Goal: Task Accomplishment & Management: Use online tool/utility

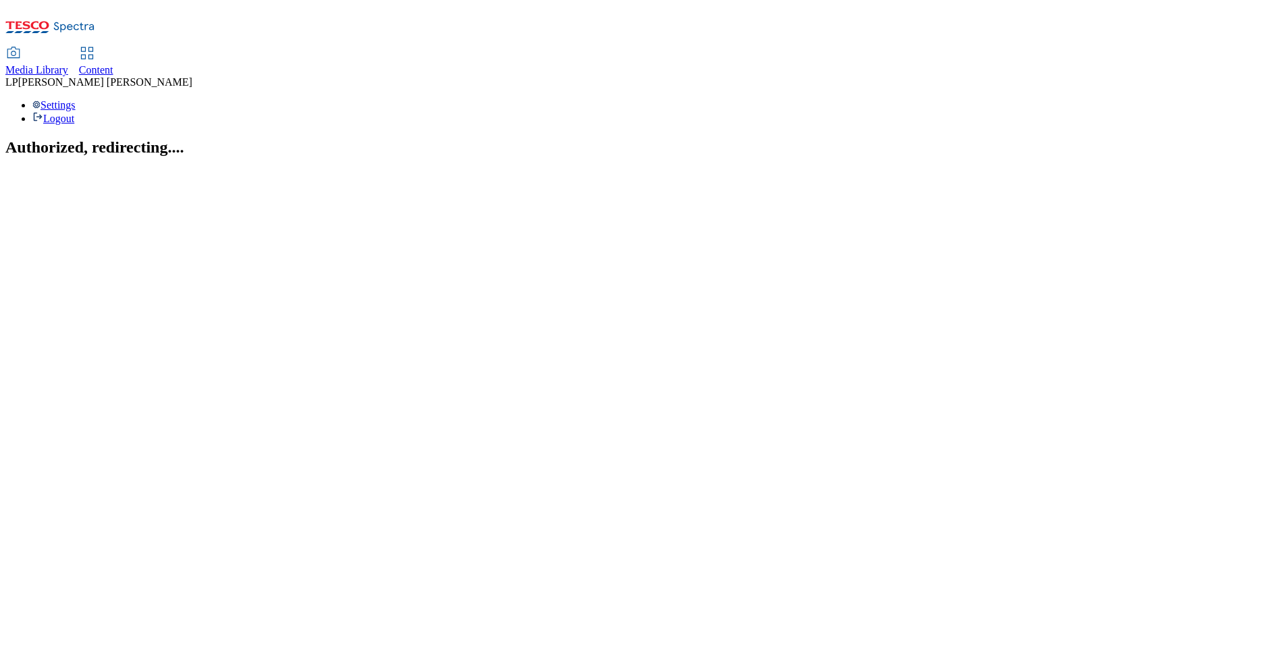
click at [113, 48] on link "Content" at bounding box center [96, 62] width 34 height 28
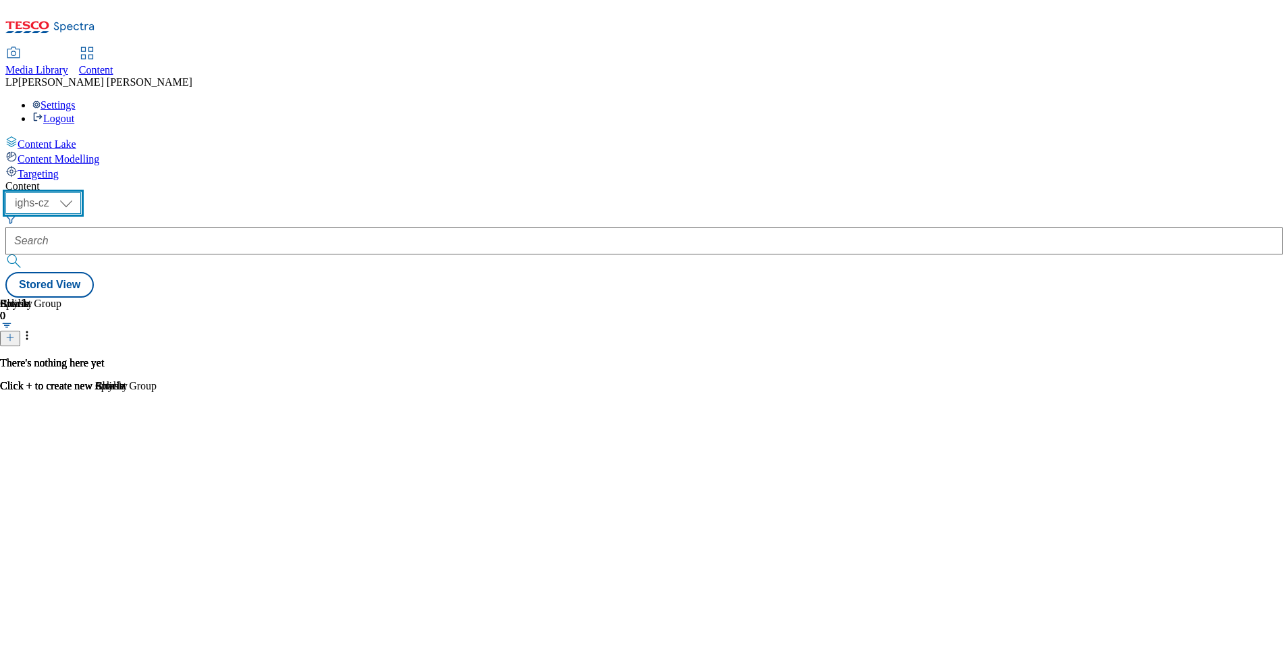
click at [81, 192] on select "ighs-cz ighs-hu ighs-sk" at bounding box center [43, 203] width 76 height 22
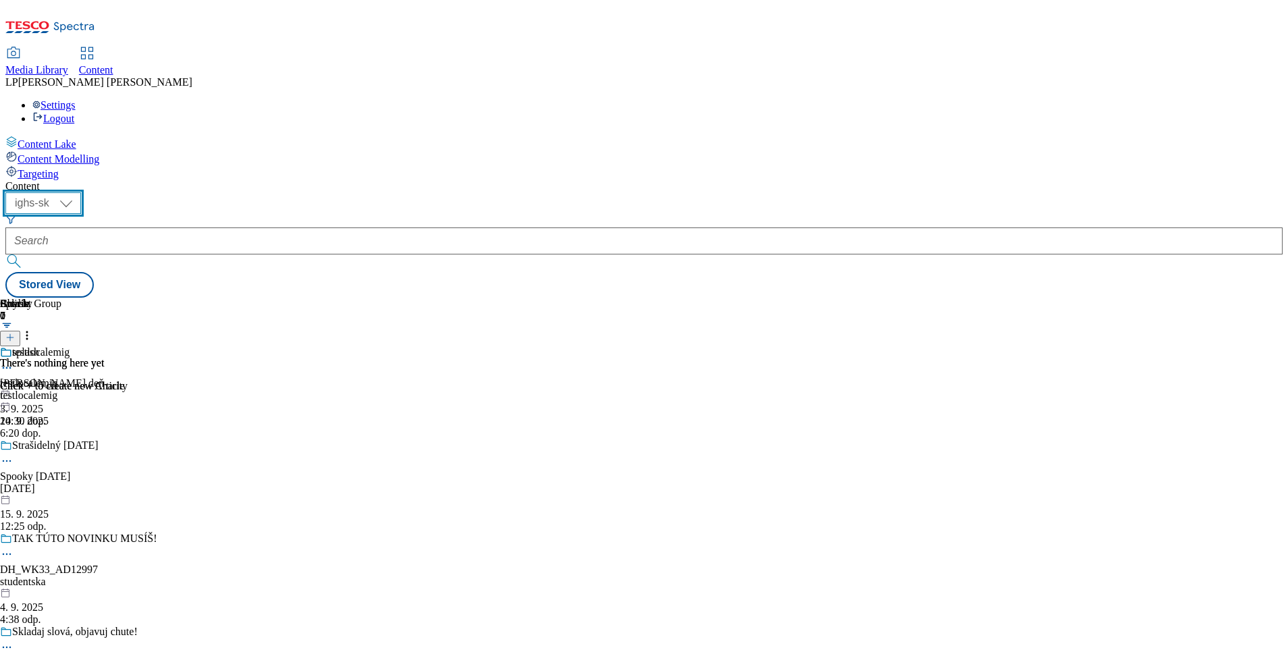
click at [81, 192] on select "ighs-cz ighs-hu ighs-sk" at bounding box center [43, 203] width 76 height 22
select select "ighs-cz"
click at [81, 192] on select "ighs-cz ighs-hu ighs-sk" at bounding box center [43, 203] width 76 height 22
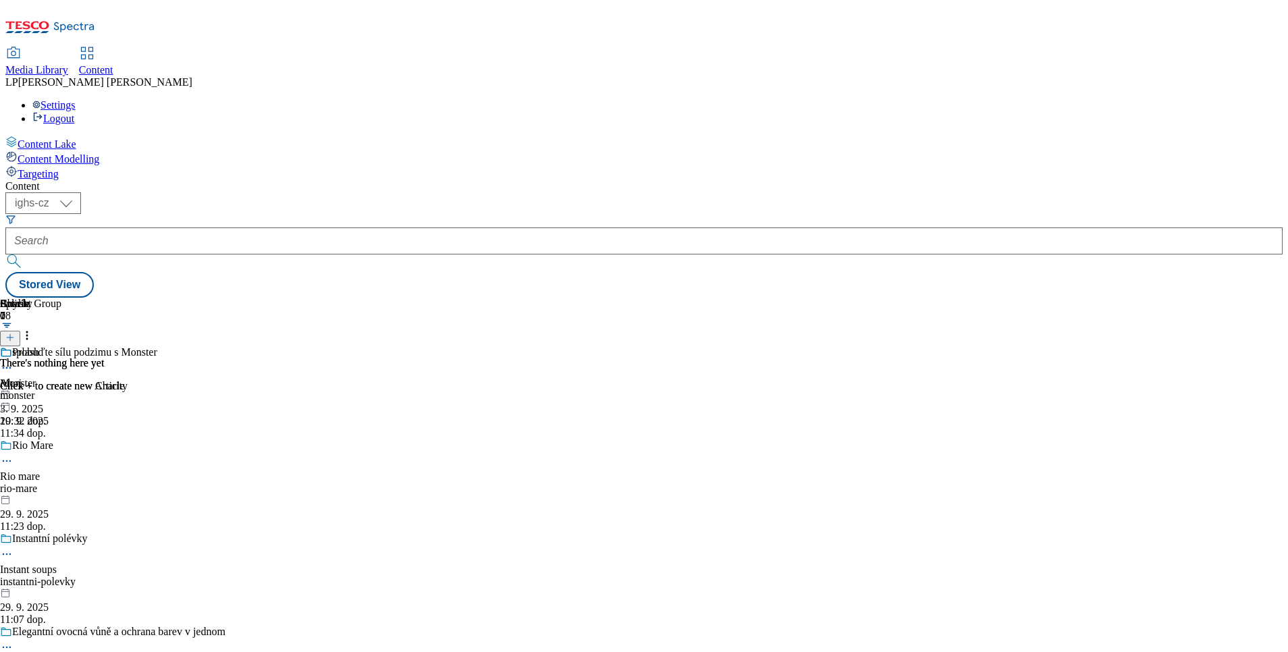
click at [225, 346] on div "Probuďte sílu podzimu s Monster Monster monster 29. 9. 2025 11:34 dop." at bounding box center [112, 392] width 225 height 93
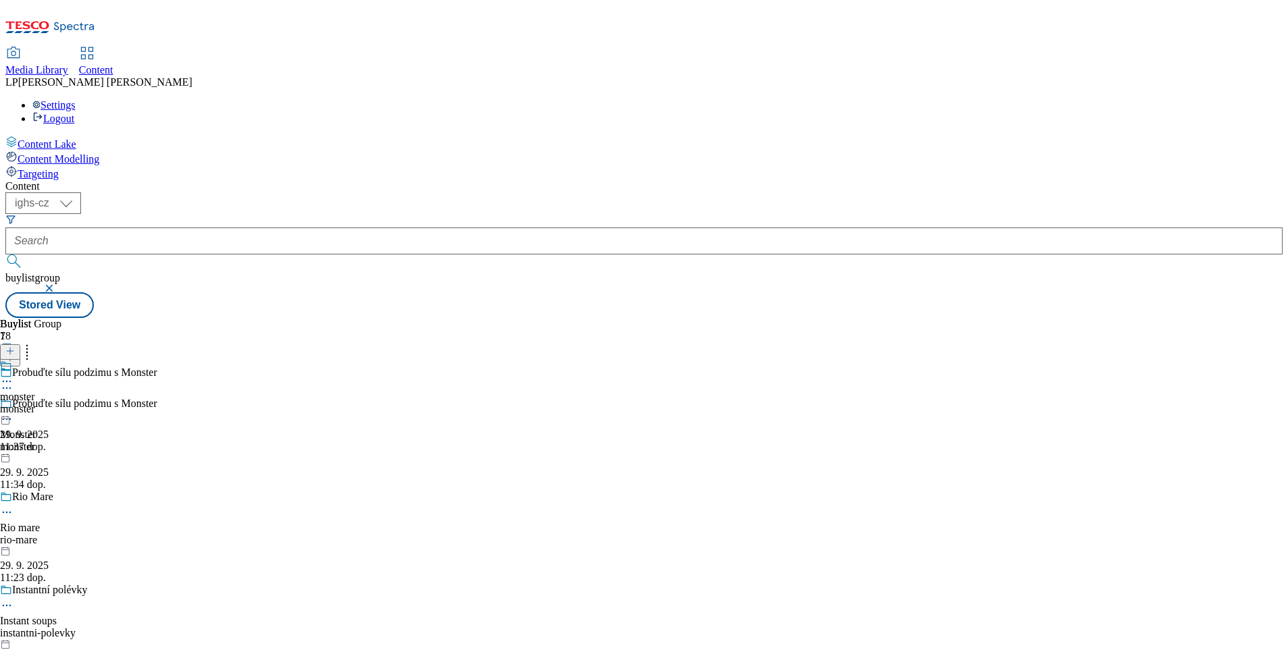
scroll to position [810, 0]
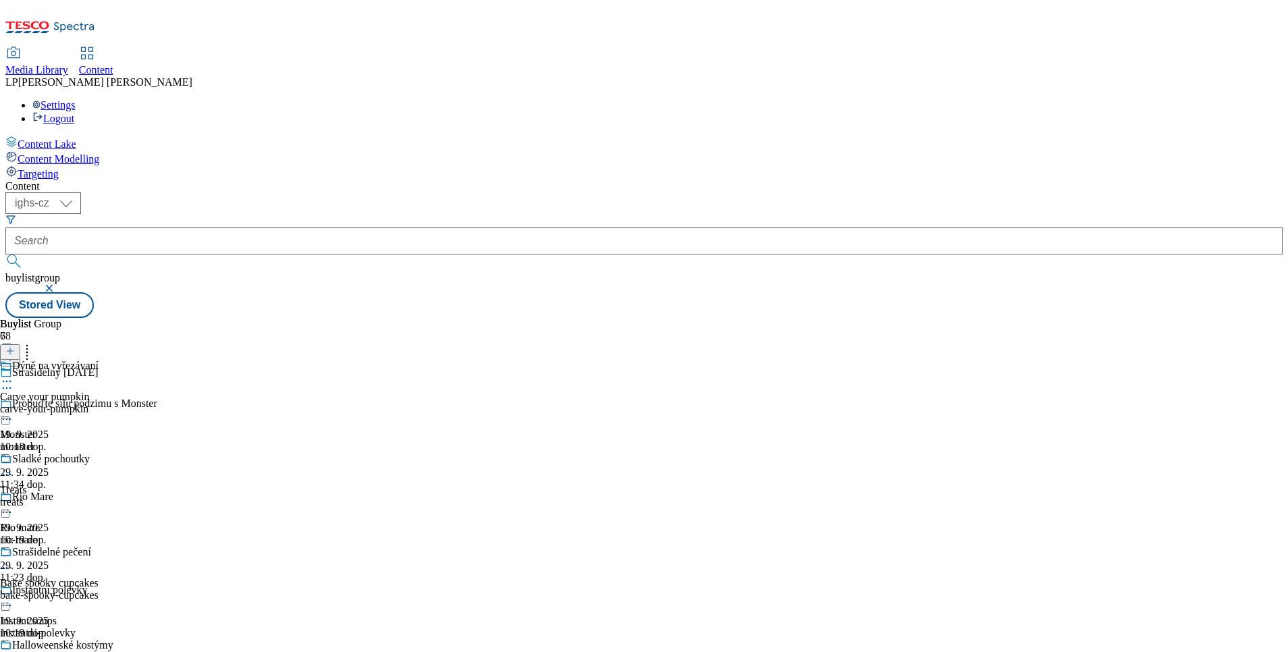
scroll to position [410, 0]
click at [113, 639] on div "Halloweenské kostýmy" at bounding box center [62, 645] width 101 height 12
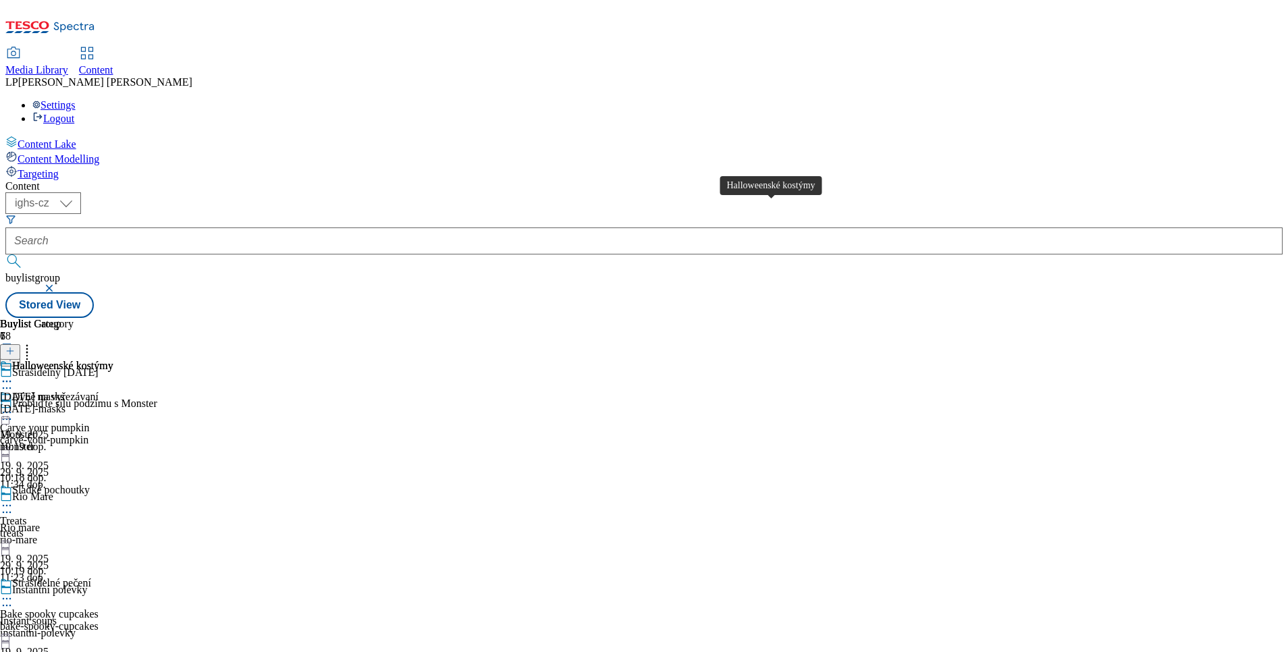
click at [113, 360] on div "Halloweenské kostýmy" at bounding box center [62, 366] width 101 height 12
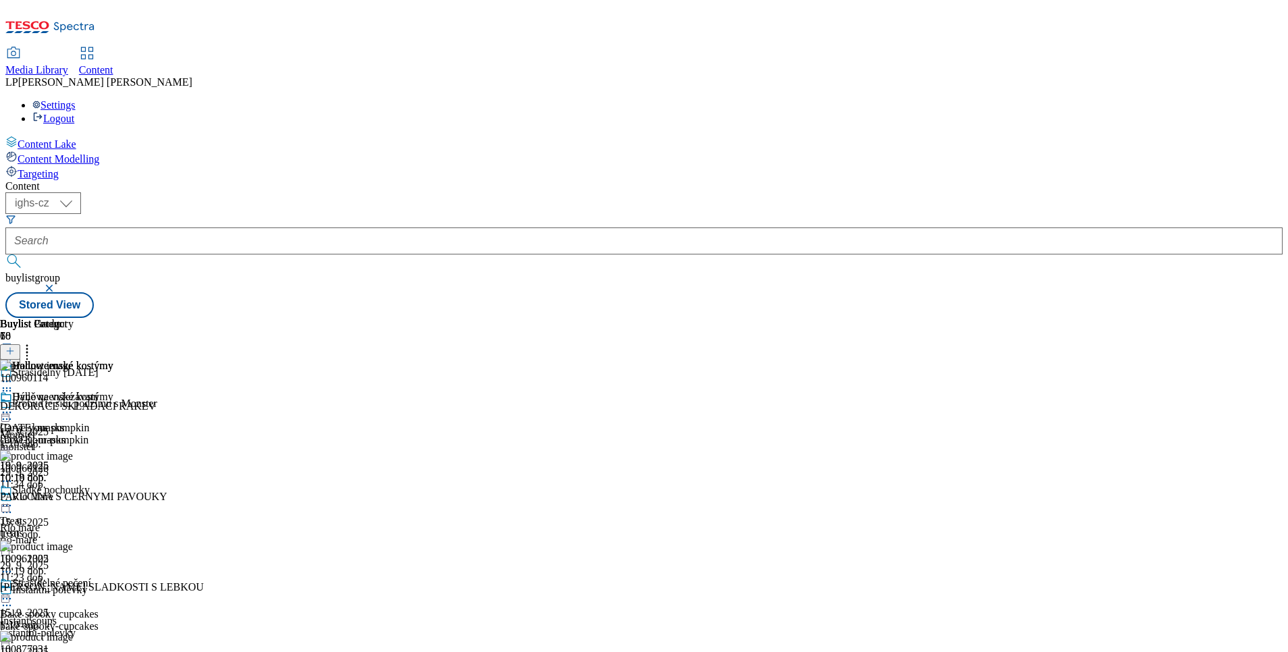
scroll to position [462, 0]
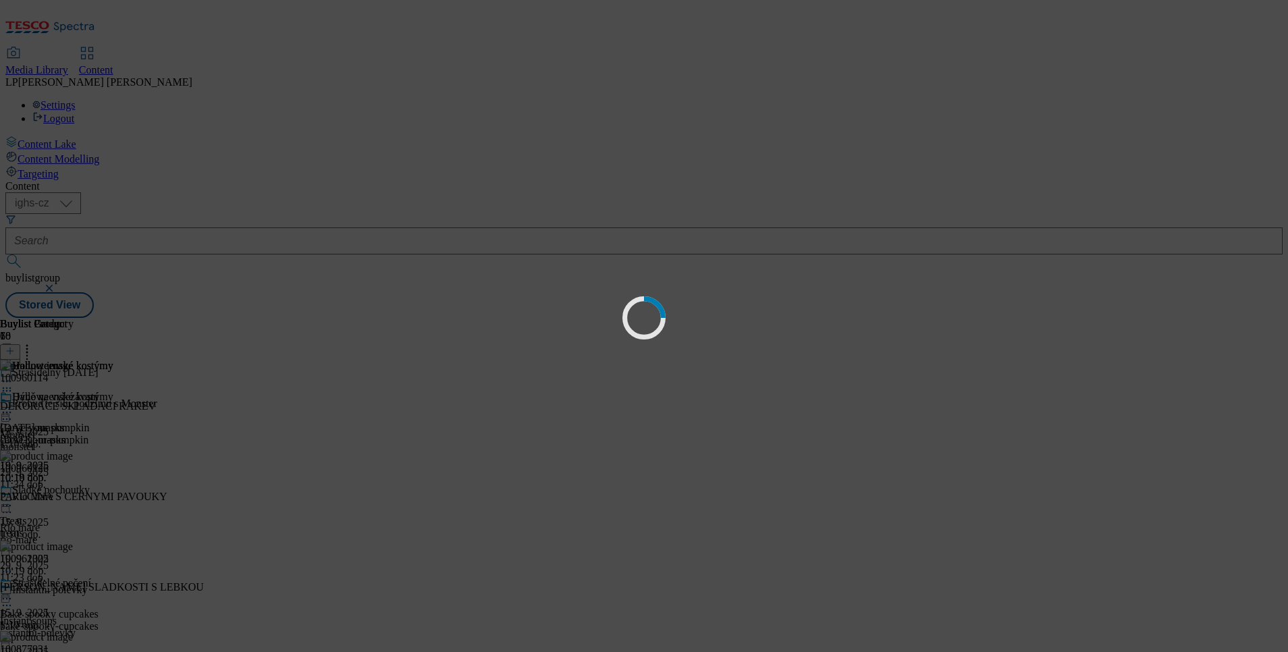
scroll to position [0, 0]
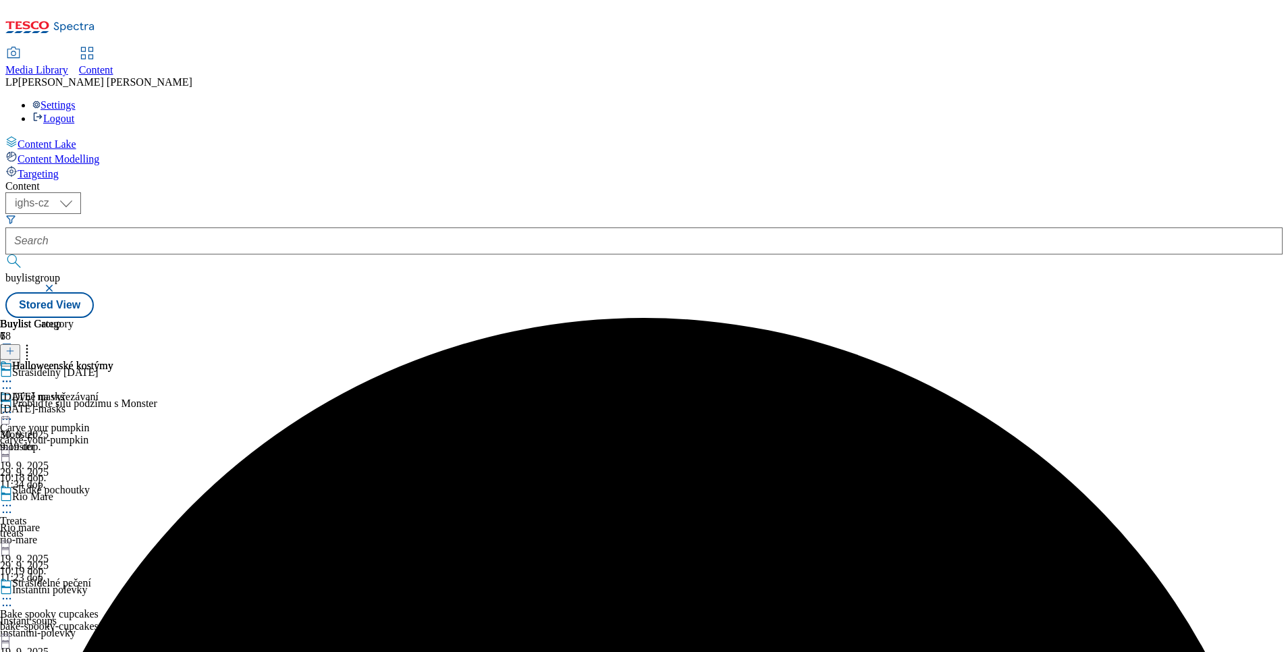
click at [14, 375] on icon at bounding box center [7, 382] width 14 height 14
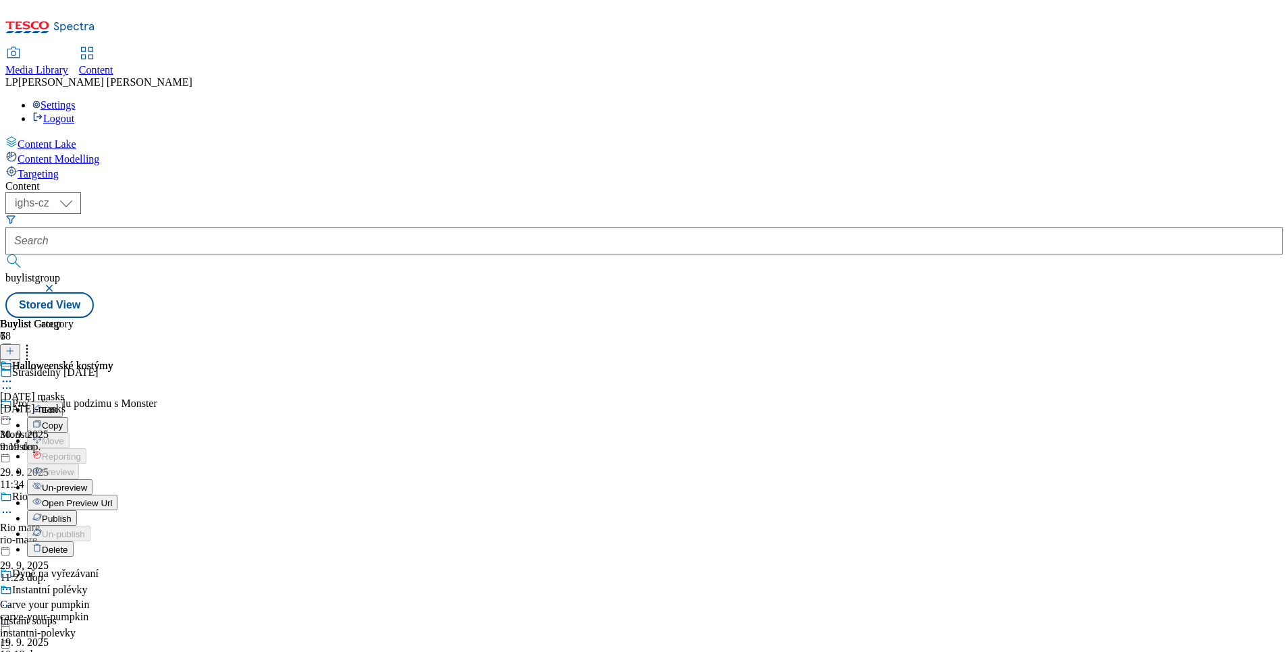
click at [117, 479] on li "Un-preview" at bounding box center [72, 487] width 90 height 16
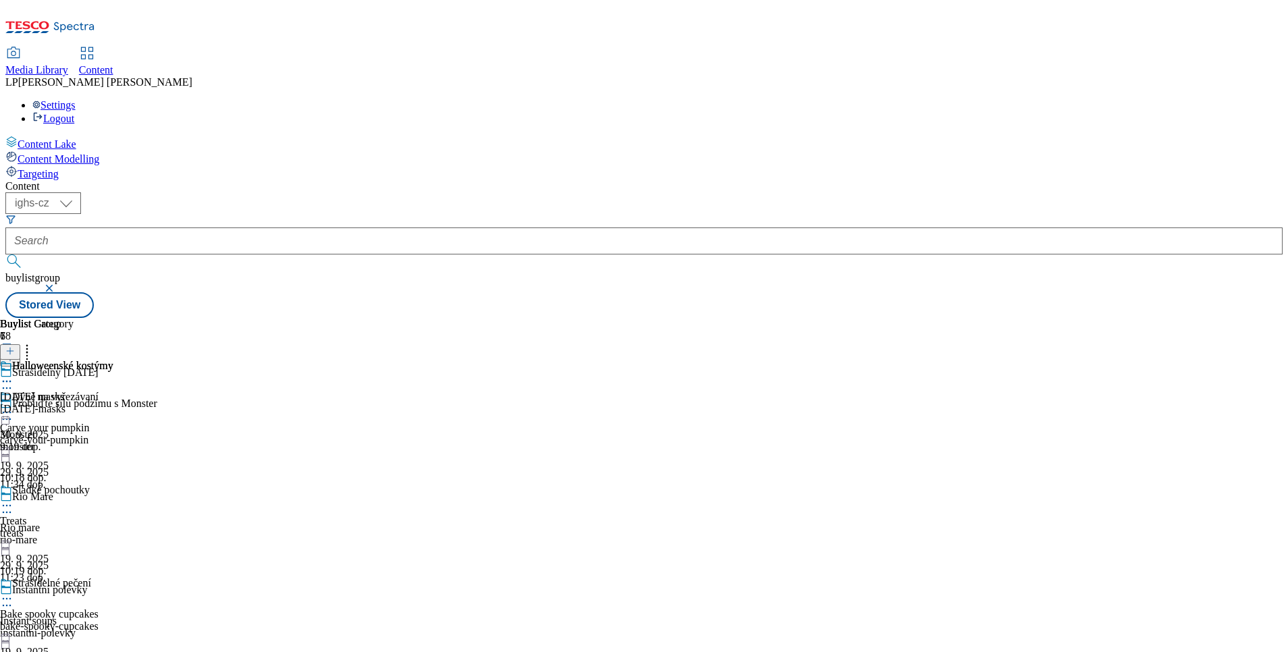
click at [14, 375] on icon at bounding box center [7, 382] width 14 height 14
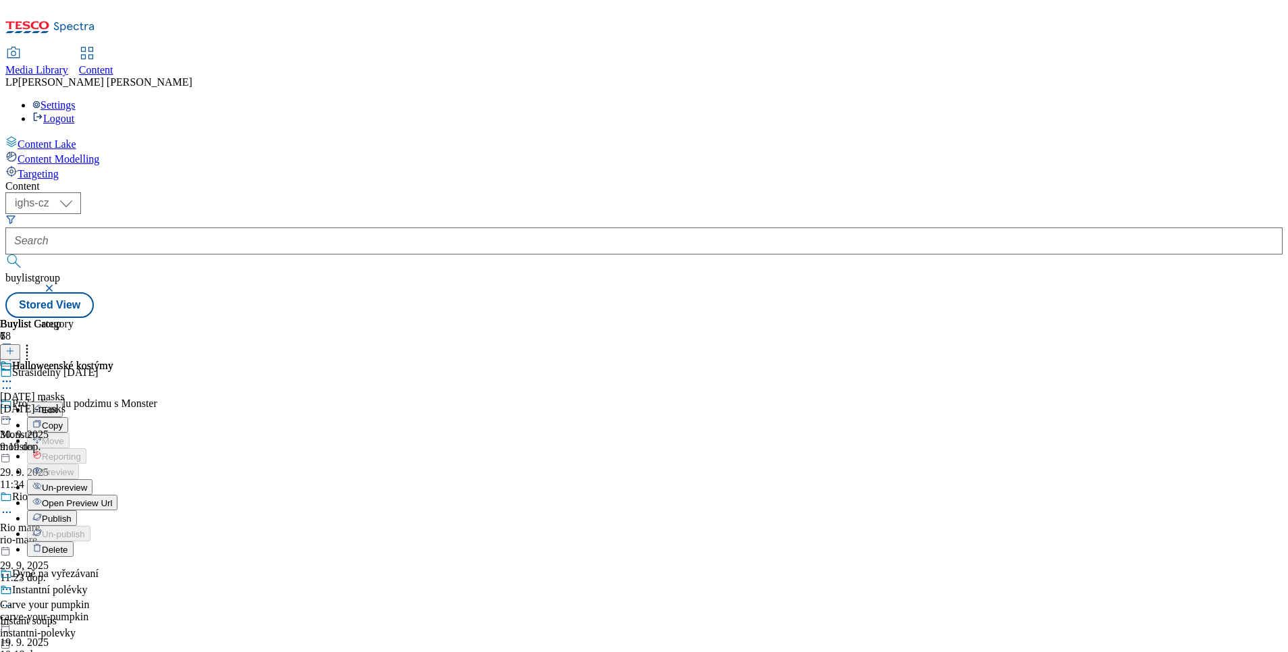
click at [87, 483] on span "Un-preview" at bounding box center [64, 488] width 45 height 10
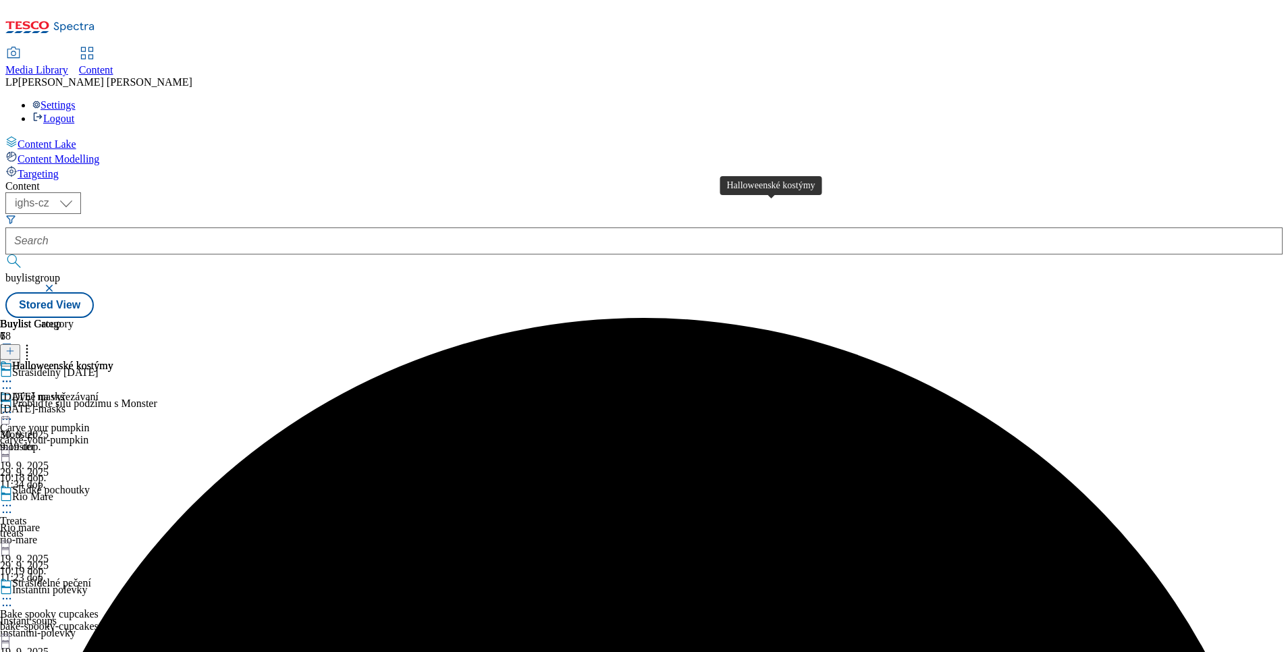
click at [113, 360] on div "Halloweenské kostýmy" at bounding box center [62, 366] width 101 height 12
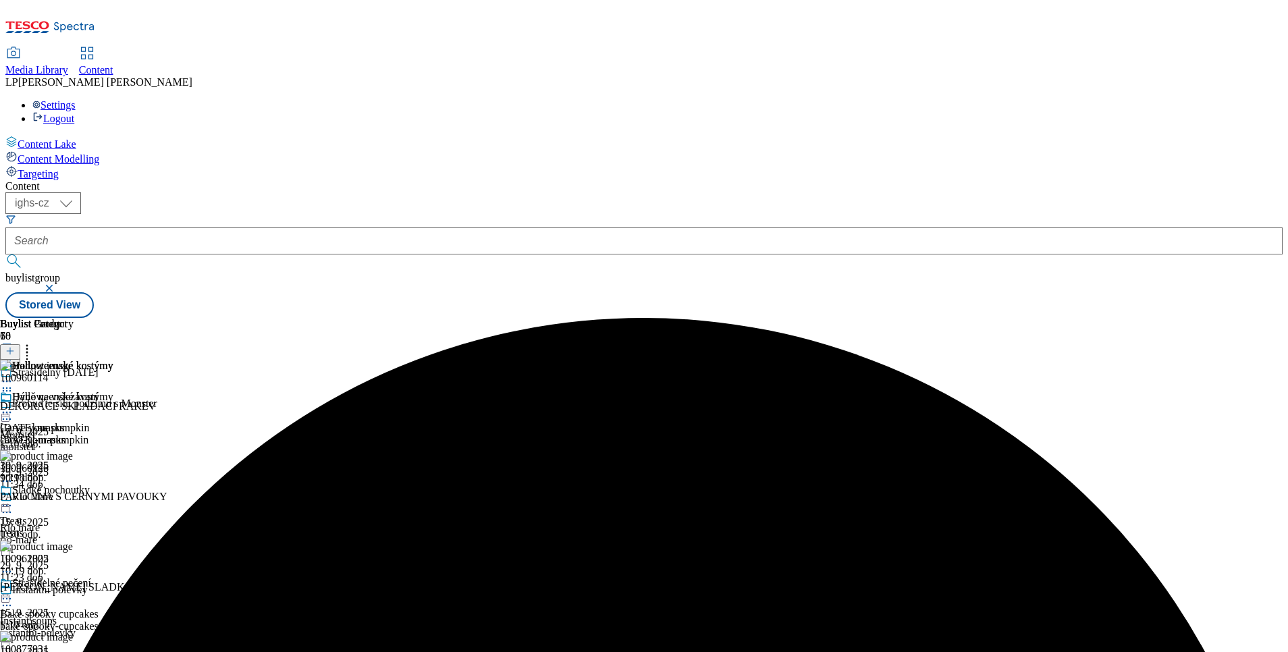
click at [10, 348] on line at bounding box center [10, 351] width 0 height 7
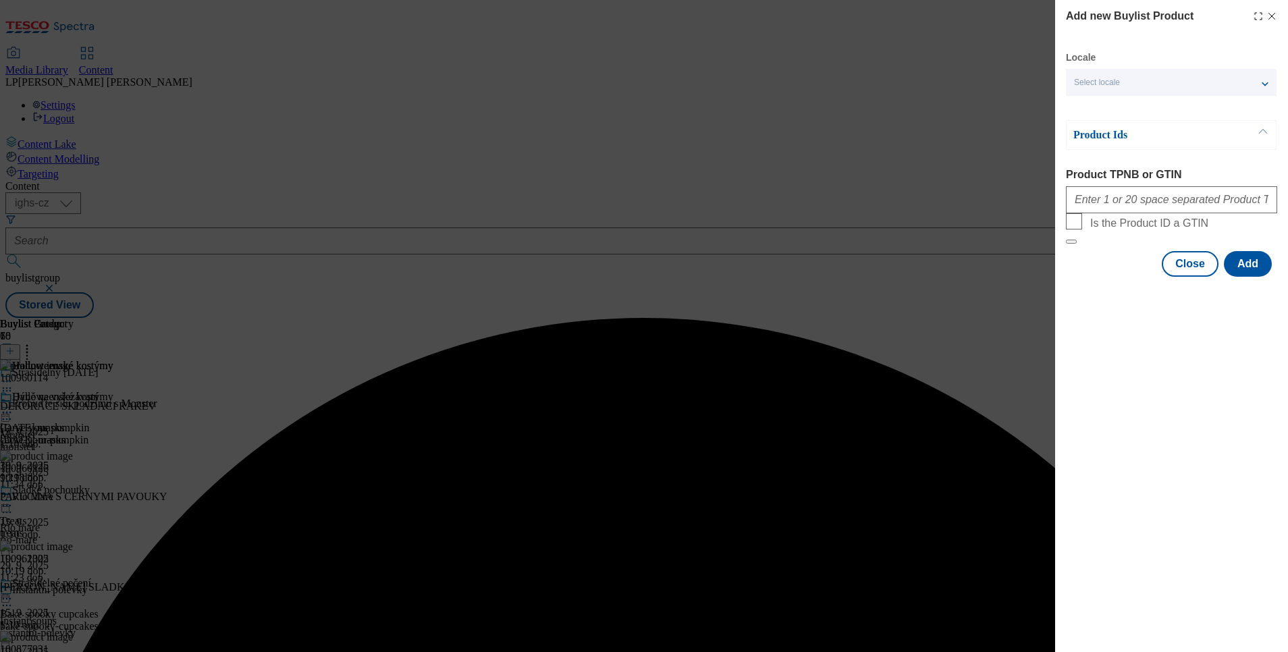
click at [1108, 70] on div "Select locale" at bounding box center [1171, 82] width 211 height 27
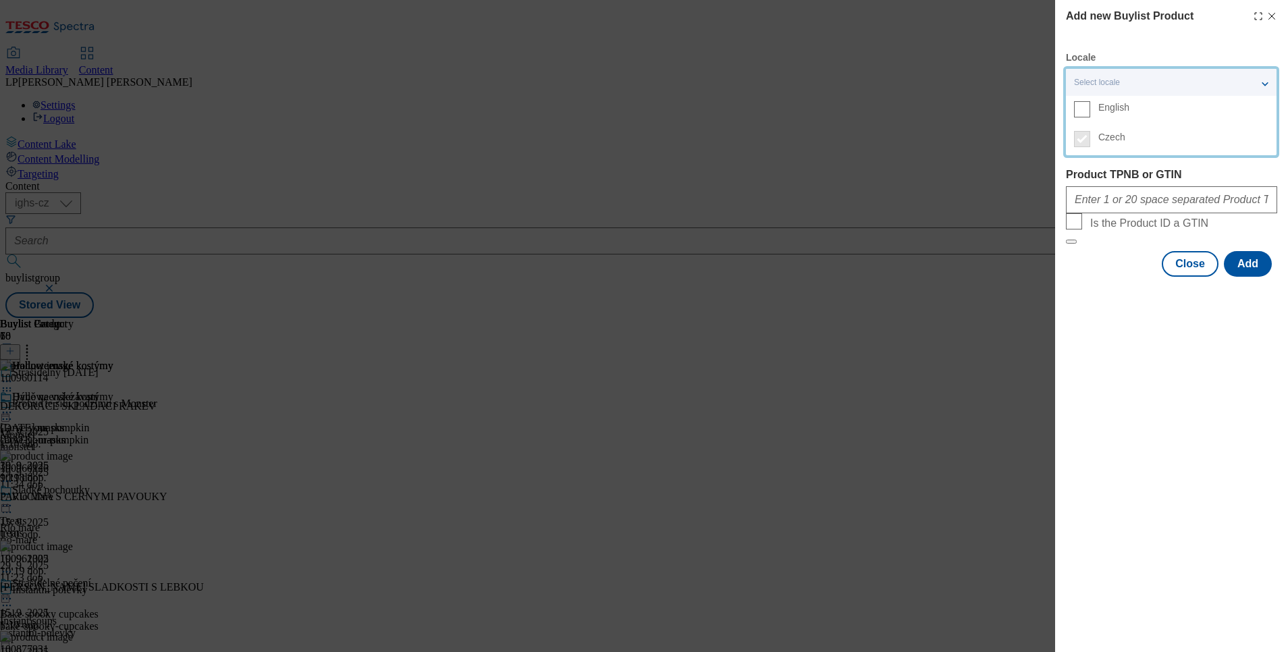
click at [1117, 116] on label "English" at bounding box center [1171, 111] width 211 height 30
click at [1090, 116] on input "English" at bounding box center [1082, 109] width 16 height 16
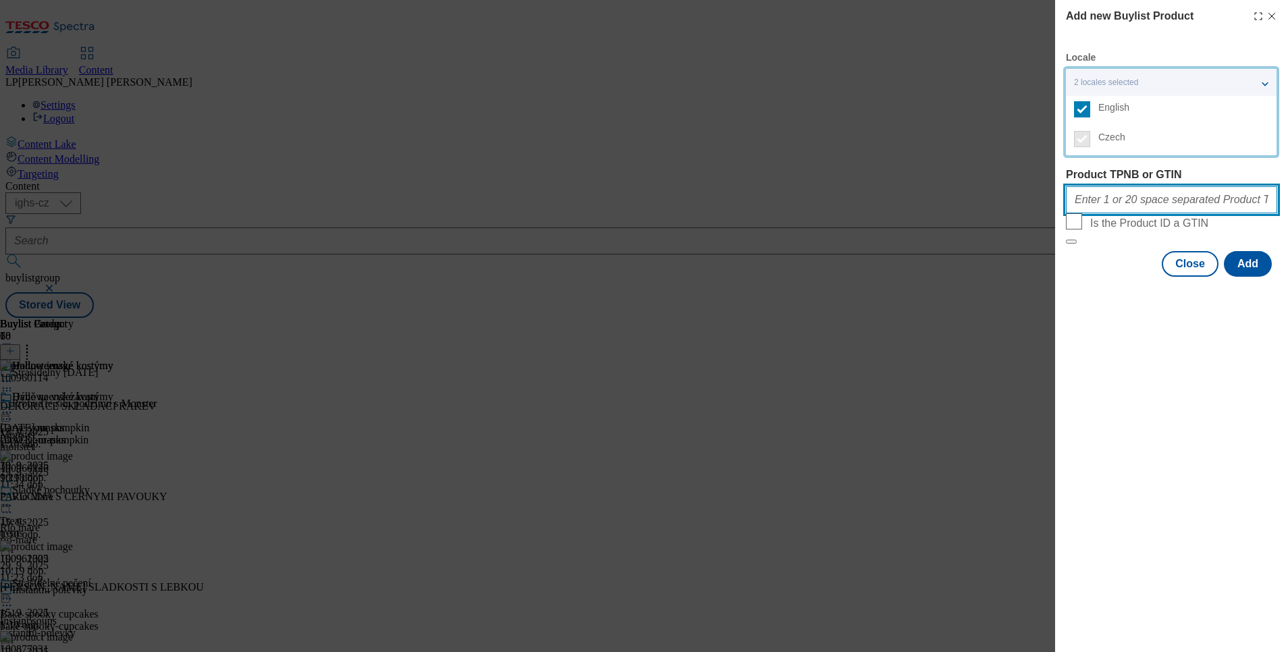
click at [1111, 207] on input "Product TPNB or GTIN" at bounding box center [1171, 199] width 211 height 27
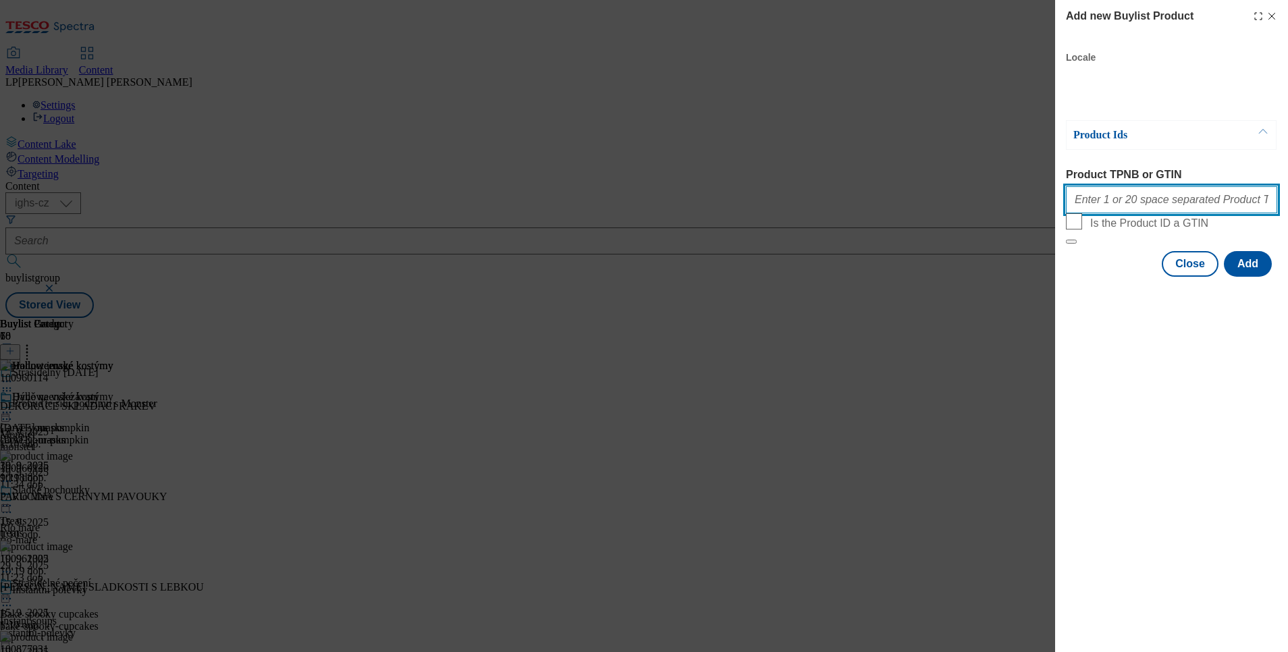
paste input "100962194"
paste input "100962193"
paste input "100962196"
paste input "100959437"
paste input "100881263"
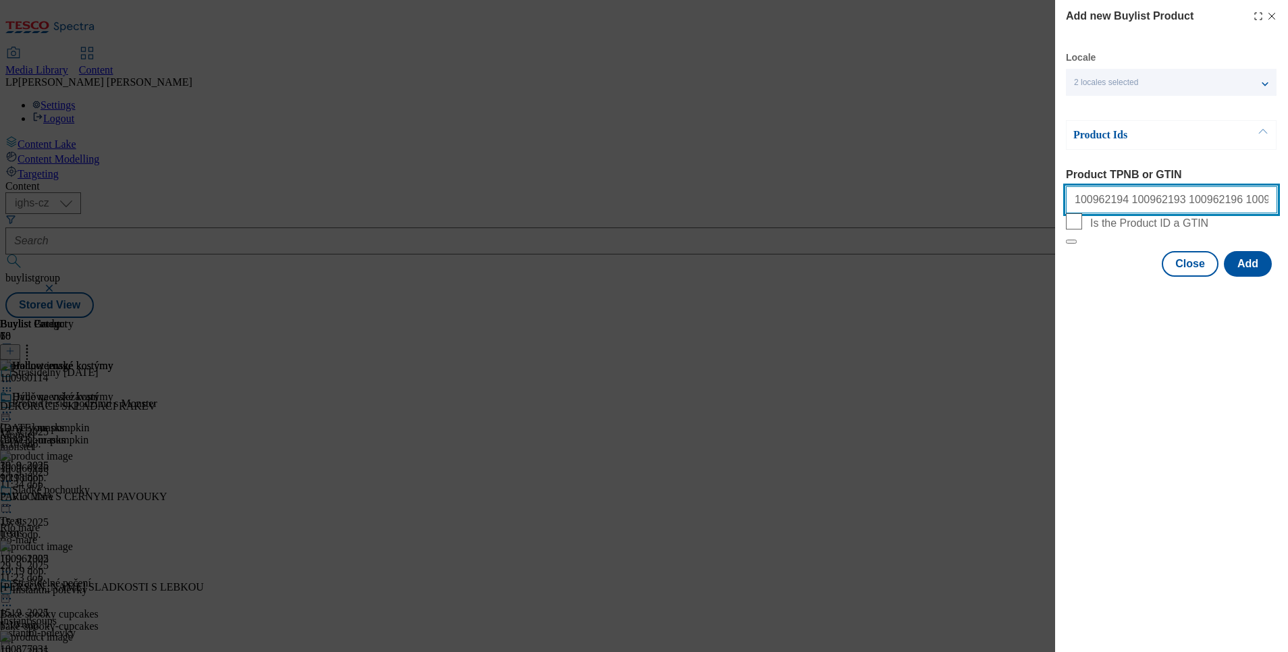
click at [1180, 202] on input "100962194 100962193 100962196 100959437 100881263" at bounding box center [1171, 199] width 211 height 27
paste input "100956967"
click at [1261, 205] on input "100962194 100962193 100962196 100959437 100881263 100956967" at bounding box center [1171, 199] width 211 height 27
paste input "100959432"
click at [1217, 186] on div "100962194 100962193 100962196 100959437 100881263 100956967 100959432" at bounding box center [1171, 197] width 211 height 32
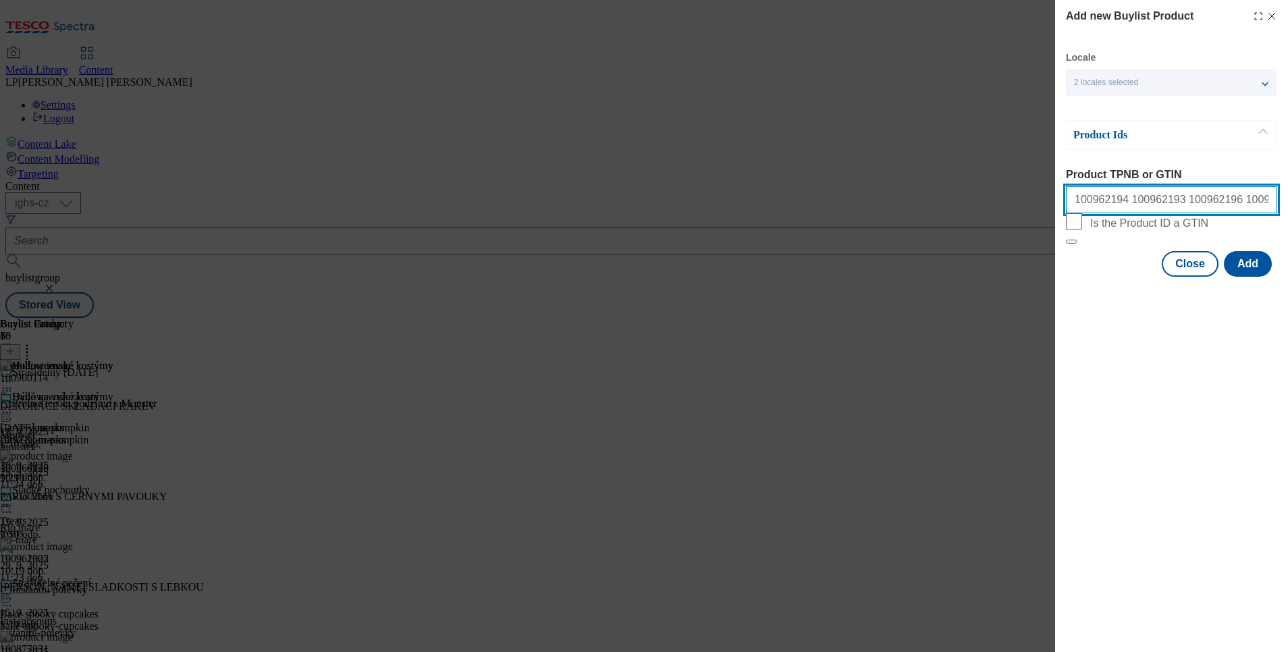
click at [1216, 198] on input "100962194 100962193 100962196 100959437 100881263 100956967 100959432" at bounding box center [1171, 199] width 211 height 27
paste input "100963548"
type input "100962194 100962193 100962196 100959437 100881263 100956967 100959432 100963548"
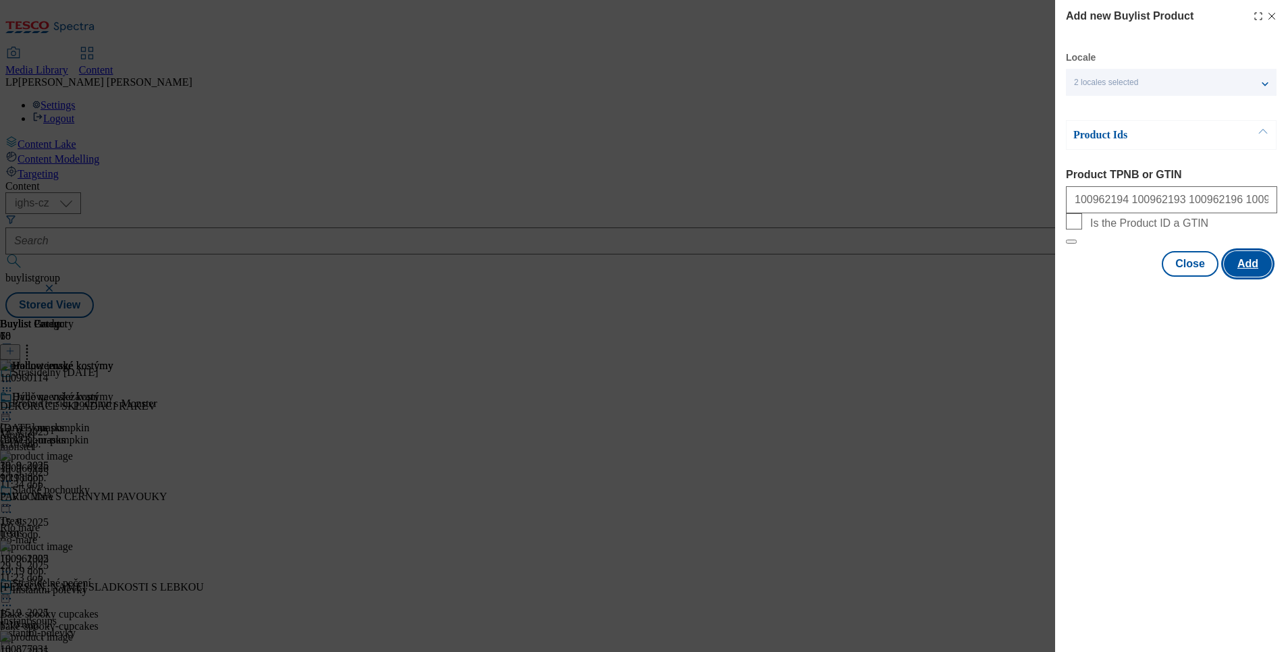
click at [1247, 277] on button "Add" at bounding box center [1248, 264] width 48 height 26
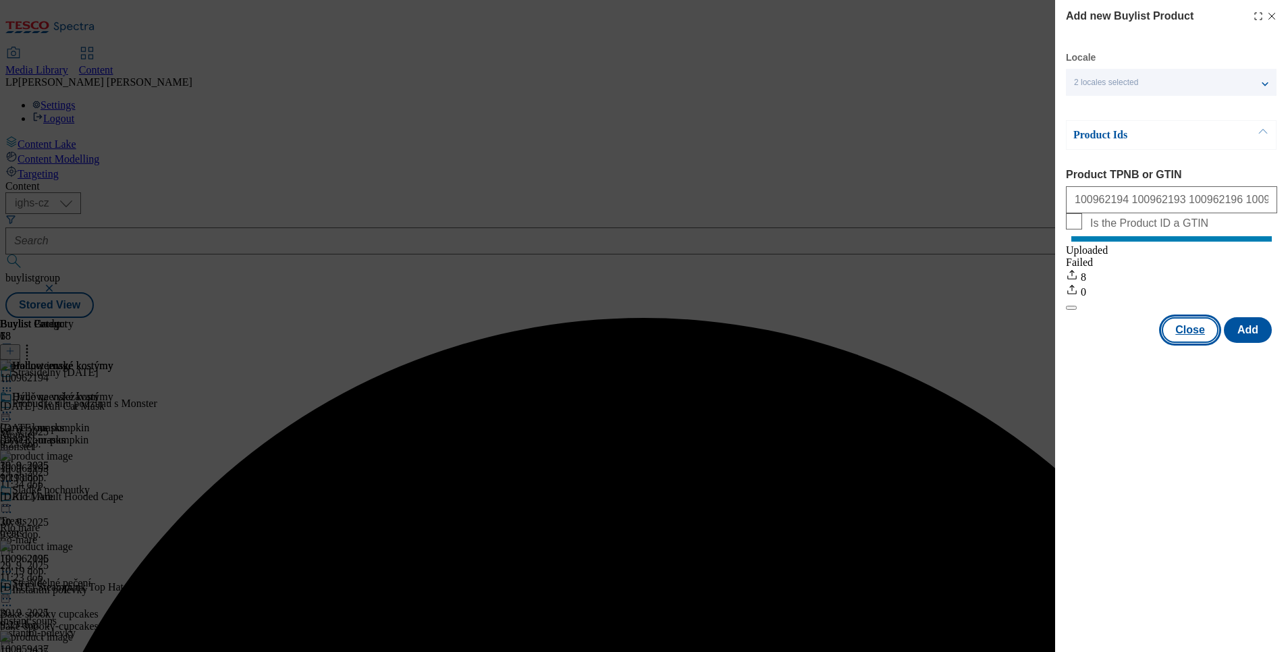
click at [1185, 343] on button "Close" at bounding box center [1190, 330] width 57 height 26
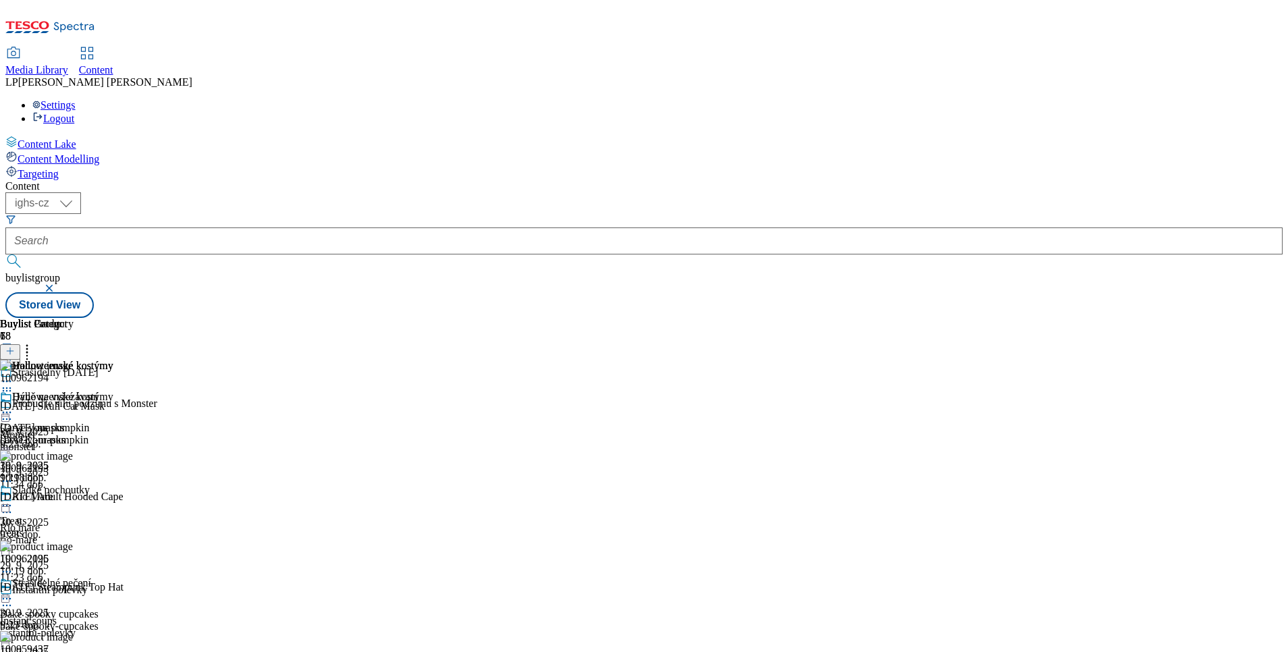
click at [14, 375] on icon at bounding box center [7, 382] width 14 height 14
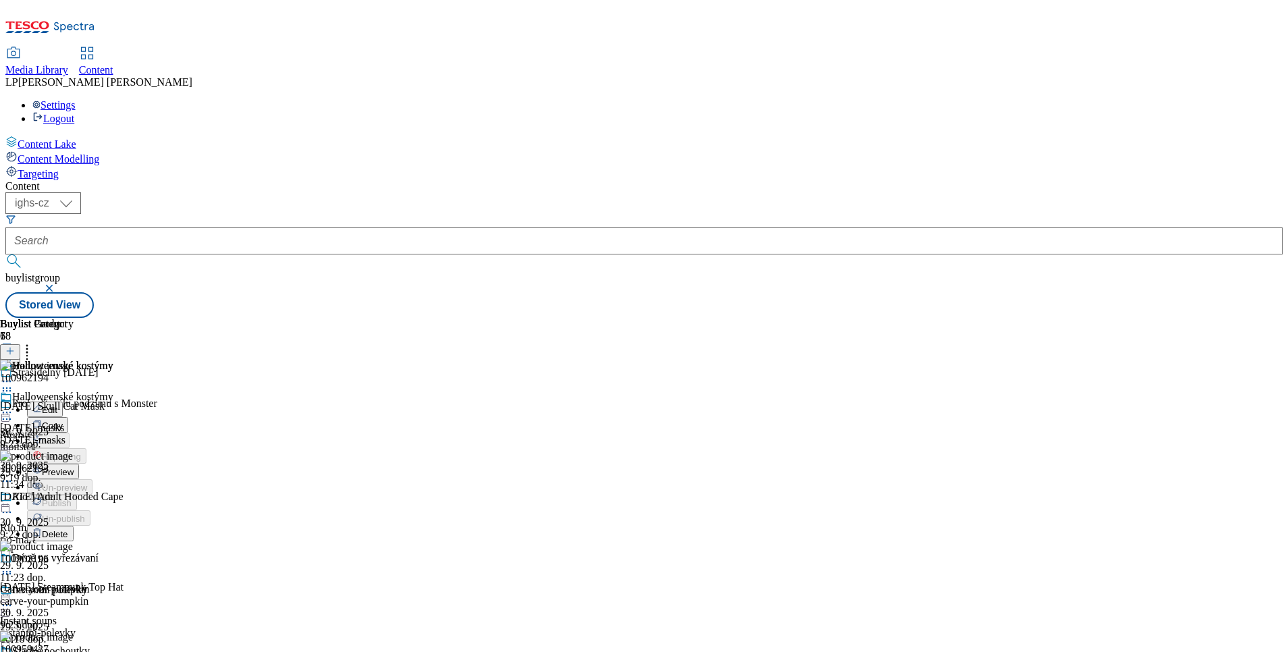
click at [74, 467] on span "Preview" at bounding box center [58, 472] width 32 height 10
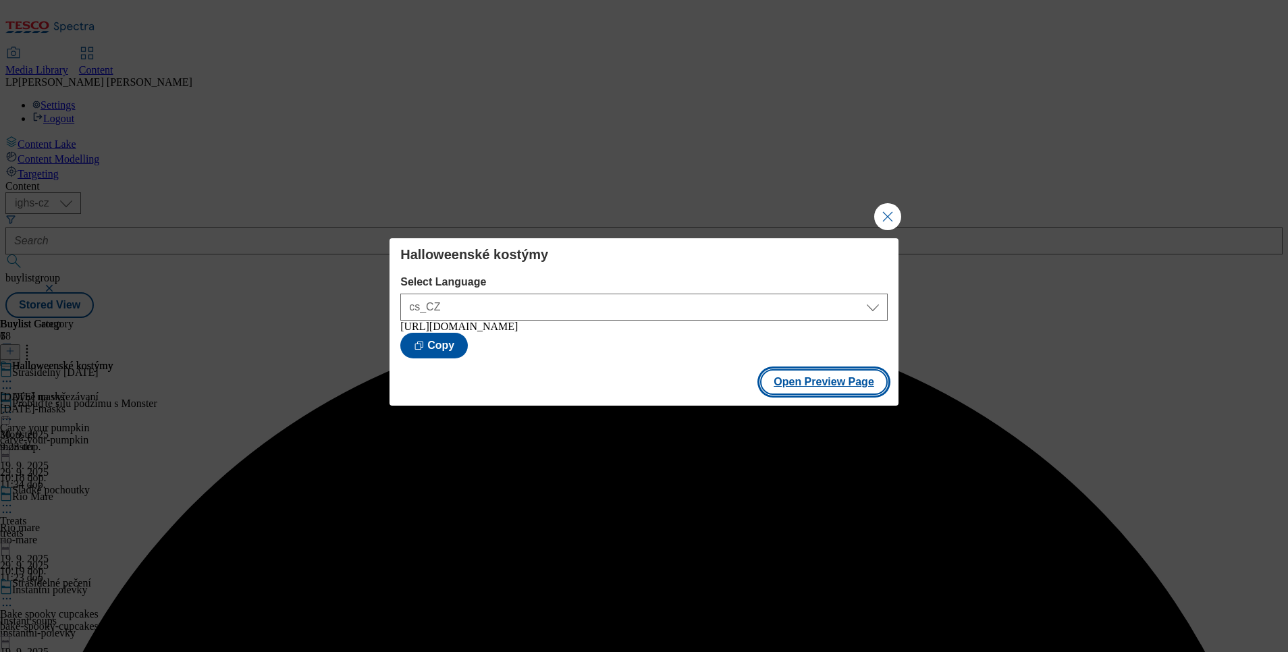
click at [826, 377] on button "Open Preview Page" at bounding box center [824, 382] width 128 height 26
click at [884, 216] on button "Close Modal" at bounding box center [887, 216] width 27 height 27
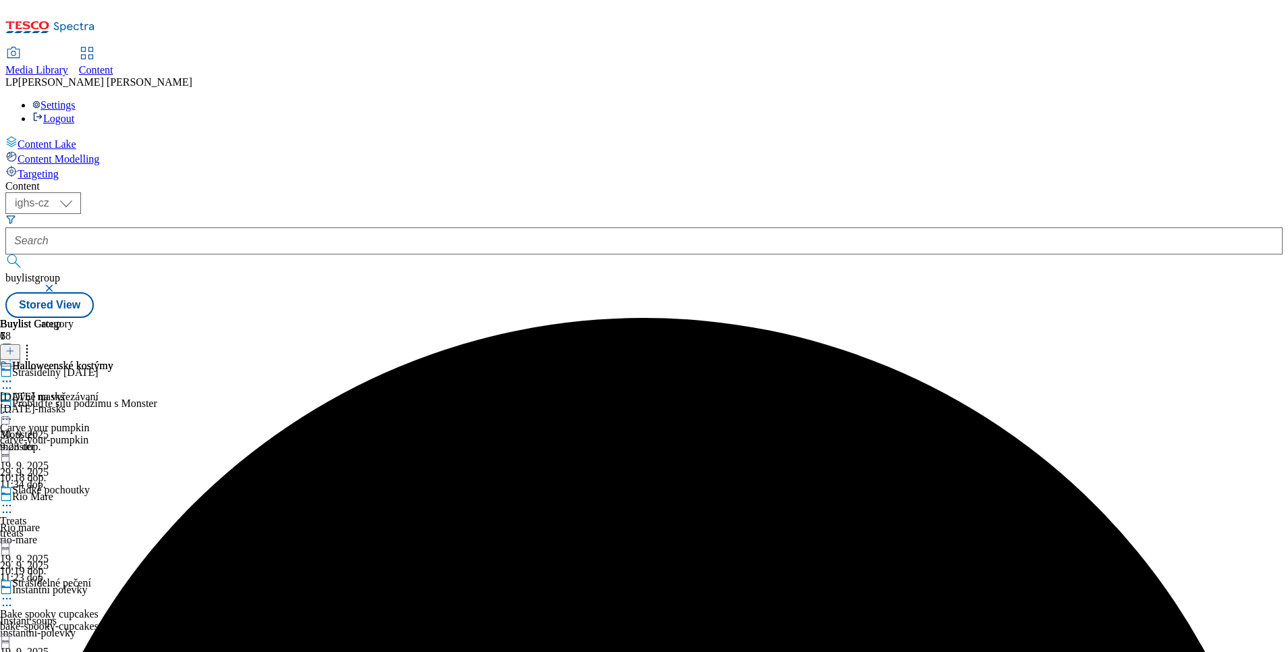
click at [14, 375] on icon at bounding box center [7, 382] width 14 height 14
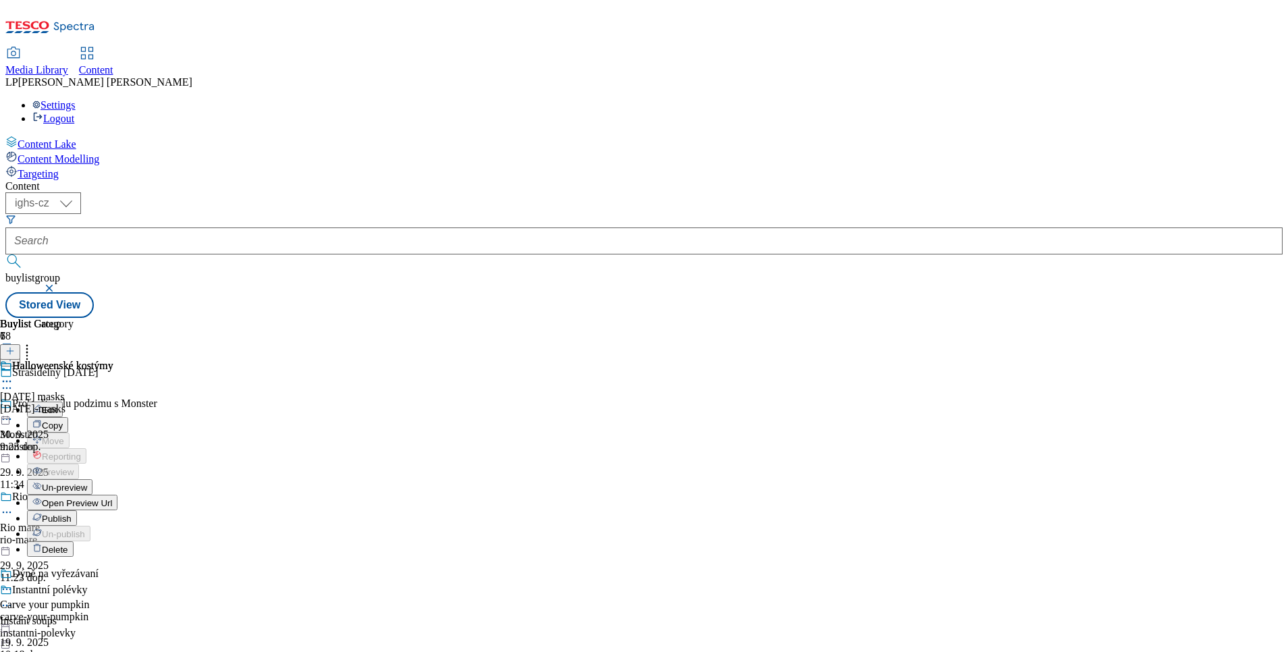
click at [72, 514] on span "Publish" at bounding box center [57, 519] width 30 height 10
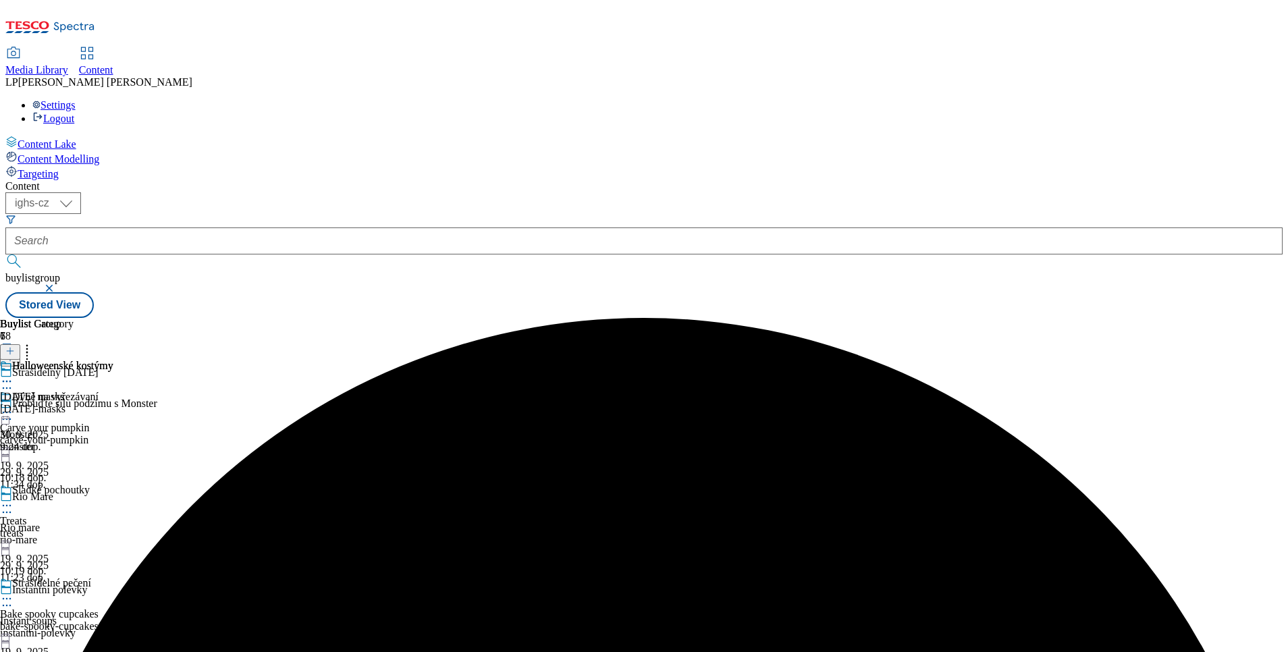
scroll to position [410, 0]
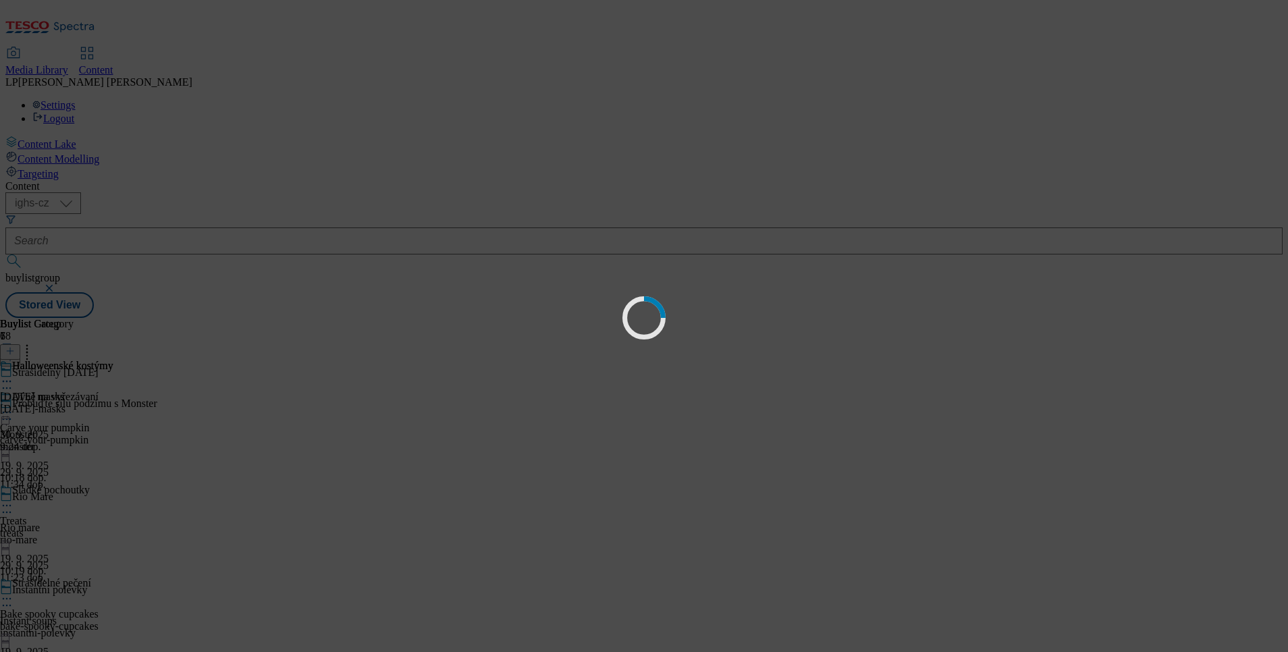
scroll to position [0, 0]
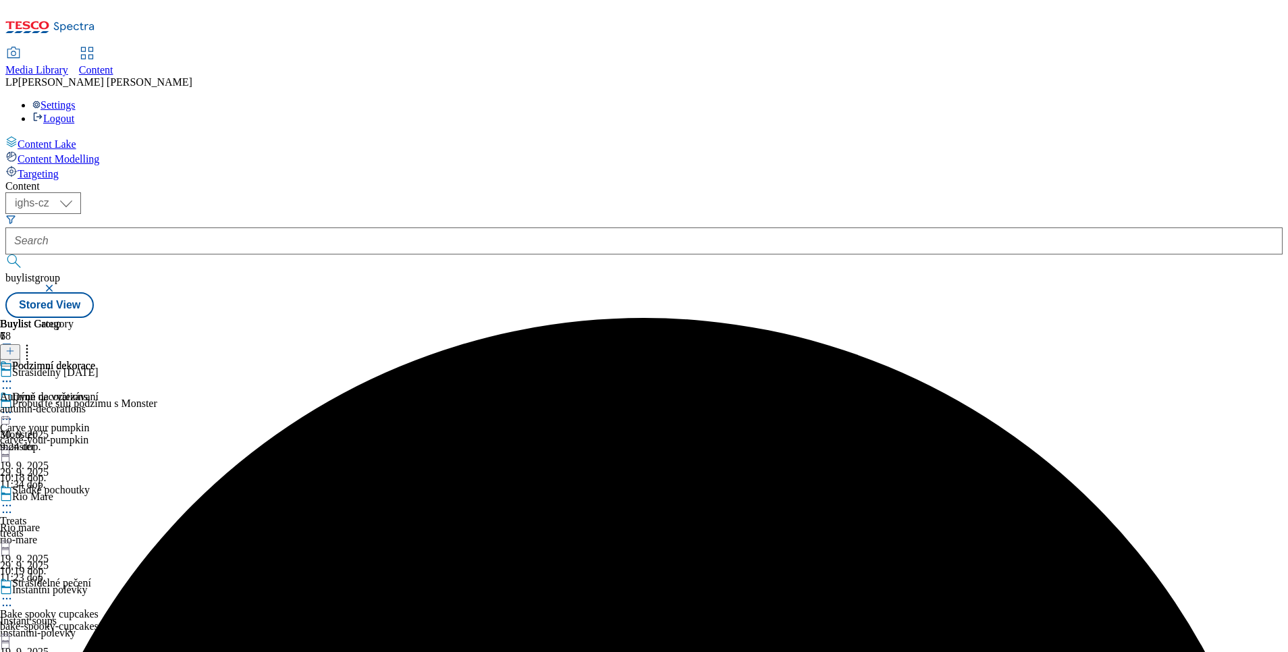
click at [113, 360] on div "Podzimní dekorace" at bounding box center [56, 375] width 113 height 31
click at [14, 375] on icon at bounding box center [7, 382] width 14 height 14
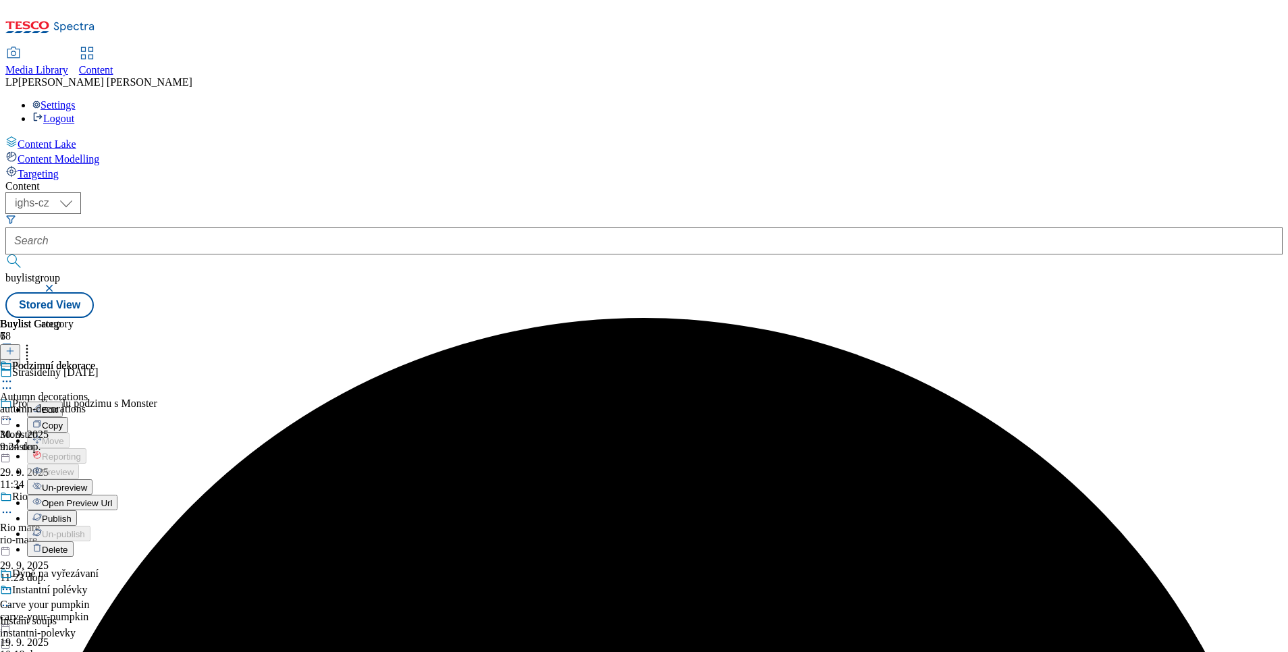
click at [87, 483] on span "Un-preview" at bounding box center [64, 488] width 45 height 10
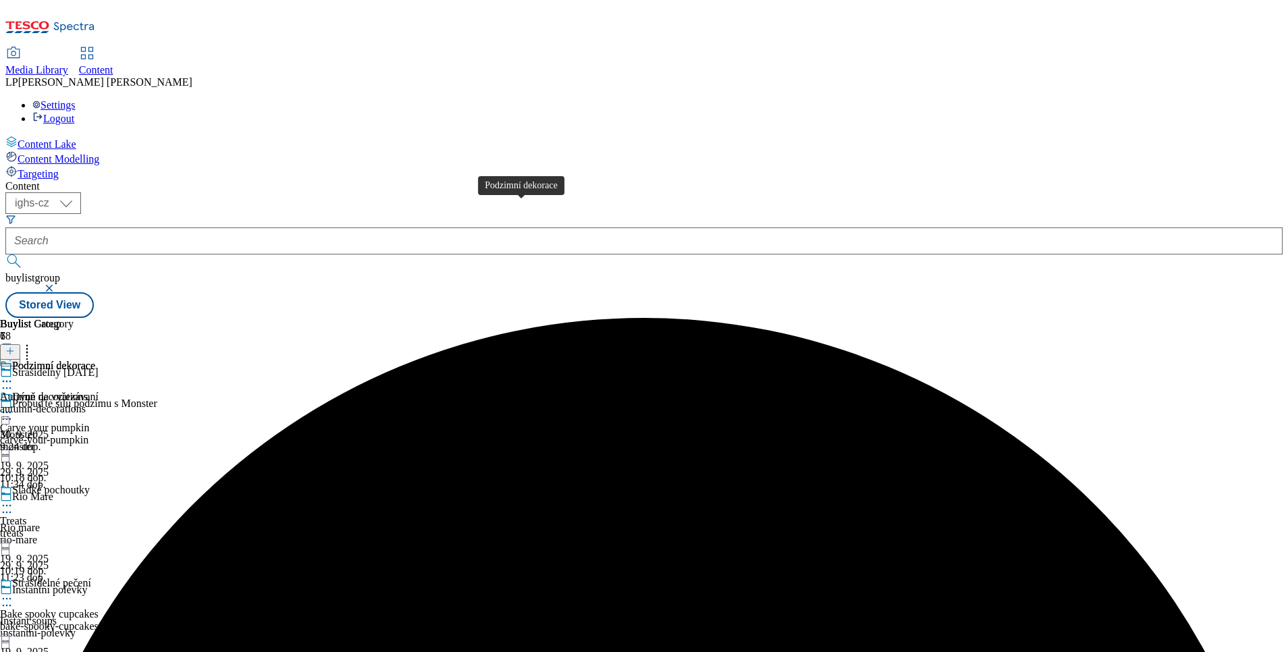
click at [95, 360] on span "Podzimní dekorace" at bounding box center [53, 367] width 83 height 15
click at [95, 360] on div "Podzimní dekorace" at bounding box center [53, 366] width 83 height 12
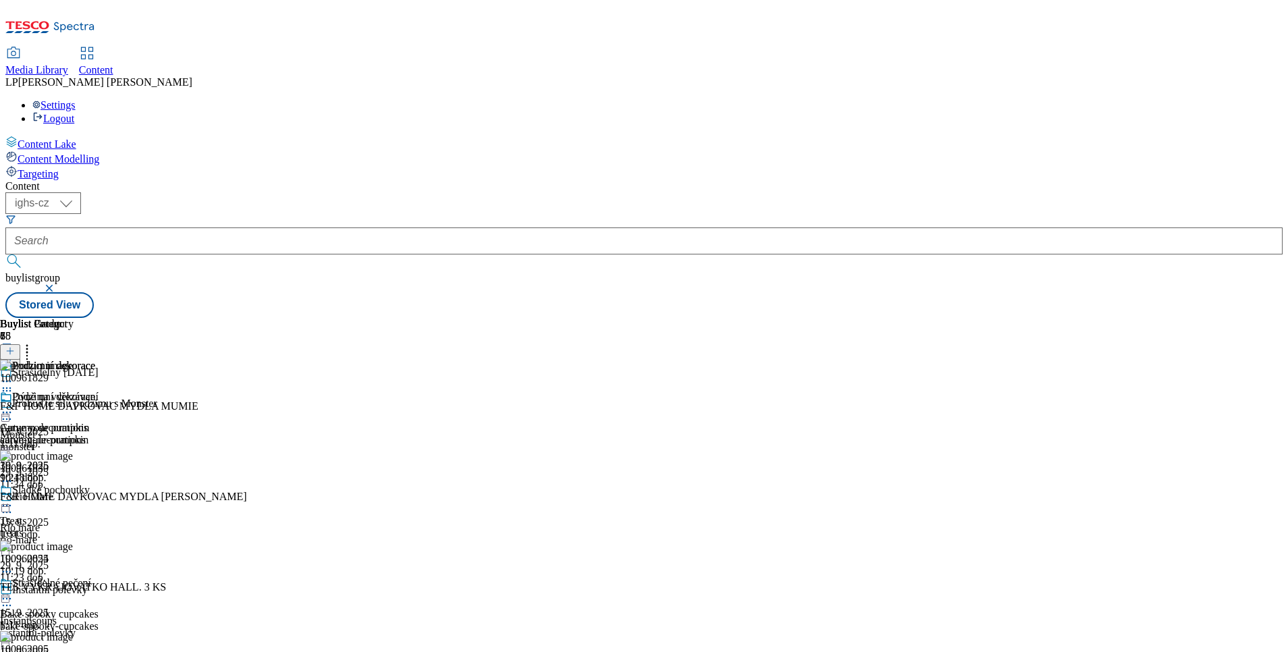
click at [15, 346] on icon at bounding box center [9, 350] width 9 height 9
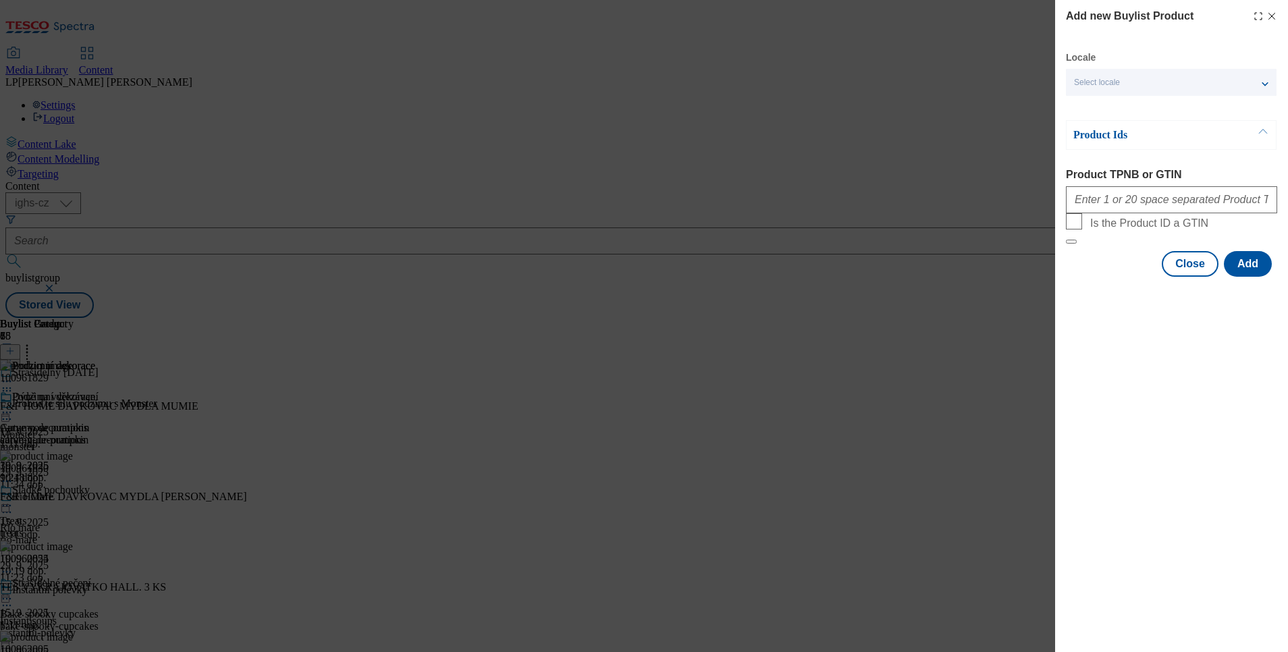
click at [1096, 85] on span "Select locale" at bounding box center [1097, 83] width 46 height 10
click at [1088, 117] on input "English" at bounding box center [1082, 109] width 16 height 16
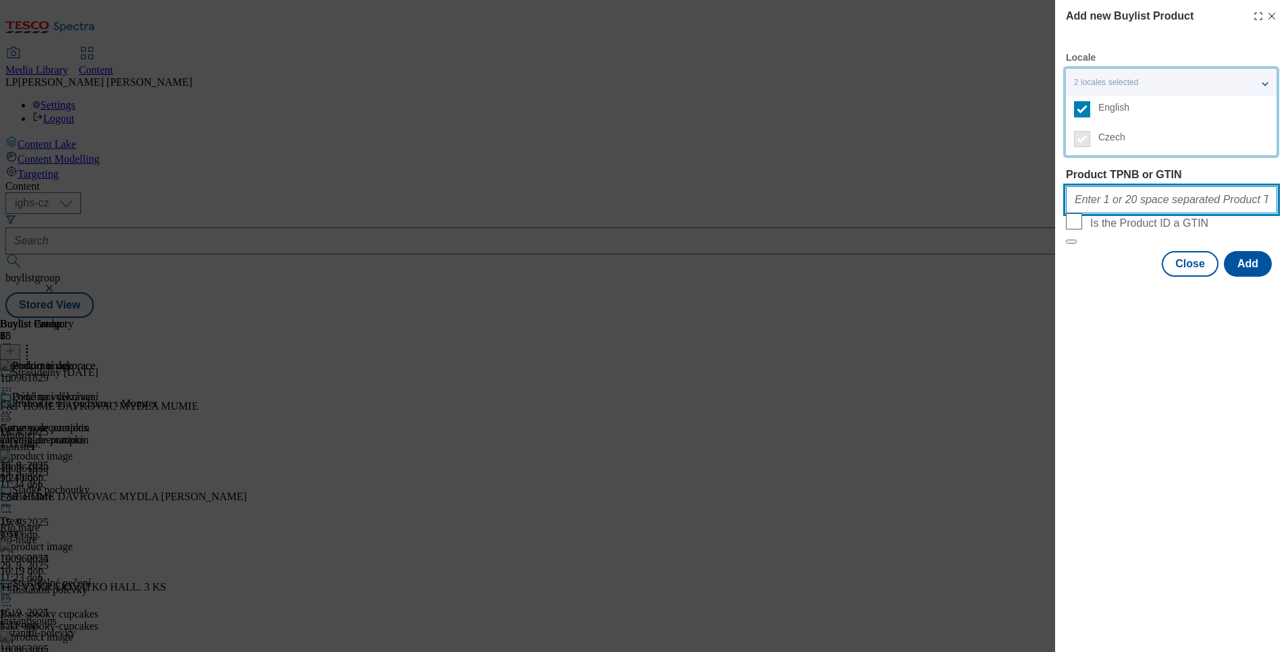
click at [1114, 208] on input "Product TPNB or GTIN" at bounding box center [1171, 199] width 211 height 27
paste input "100857307"
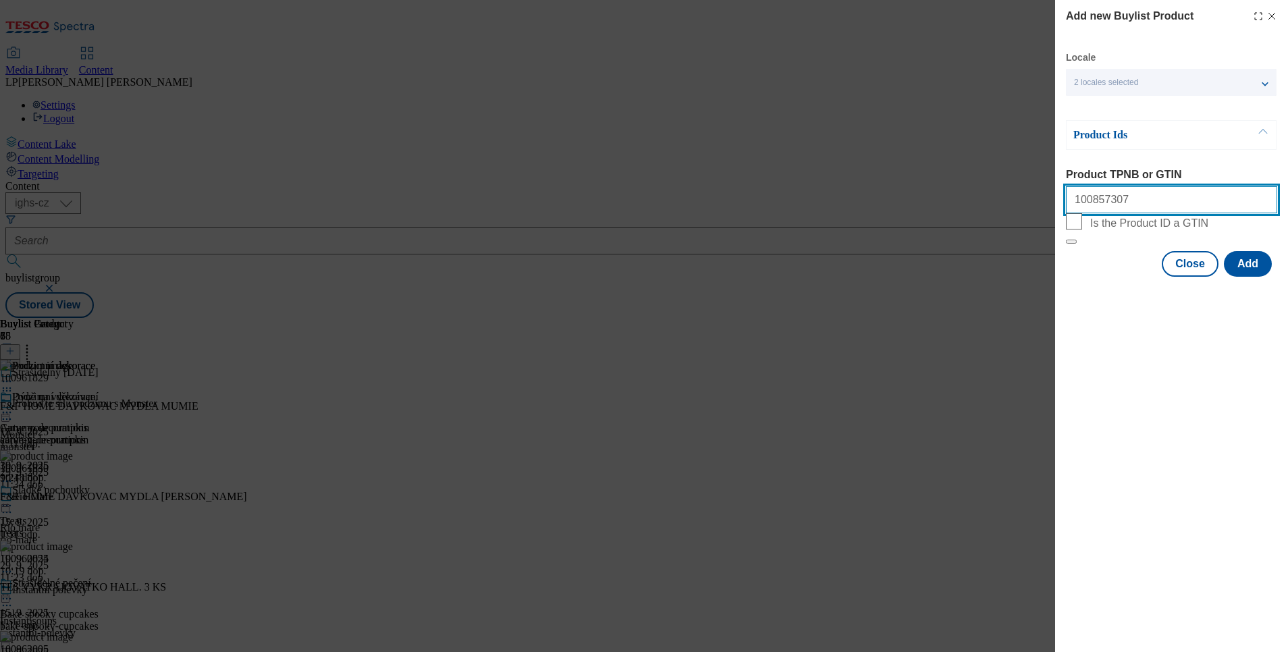
paste input "100860778"
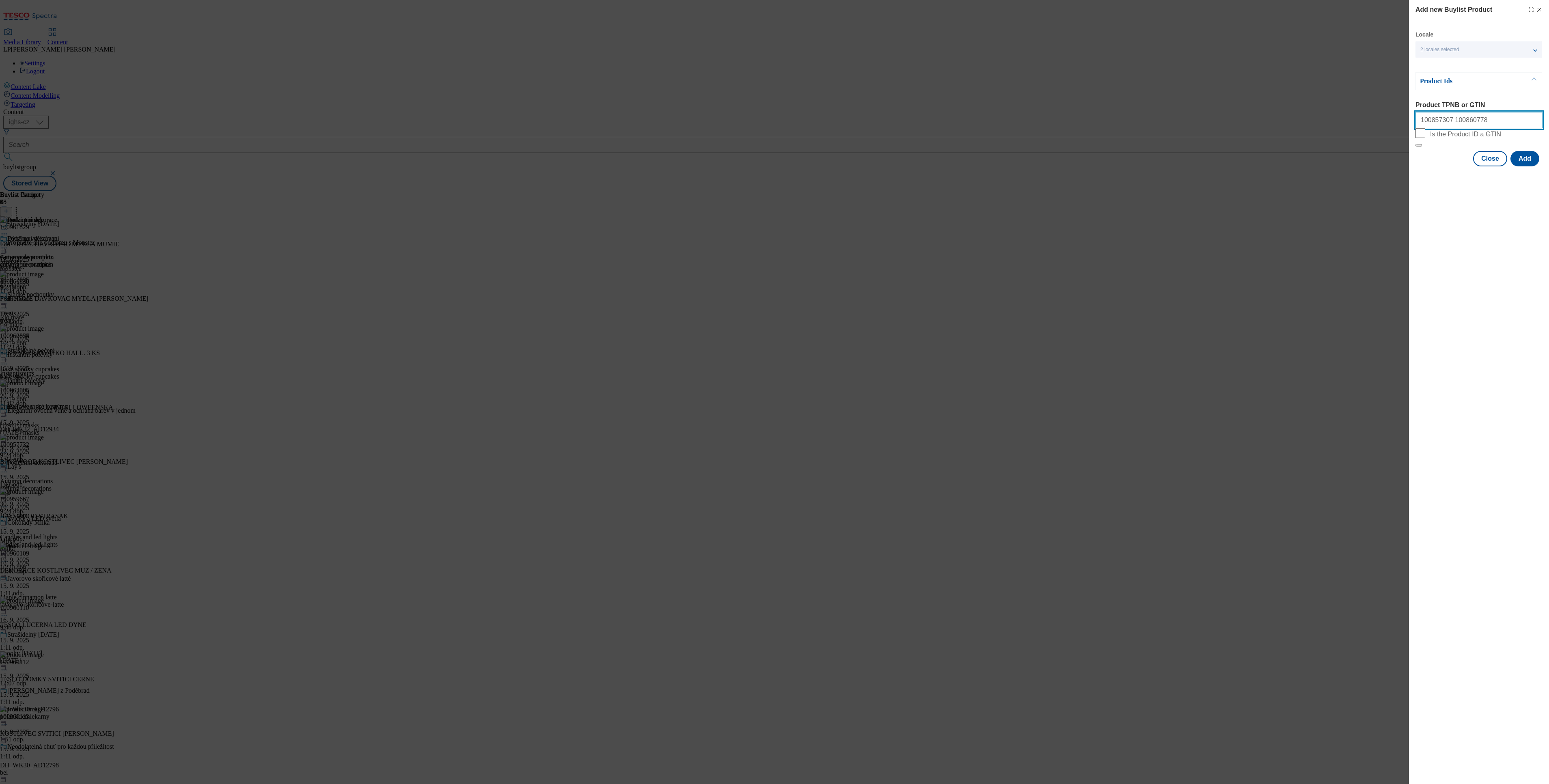
type input "100857307 100860778"
drag, startPoint x: 678, startPoint y: 1, endPoint x: 872, endPoint y: 388, distance: 432.9
click at [774, 388] on div "Add new Buylist Product Locale 2 locales selected English Czech Product Ids Pro…" at bounding box center [775, 392] width 1549 height 784
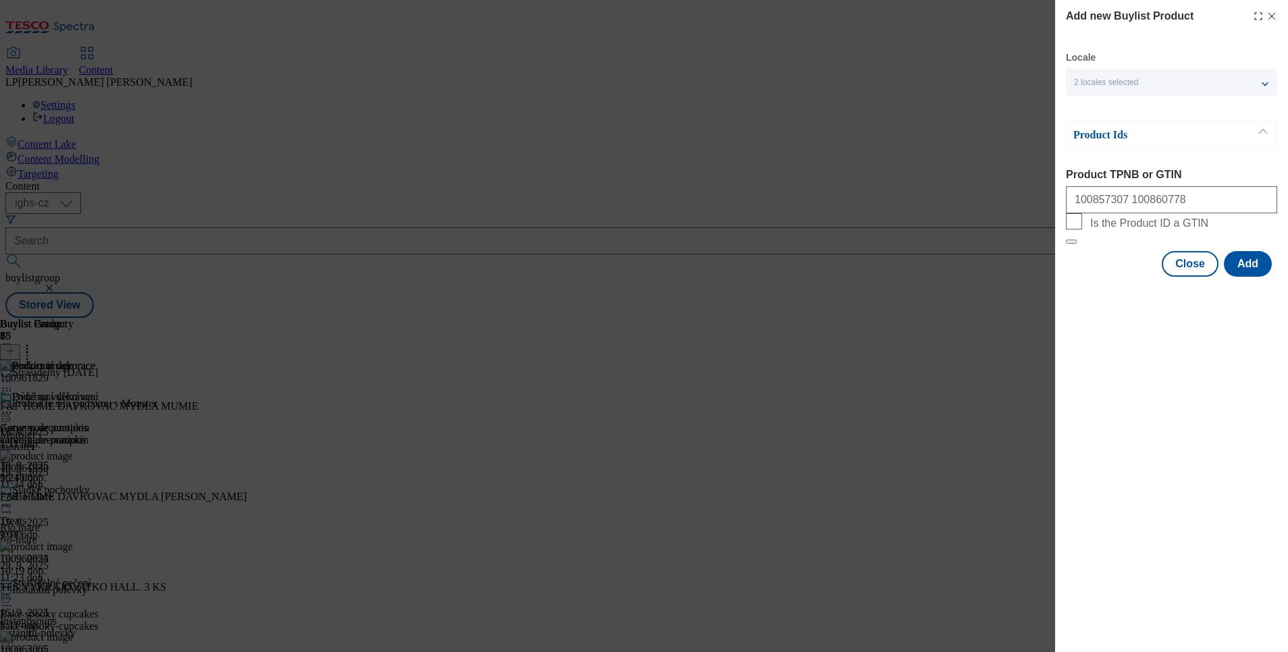
drag, startPoint x: 2382, startPoint y: 4, endPoint x: 763, endPoint y: 522, distance: 1699.6
click at [763, 522] on div "Add new Buylist Product Locale 2 locales selected English Czech Product Ids Pro…" at bounding box center [644, 326] width 1288 height 652
click at [842, 434] on div "Add new Buylist Product Locale 2 locales selected English Czech Product Ids Pro…" at bounding box center [644, 326] width 1288 height 652
click at [1261, 277] on button "Add" at bounding box center [1248, 264] width 48 height 26
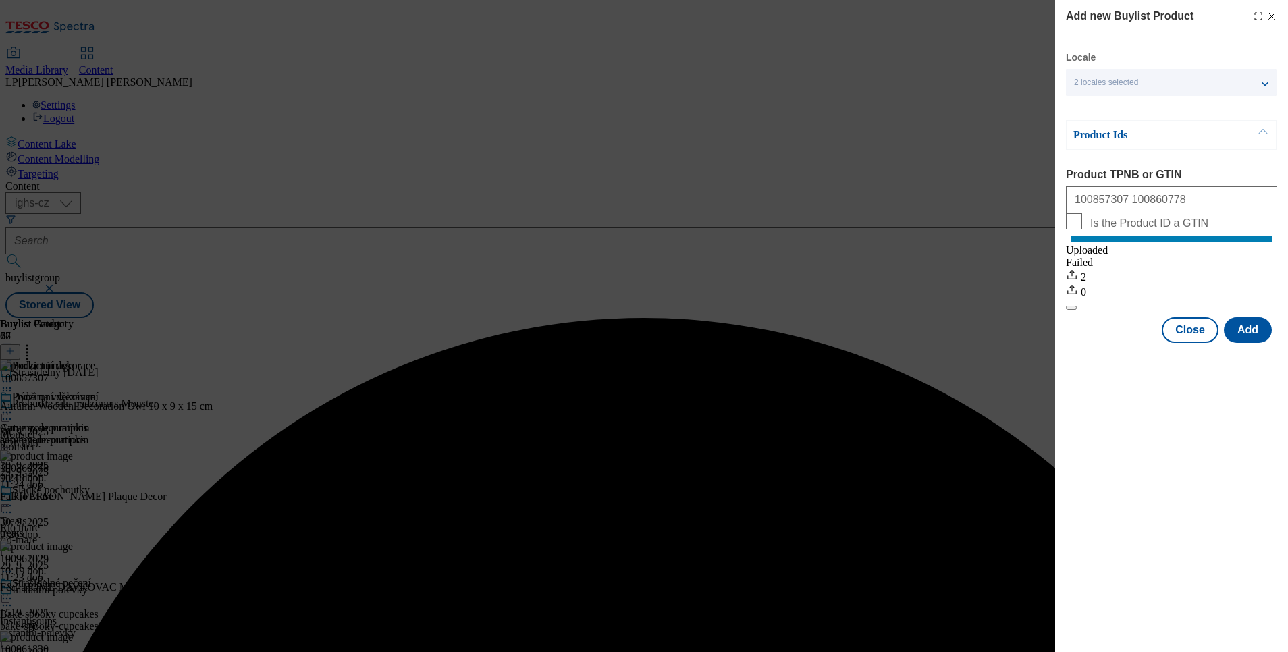
click at [797, 506] on div "Add new Buylist Product Locale 2 locales selected English Czech Product Ids Pro…" at bounding box center [644, 326] width 1288 height 652
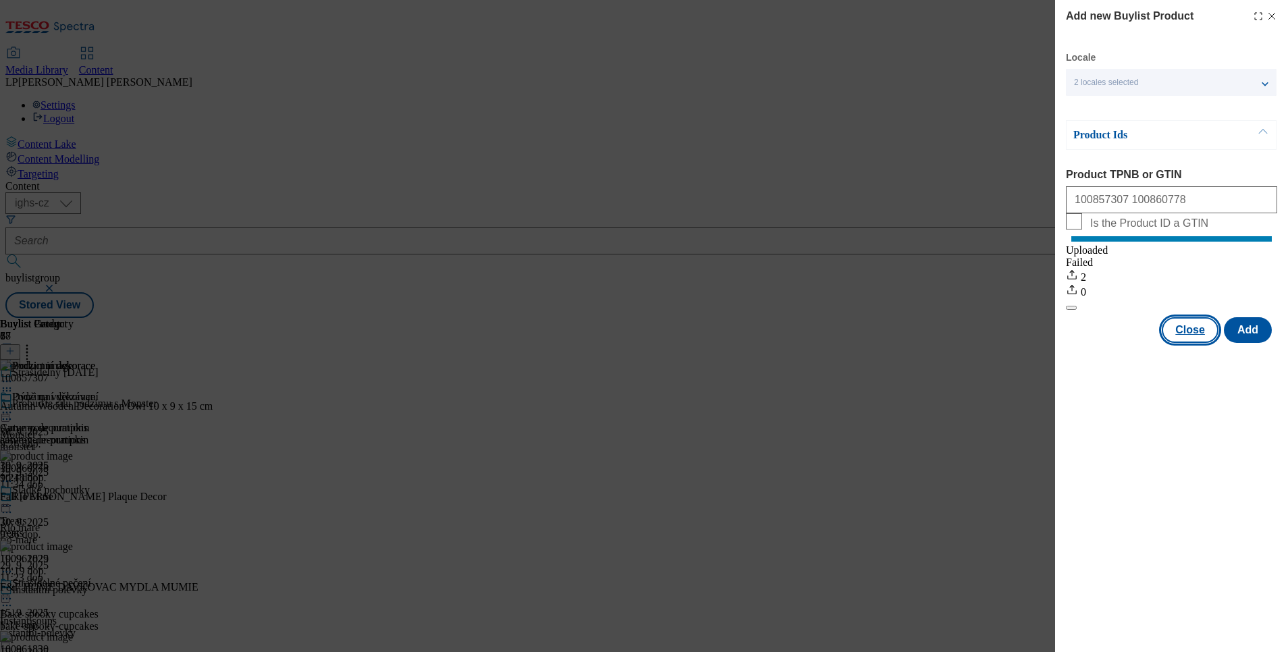
click at [1206, 343] on button "Close" at bounding box center [1190, 330] width 57 height 26
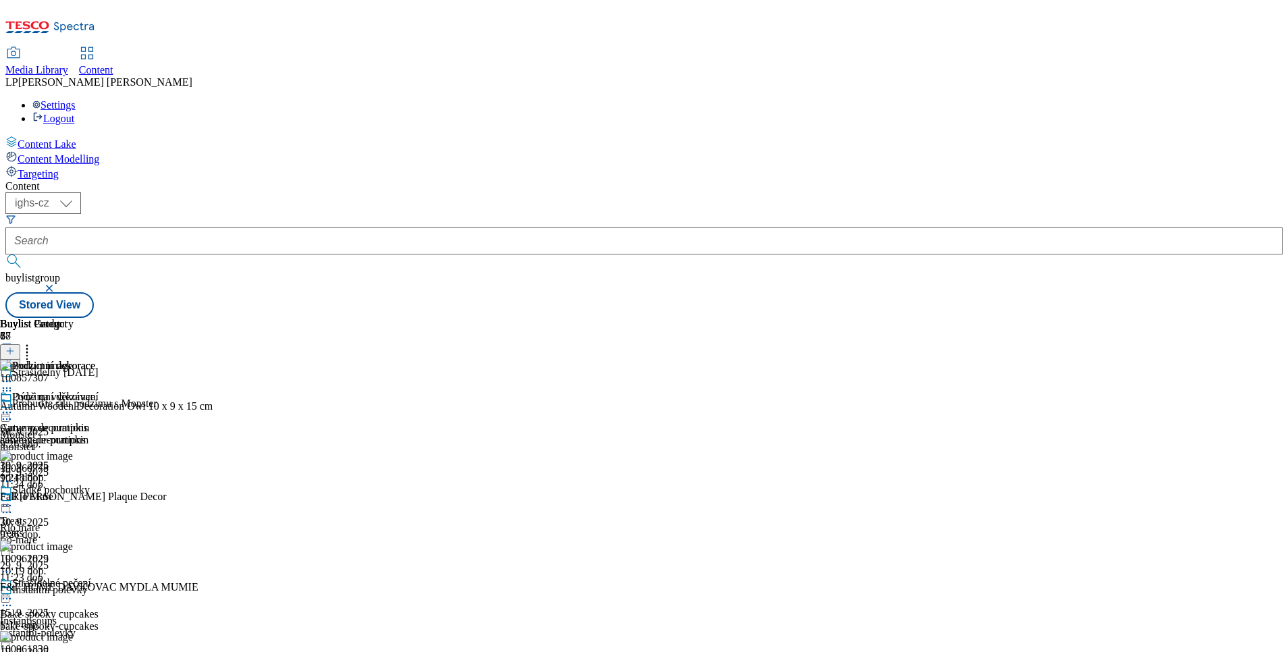
click at [15, 346] on icon at bounding box center [9, 350] width 9 height 9
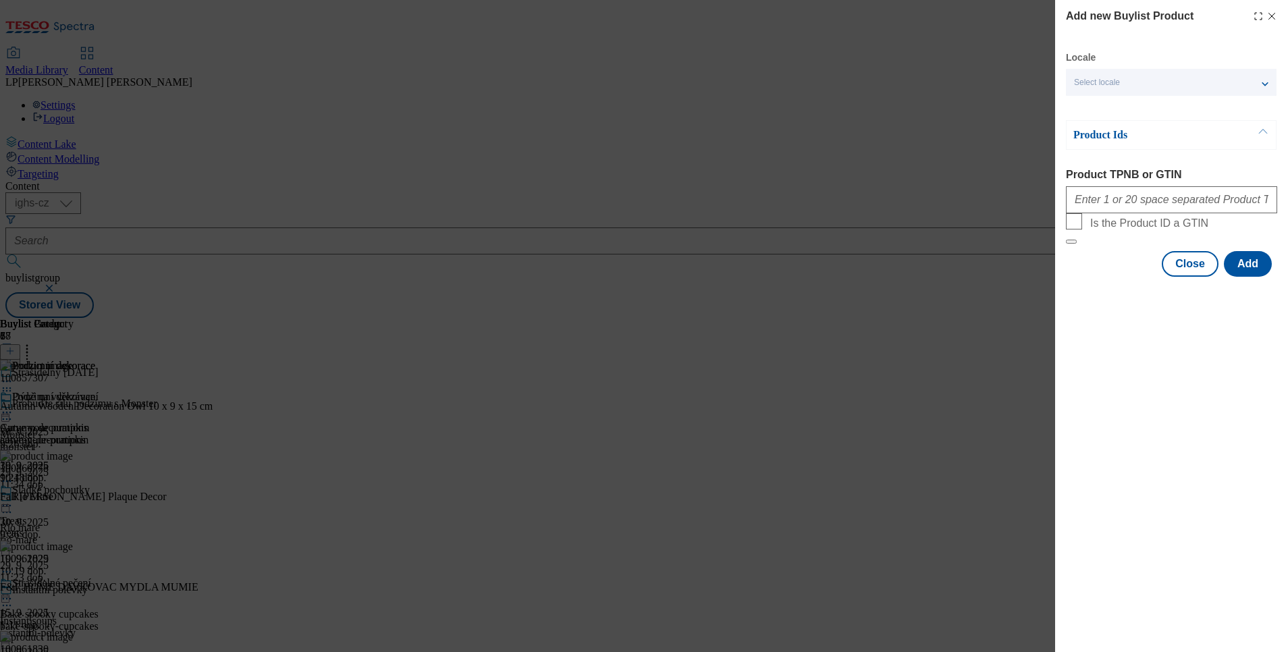
click at [1100, 78] on span "Select locale" at bounding box center [1097, 83] width 46 height 10
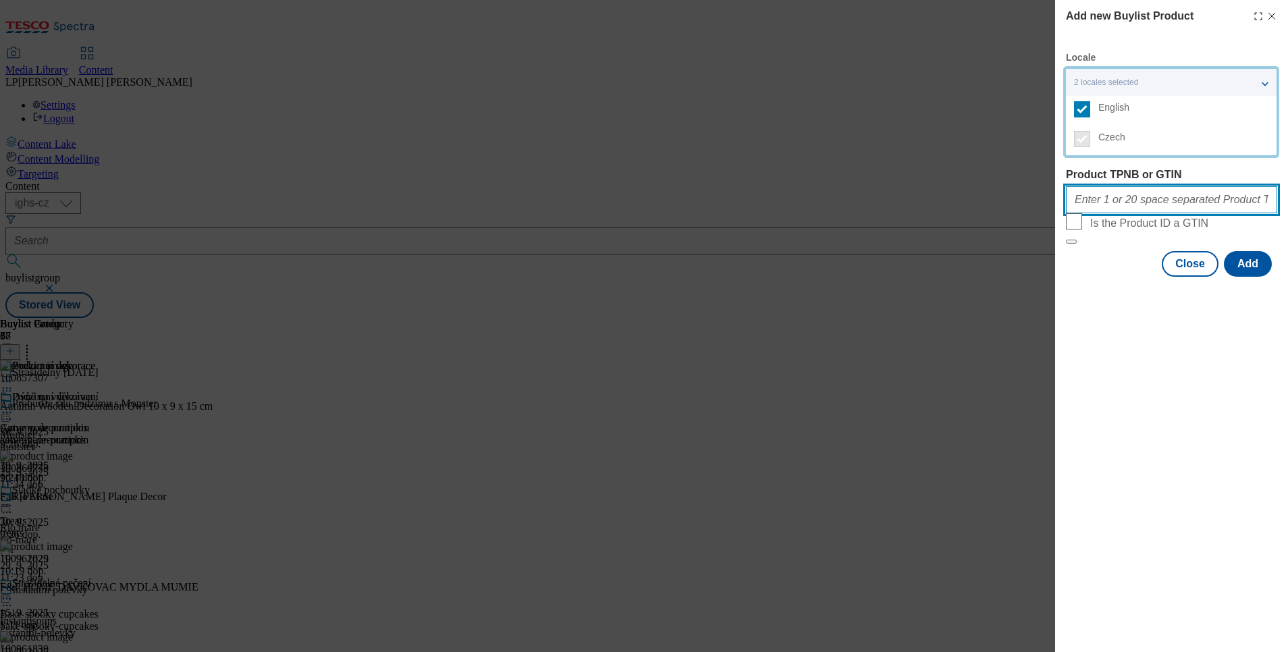
click at [1119, 208] on input "Product TPNB or GTIN" at bounding box center [1171, 199] width 211 height 27
paste input "100859374"
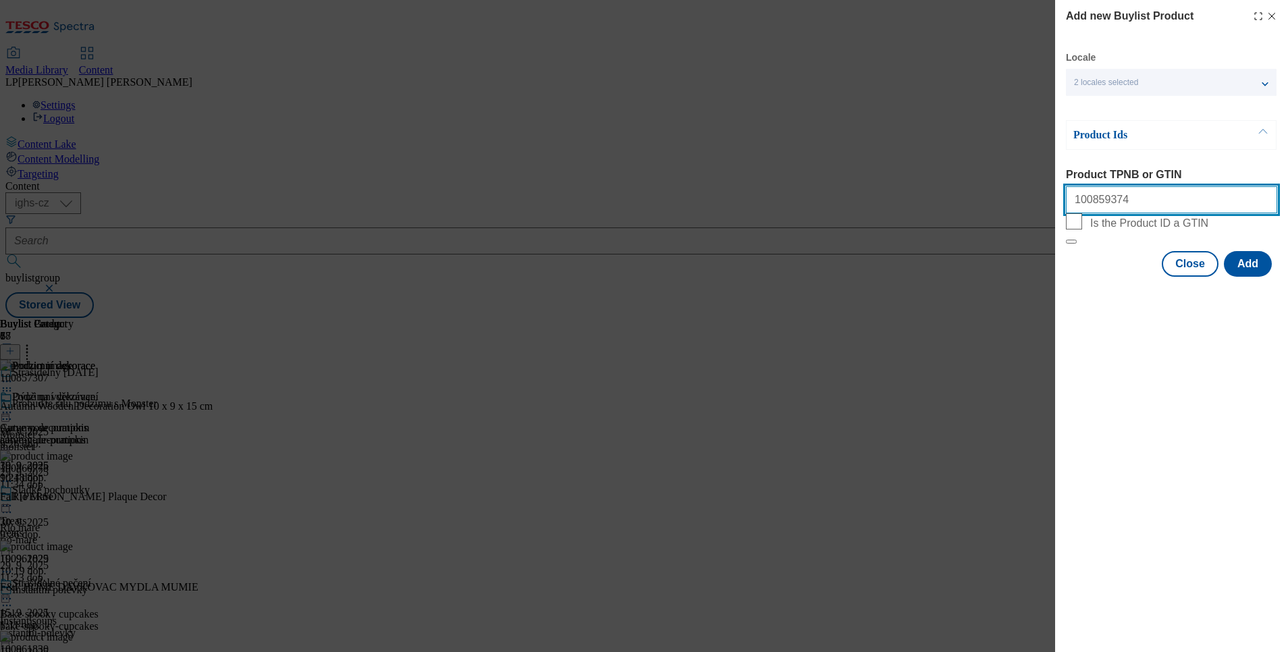
paste input "100892682"
paste input "100953189"
paste input "100953190"
paste input "100953191"
paste input "100953202"
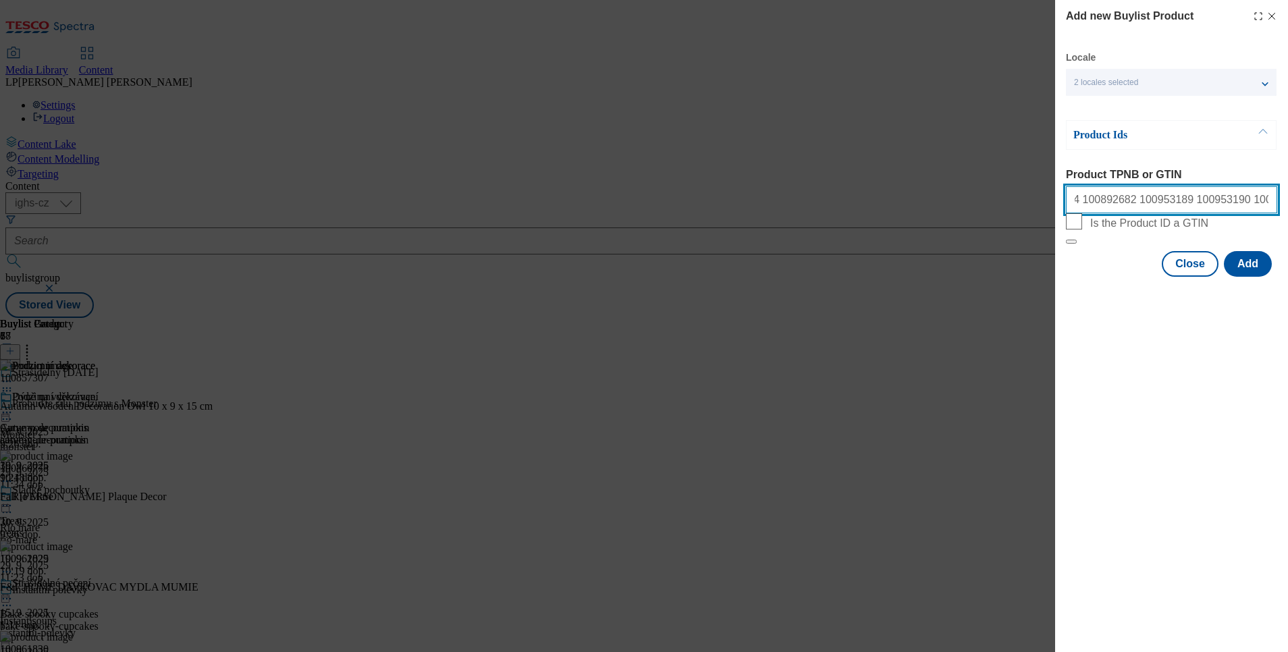
paste input "100953203"
click at [1202, 207] on input "100859374 100892682 100953189 100953190 100953191 100953202 100953203" at bounding box center [1171, 199] width 211 height 27
paste input "100953205"
click at [1233, 199] on input "100859374 100892682 100953189 100953190 100953191 100953202 100953203 100953204…" at bounding box center [1171, 199] width 211 height 27
paste input "100953206"
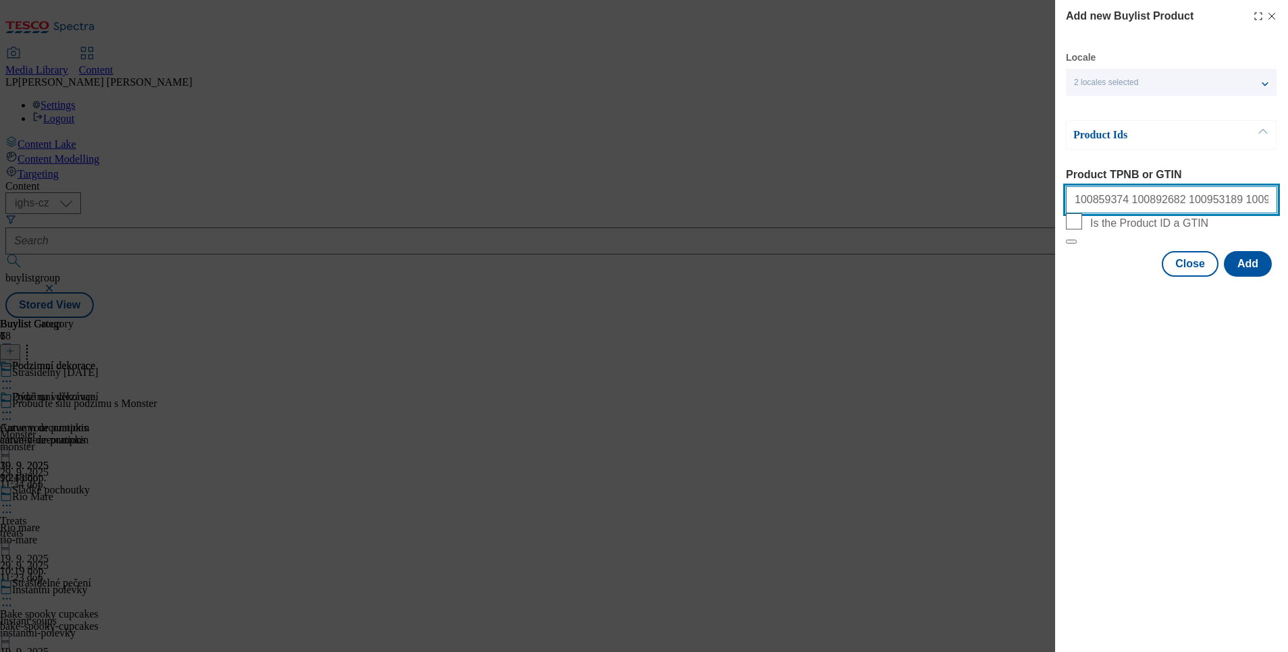
click at [1252, 204] on input "100859374 100892682 100953189 100953190 100953191 100953202 100953203 100953204…" at bounding box center [1171, 199] width 211 height 27
paste input "100953207"
click at [1156, 182] on div "Product TPNB or GTIN 100859374 100892682 100953189 100953190 100953191 10095320…" at bounding box center [1171, 191] width 211 height 45
click at [1154, 192] on input "100859374 100892682 100953189 100953190 100953191 100953202 100953203 100953204…" at bounding box center [1171, 199] width 211 height 27
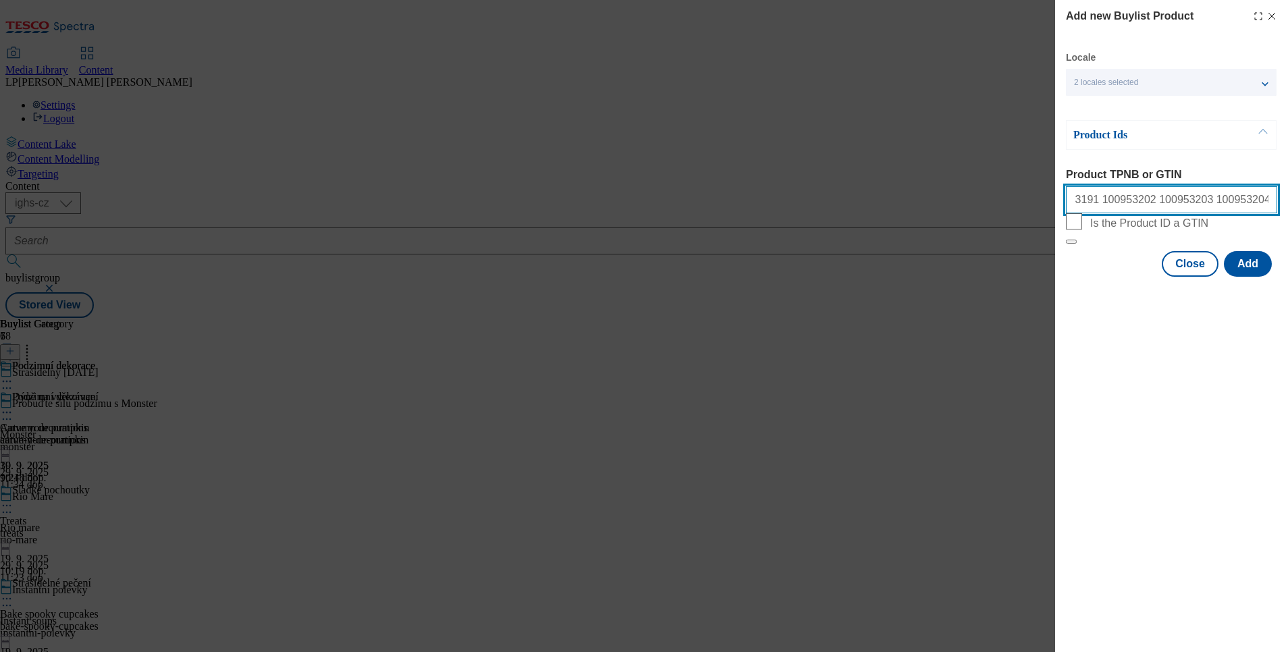
click at [1245, 202] on input "100859374 100892682 100953189 100953190 100953191 100953202 100953203 100953204…" at bounding box center [1171, 199] width 211 height 27
click at [1177, 208] on input "100859374 100892682 100953189 100953190 100953191 100953202 100953203 100953204…" at bounding box center [1171, 199] width 211 height 27
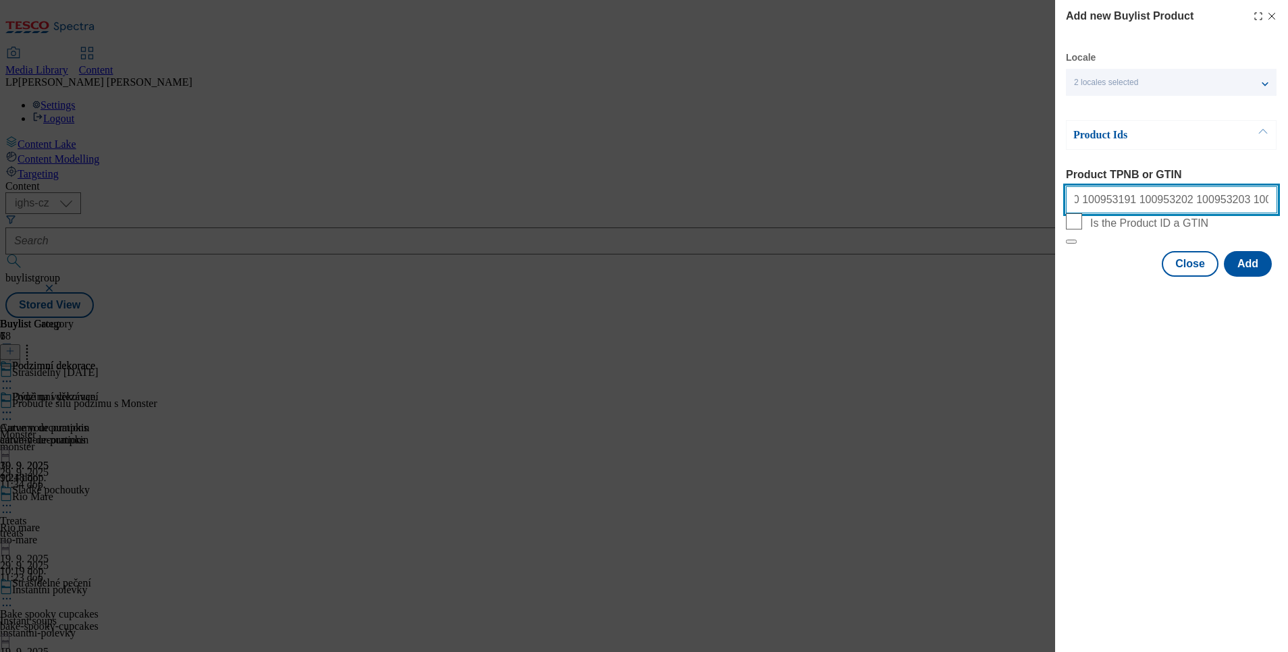
paste input "100953489"
click at [1248, 203] on input "100859374 100892682 100953189 100953190 100953191 100953202 100953203 100953204…" at bounding box center [1171, 199] width 211 height 27
paste input "100953492"
click at [1216, 208] on input "100859374 100892682 100953189 100953190 100953191 100953202 100953203 100953204…" at bounding box center [1171, 199] width 211 height 27
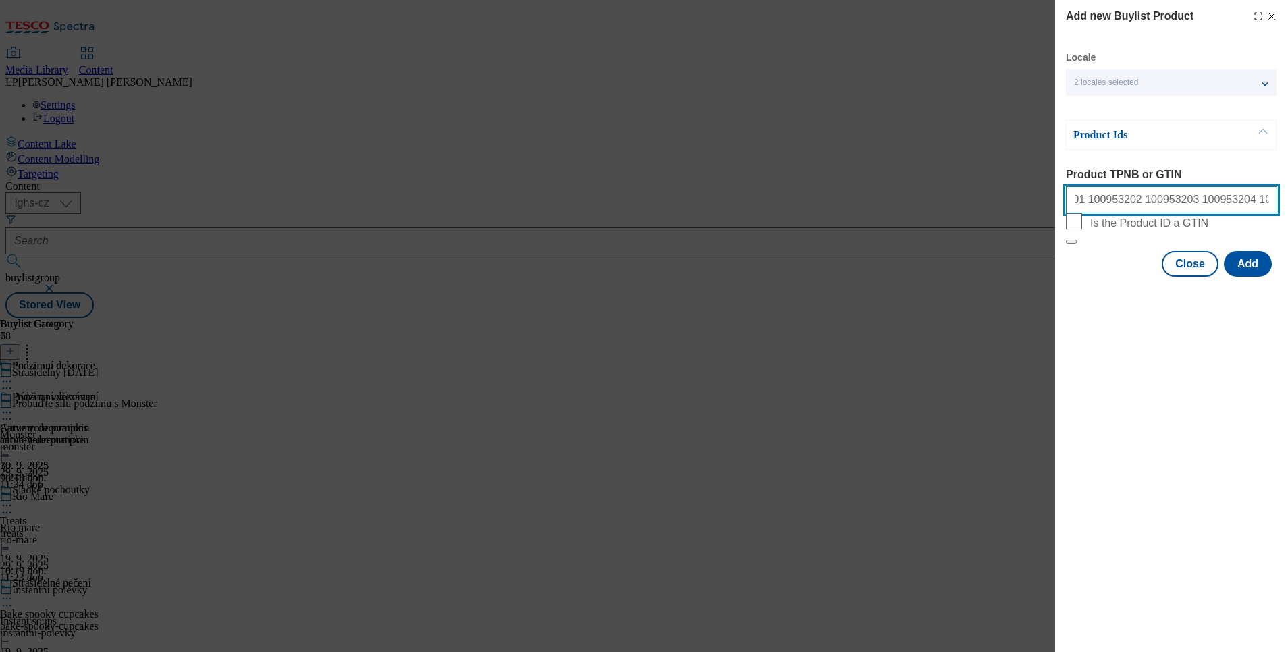
scroll to position [0, 303]
paste input "100953493"
click at [1217, 212] on input "100859374 100892682 100953189 100953190 100953191 100953202 100953203 100953204…" at bounding box center [1171, 199] width 211 height 27
paste input "100953953"
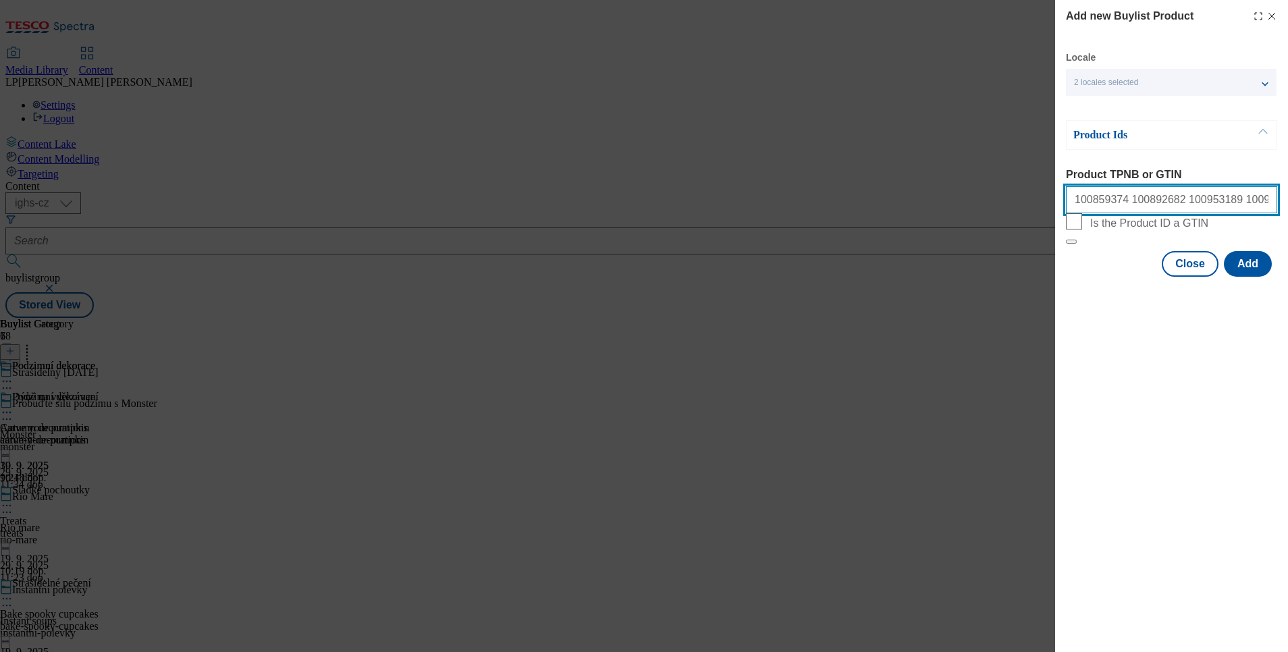
click at [1182, 202] on input "100859374 100892682 100953189 100953190 100953191 100953202 100953203 100953204…" at bounding box center [1171, 199] width 211 height 27
paste input "100953955"
click at [1202, 204] on input "100859374 100892682 100953189 100953190 100953191 100953202 100953203 100953204…" at bounding box center [1171, 199] width 211 height 27
paste input "100953956"
click at [1170, 213] on input "100859374 100892682 100953189 100953190 100953191 100953202 100953203 100953204…" at bounding box center [1171, 199] width 211 height 27
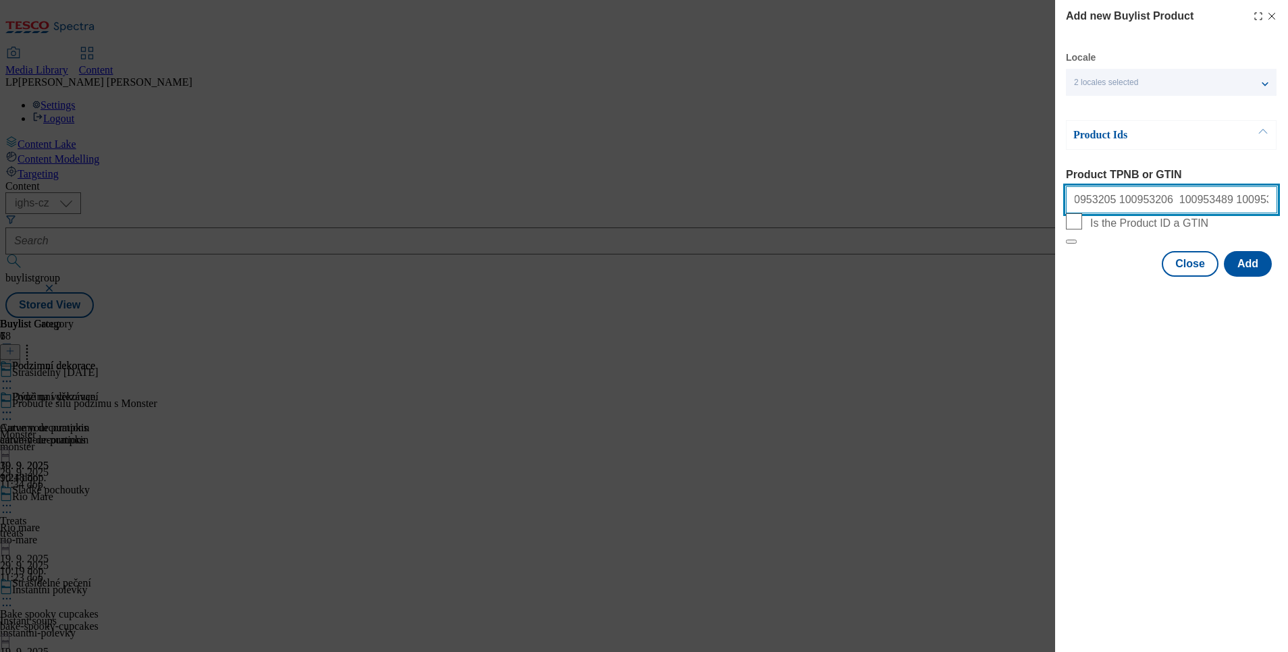
scroll to position [0, 473]
drag, startPoint x: 1166, startPoint y: 209, endPoint x: 1291, endPoint y: 195, distance: 126.3
click at [1287, 195] on html "Icons icon_account icon_add icon_backward_link icon_basket icon_benefits icon_c…" at bounding box center [644, 161] width 1288 height 323
click at [1254, 199] on input "100859374 100892682 100953189 100953190 100953191 100953202 100953203 100953204…" at bounding box center [1171, 199] width 211 height 27
paste input "100953973"
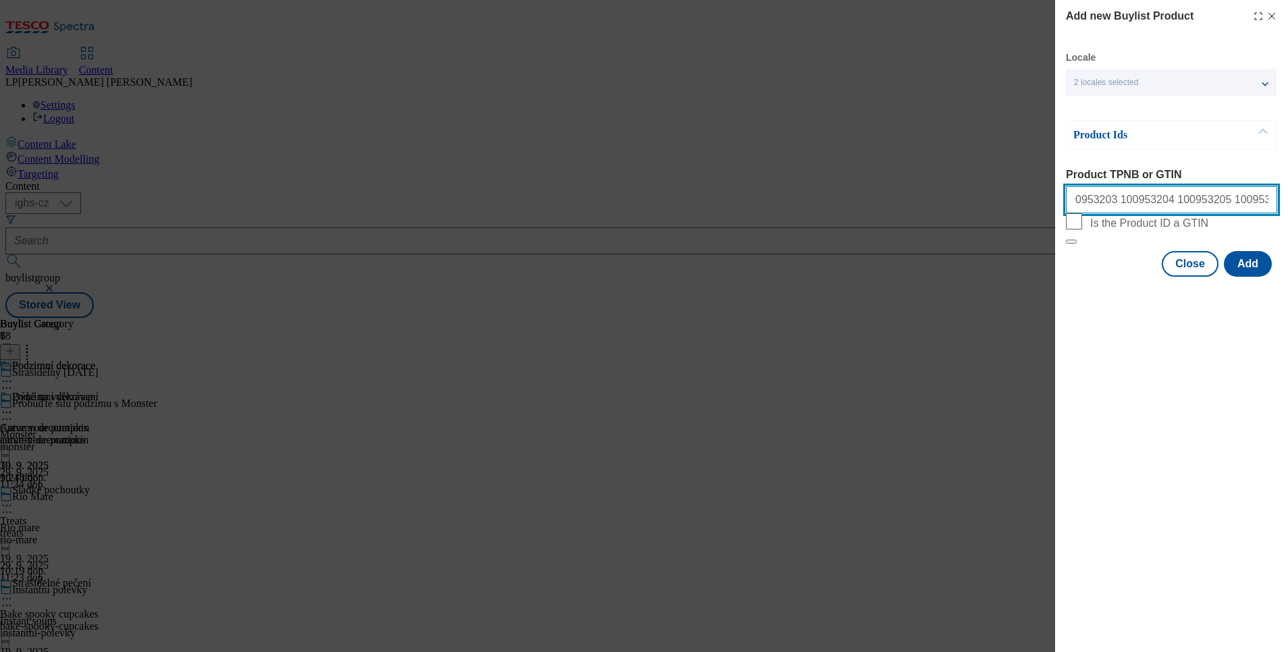
scroll to position [0, 514]
drag, startPoint x: 1222, startPoint y: 205, endPoint x: 1291, endPoint y: 214, distance: 70.2
click at [1287, 214] on html "Icons icon_account icon_add icon_backward_link icon_basket icon_benefits icon_c…" at bounding box center [644, 161] width 1288 height 323
click at [1263, 201] on input "100859374 100892682 100953189 100953190 100953191 100953202 100953203 100953204…" at bounding box center [1171, 199] width 211 height 27
paste input "100953968"
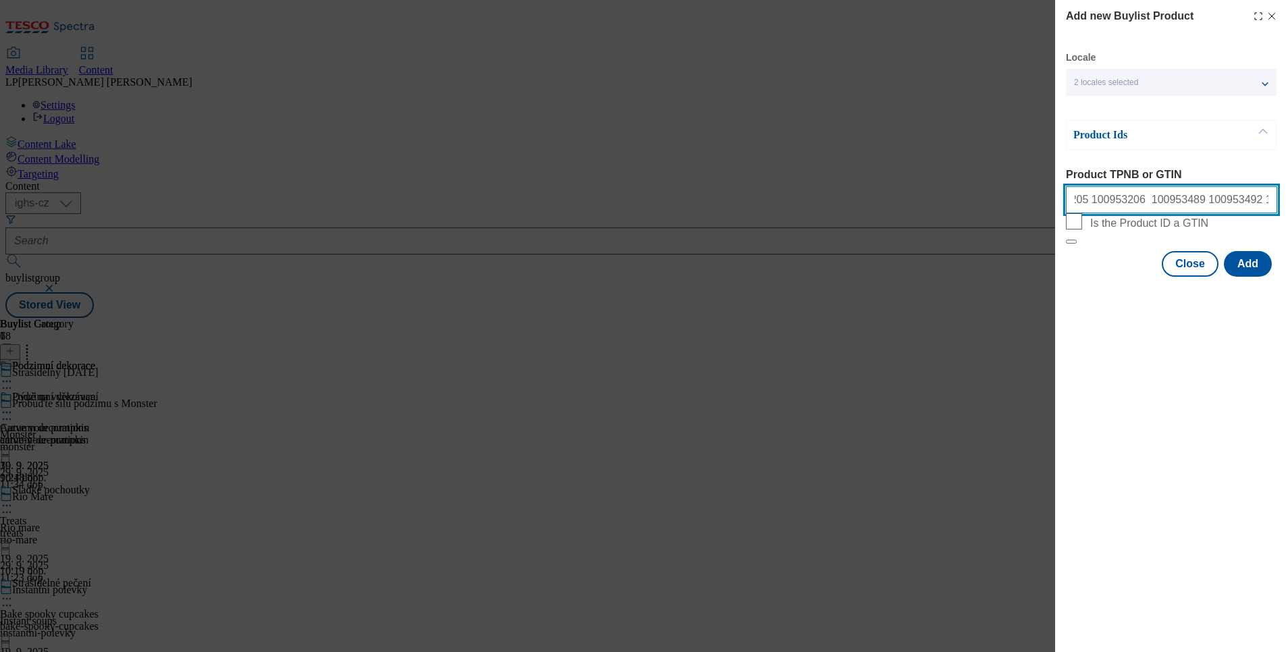
scroll to position [0, 556]
drag, startPoint x: 1214, startPoint y: 197, endPoint x: 1291, endPoint y: 182, distance: 78.4
click at [1287, 182] on html "Icons icon_account icon_add icon_backward_link icon_basket icon_benefits icon_c…" at bounding box center [644, 161] width 1288 height 323
click at [1224, 211] on input "100859374 100892682 100953189 100953190 100953191 100953202 100953203 100953204…" at bounding box center [1171, 199] width 211 height 27
paste input "100953974"
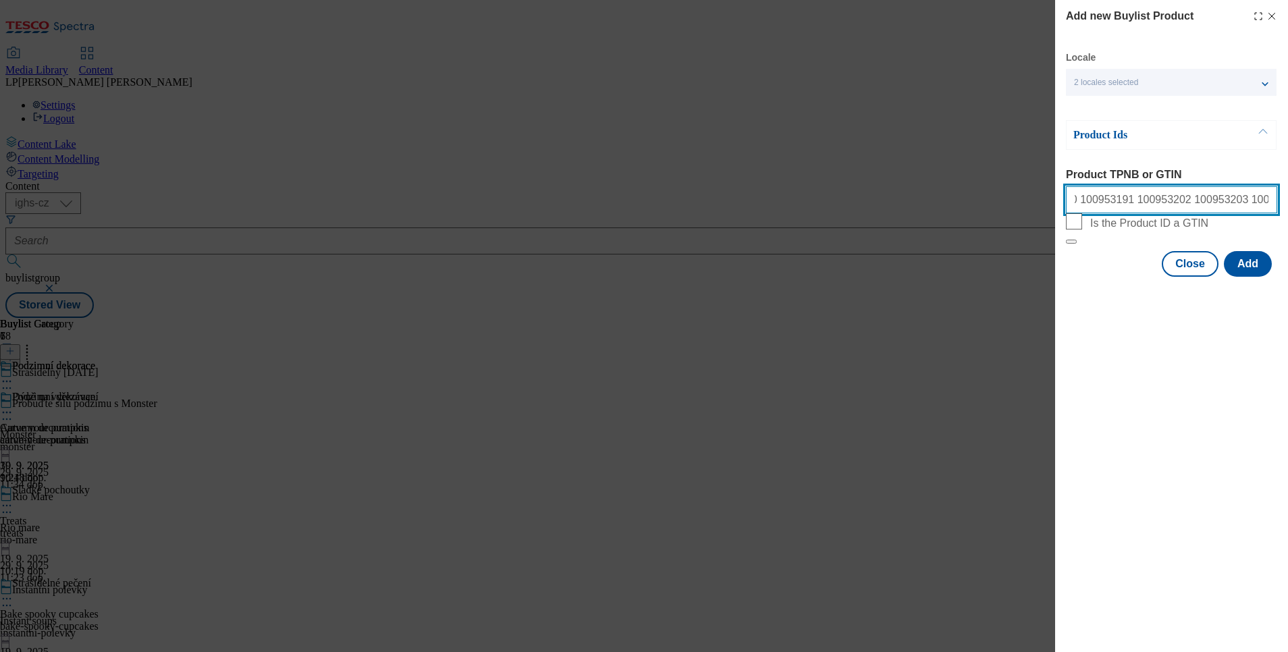
scroll to position [0, 597]
drag, startPoint x: 1164, startPoint y: 201, endPoint x: 1291, endPoint y: 211, distance: 127.9
click at [1287, 211] on html "Icons icon_account icon_add icon_backward_link icon_basket icon_benefits icon_c…" at bounding box center [644, 161] width 1288 height 323
click at [1267, 203] on input "100859374 100892682 100953189 100953190 100953191 100953202 100953203 100953204…" at bounding box center [1171, 199] width 211 height 27
paste input "100953975"
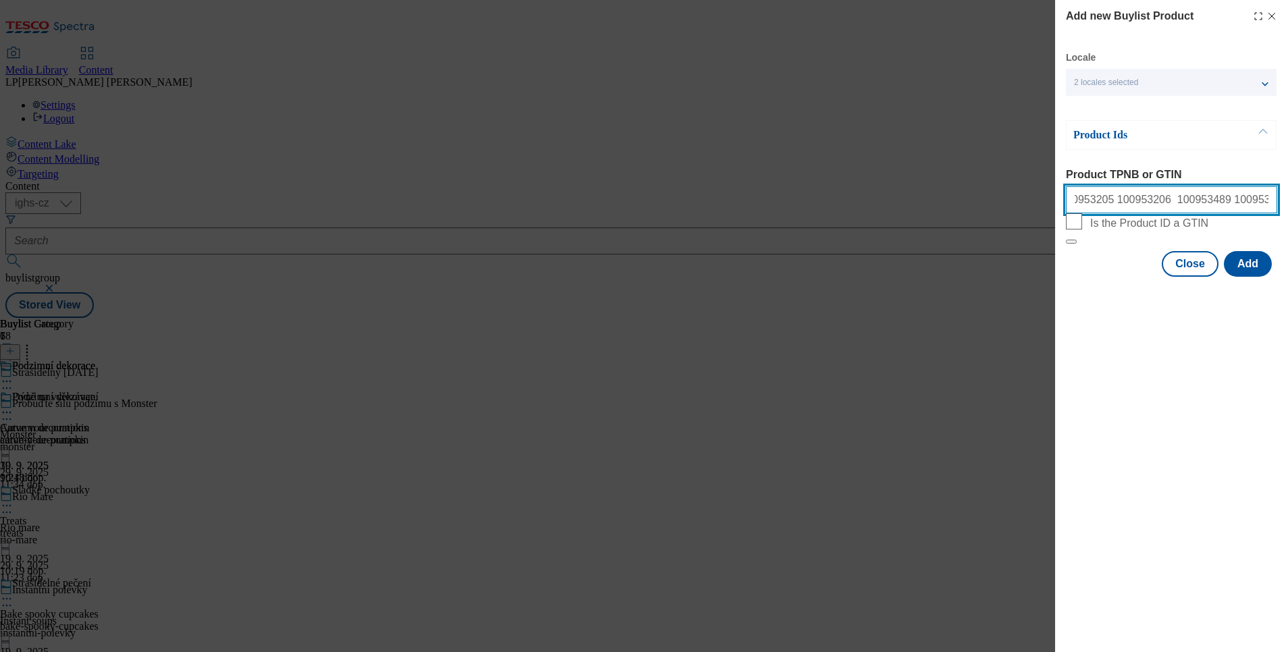
scroll to position [0, 638]
drag, startPoint x: 1131, startPoint y: 204, endPoint x: 1291, endPoint y: 142, distance: 171.4
click at [1287, 142] on html "Icons icon_account icon_add icon_backward_link icon_basket icon_benefits icon_c…" at bounding box center [644, 161] width 1288 height 323
click at [1268, 205] on input "100859374 100892682 100953189 100953190 100953191 100953202 100953203 100953204…" at bounding box center [1171, 199] width 211 height 27
click at [1268, 208] on input "100859374 100892682 100953189 100953190 100953191 100953202 100953203 100953204…" at bounding box center [1171, 199] width 211 height 27
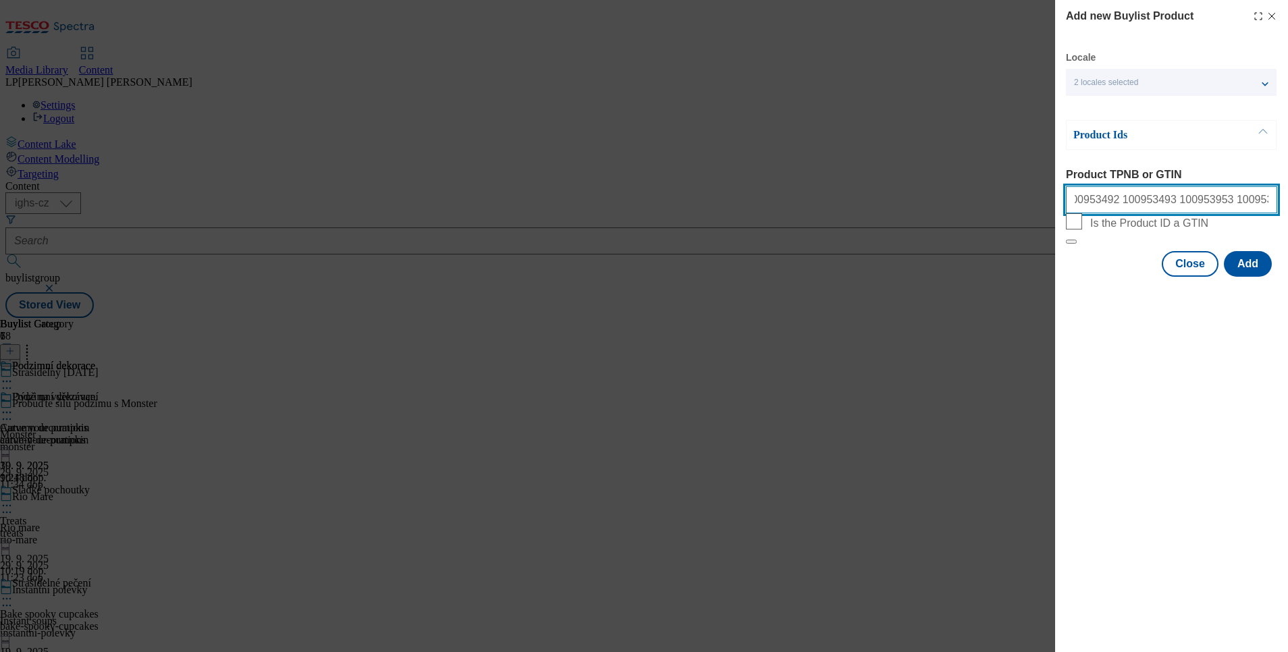
paste input "100953976"
drag, startPoint x: 1212, startPoint y: 205, endPoint x: 1291, endPoint y: 207, distance: 79.0
click at [1287, 207] on html "Icons icon_account icon_add icon_backward_link icon_basket icon_benefits icon_c…" at bounding box center [644, 161] width 1288 height 323
click at [1272, 198] on input "100859374 100892682 100953189 100953190 100953191 100953202 100953203 100953204…" at bounding box center [1171, 199] width 211 height 27
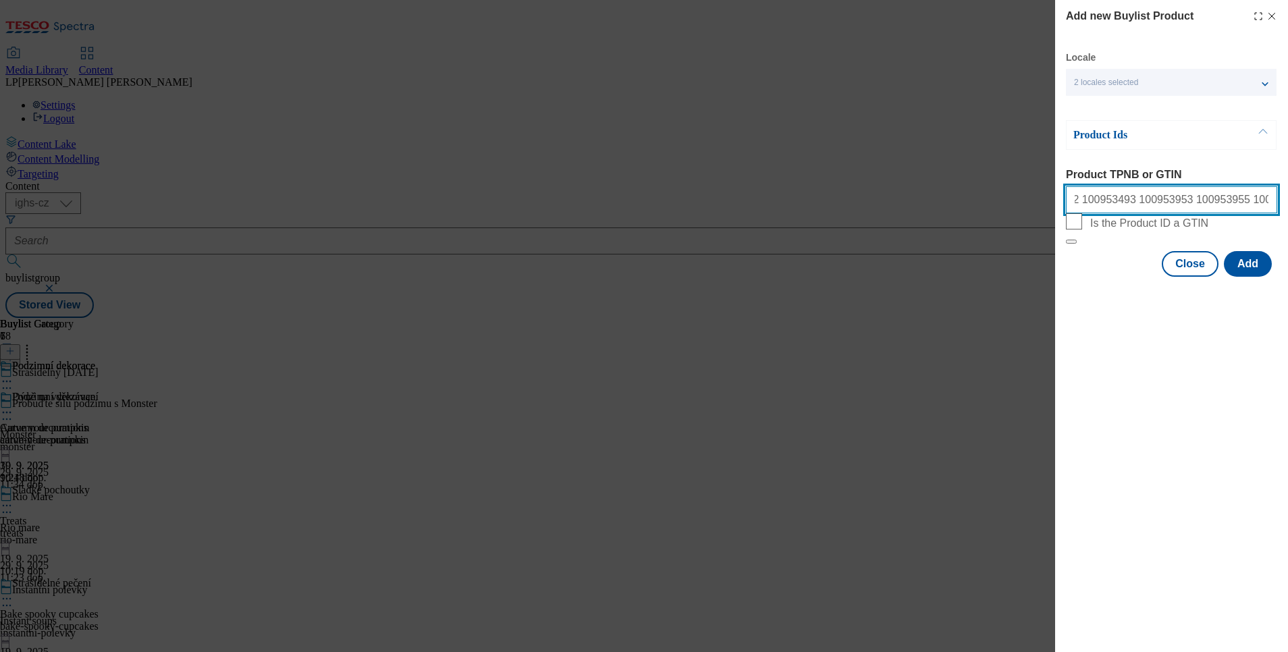
paste input "100953977"
drag, startPoint x: 1158, startPoint y: 207, endPoint x: 1291, endPoint y: 181, distance: 135.6
click at [1287, 181] on html "Icons icon_account icon_add icon_backward_link icon_basket icon_benefits icon_c…" at bounding box center [644, 161] width 1288 height 323
click at [1256, 203] on input "100859374 100892682 100953189 100953190 100953191 100953202 100953203 100953204…" at bounding box center [1171, 199] width 211 height 27
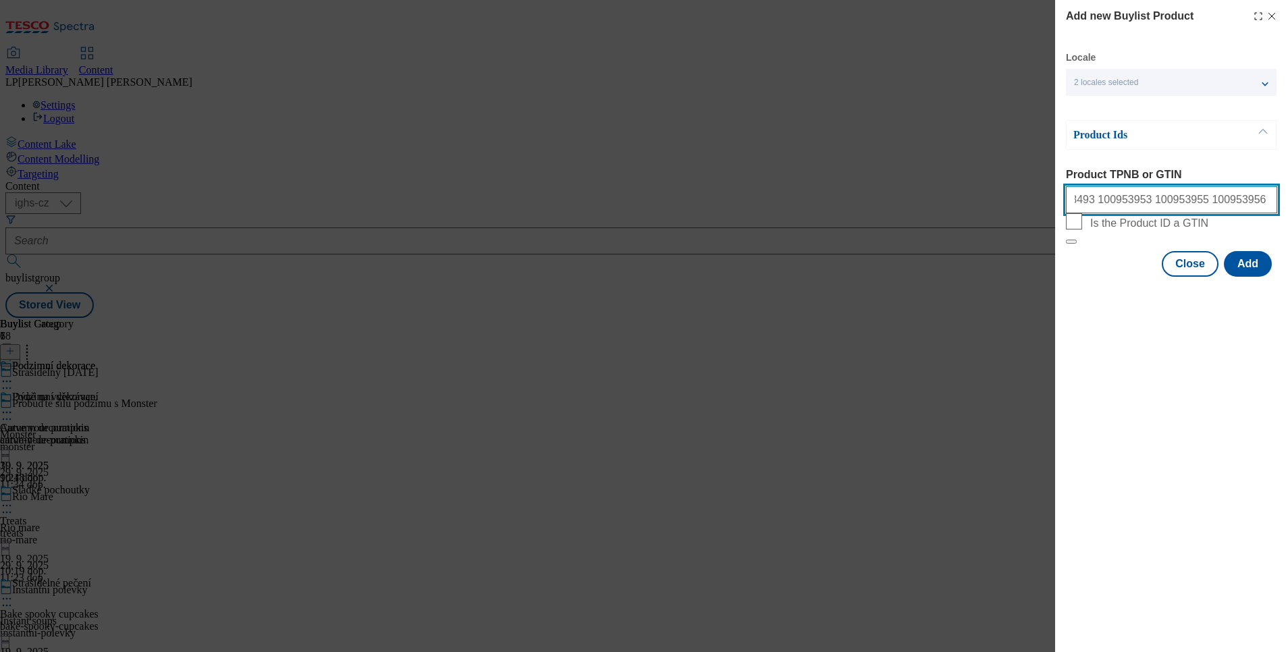
paste input "100953978"
drag, startPoint x: 1150, startPoint y: 198, endPoint x: 1291, endPoint y: 157, distance: 146.8
click at [1287, 157] on html "Icons icon_account icon_add icon_backward_link icon_basket icon_benefits icon_c…" at bounding box center [644, 161] width 1288 height 323
click at [1267, 207] on input "100859374 100892682 100953189 100953190 100953191 100953202 100953203 100953204…" at bounding box center [1171, 199] width 211 height 27
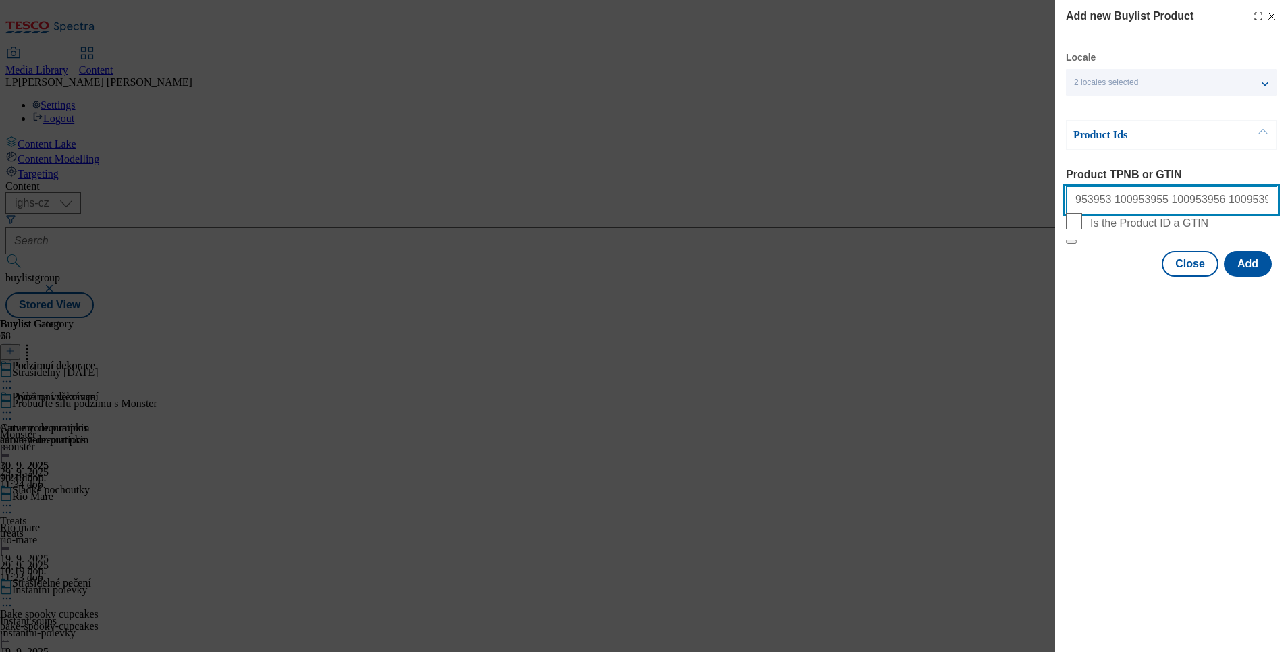
paste input "100953979"
drag, startPoint x: 1168, startPoint y: 207, endPoint x: 1291, endPoint y: 200, distance: 123.7
click at [1287, 200] on html "Icons icon_account icon_add icon_backward_link icon_basket icon_benefits icon_c…" at bounding box center [644, 161] width 1288 height 323
drag, startPoint x: 1263, startPoint y: 200, endPoint x: 1270, endPoint y: 207, distance: 10.0
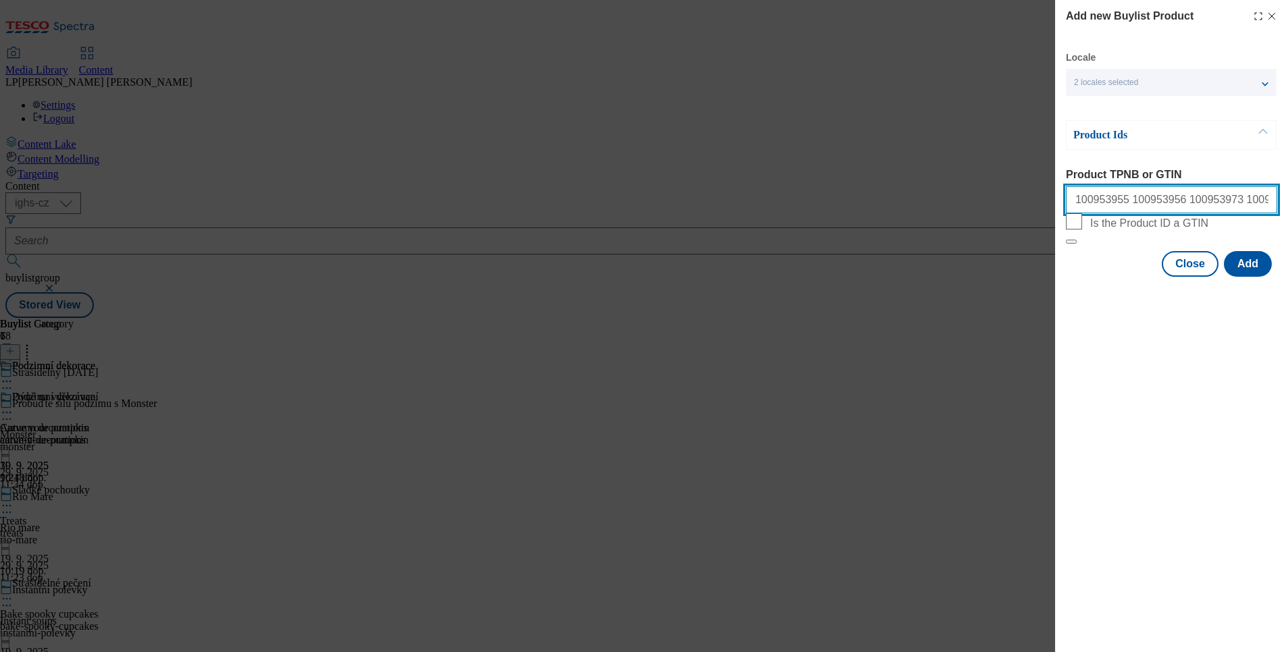
click at [1263, 200] on input "100859374 100892682 100953189 100953190 100953191 100953202 100953203 100953204…" at bounding box center [1171, 199] width 211 height 27
paste input "100954766"
drag, startPoint x: 1130, startPoint y: 205, endPoint x: 1291, endPoint y: 200, distance: 161.4
click at [1287, 200] on html "Icons icon_account icon_add icon_backward_link icon_basket icon_benefits icon_c…" at bounding box center [644, 161] width 1288 height 323
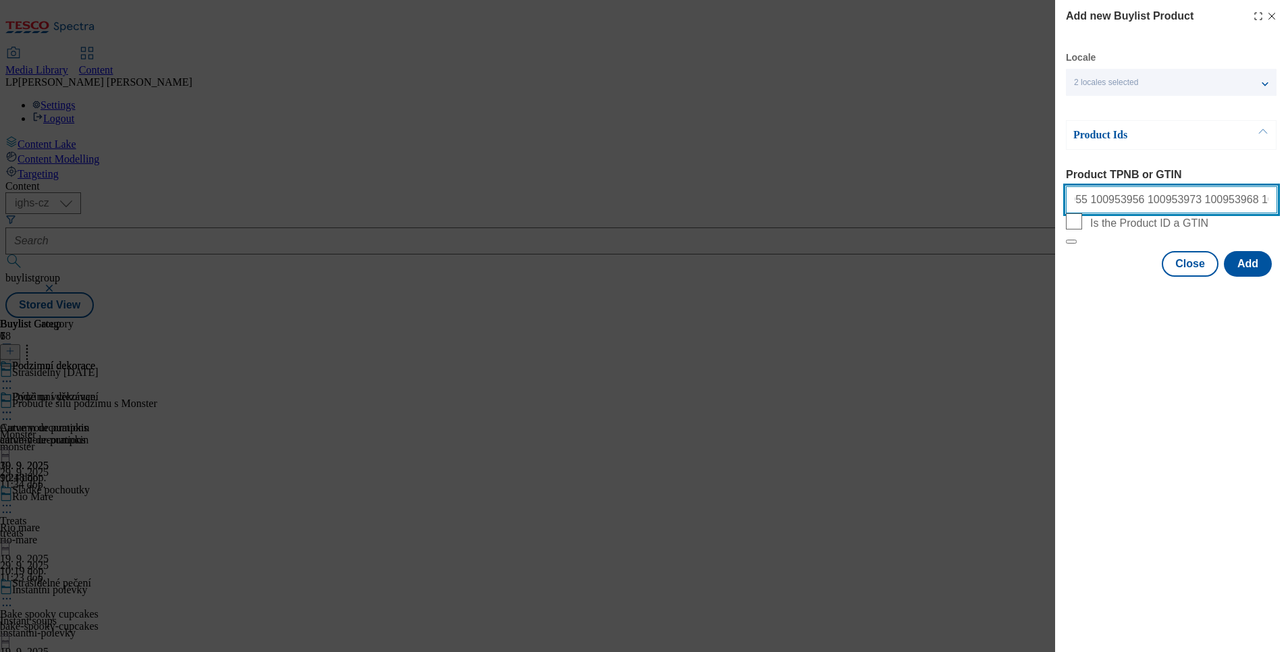
click at [1260, 207] on input "100859374 100892682 100953189 100953190 100953191 100953202 100953203 100953204…" at bounding box center [1171, 199] width 211 height 27
paste input "100955552"
drag, startPoint x: 1157, startPoint y: 211, endPoint x: 1291, endPoint y: 190, distance: 136.1
click at [1287, 190] on html "Icons icon_account icon_add icon_backward_link icon_basket icon_benefits icon_c…" at bounding box center [644, 161] width 1288 height 323
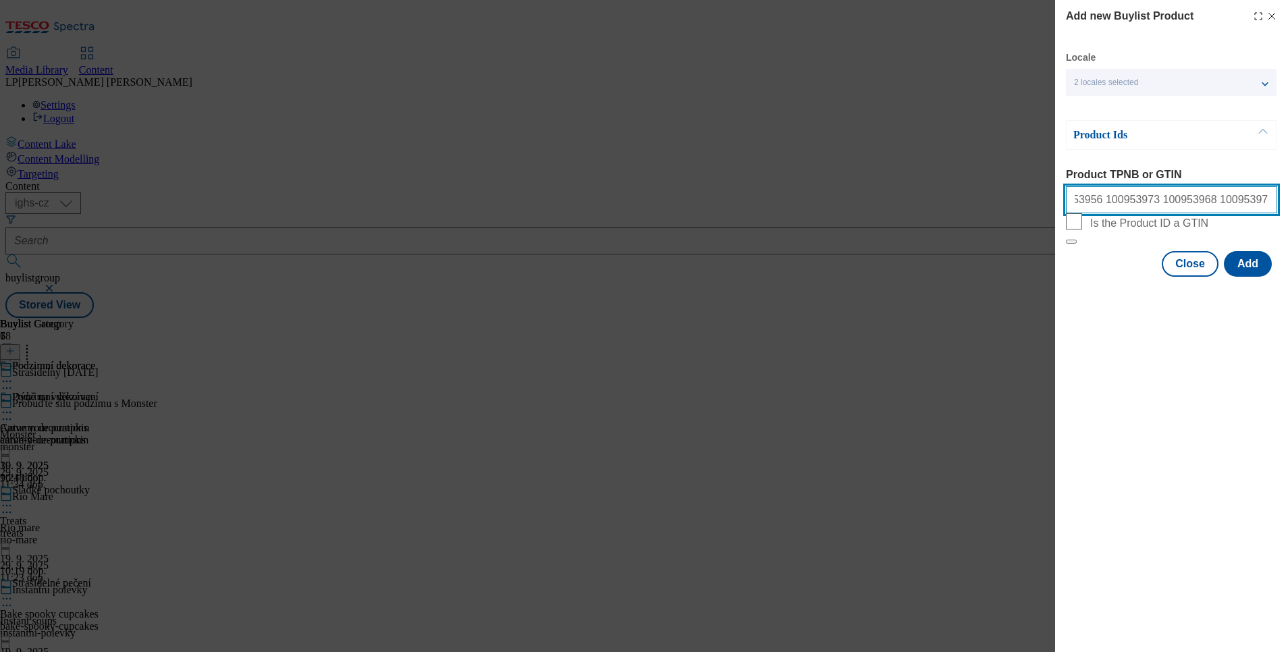
click at [1269, 196] on input "100859374 100892682 100953189 100953190 100953191 100953202 100953203 100953204…" at bounding box center [1171, 199] width 211 height 27
paste input "100955553"
drag, startPoint x: 1210, startPoint y: 210, endPoint x: 1291, endPoint y: 167, distance: 92.1
click at [1287, 167] on html "Icons icon_account icon_add icon_backward_link icon_basket icon_benefits icon_c…" at bounding box center [644, 161] width 1288 height 323
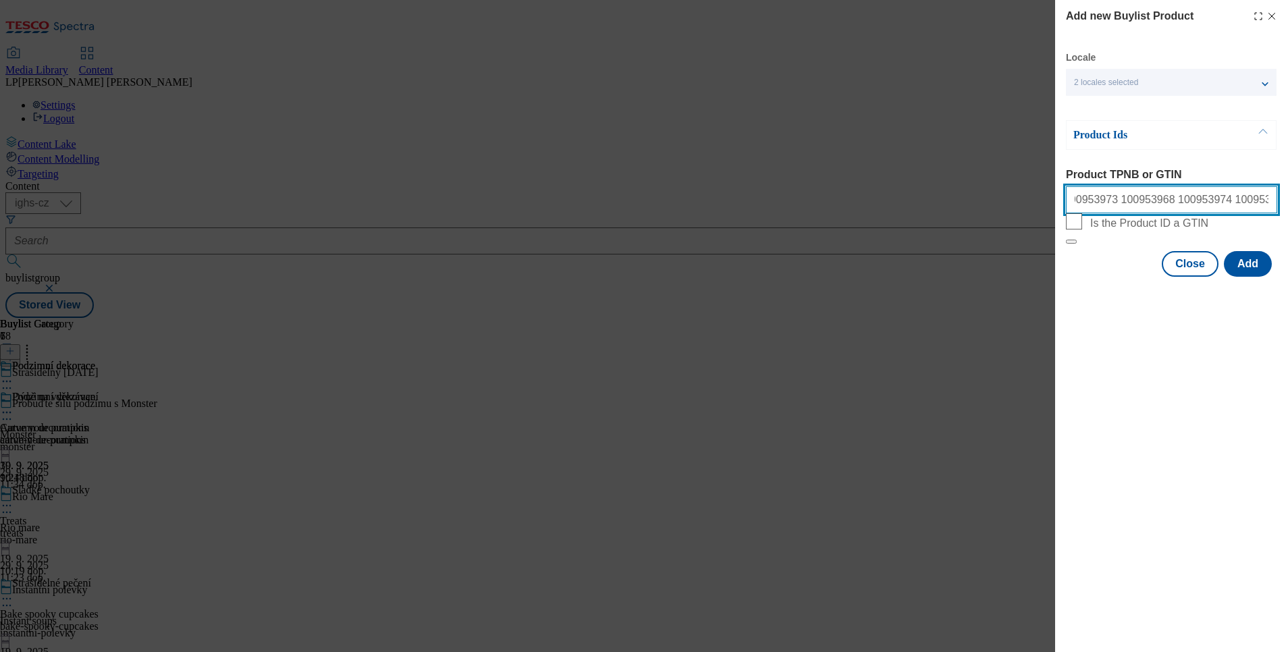
click at [1258, 209] on input "100859374 100892682 100953189 100953190 100953191 100953202 100953203 100953204…" at bounding box center [1171, 199] width 211 height 27
paste input "100955554"
drag, startPoint x: 1125, startPoint y: 205, endPoint x: 1291, endPoint y: 180, distance: 167.9
click at [1287, 180] on html "Icons icon_account icon_add icon_backward_link icon_basket icon_benefits icon_c…" at bounding box center [644, 161] width 1288 height 323
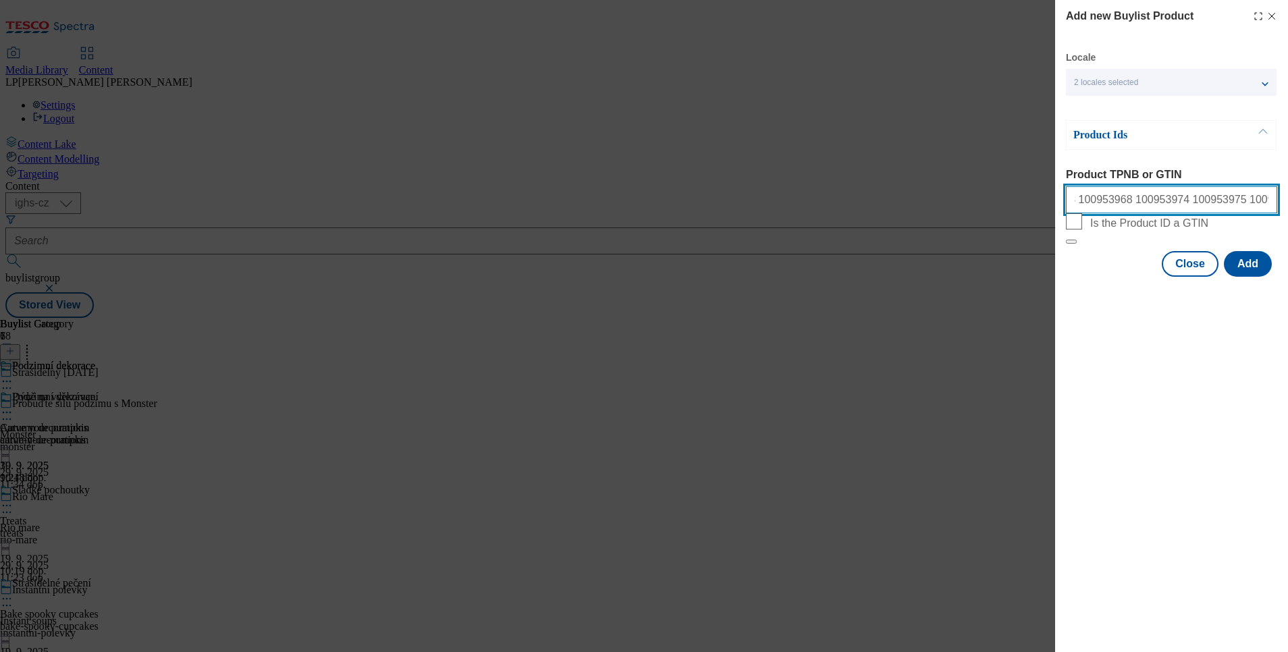
click at [1263, 205] on input "100859374 100892682 100953189 100953190 100953191 100953202 100953203 100953204…" at bounding box center [1171, 199] width 211 height 27
paste input "100955558"
drag, startPoint x: 1184, startPoint y: 203, endPoint x: 1291, endPoint y: 196, distance: 107.6
click at [1287, 196] on html "Icons icon_account icon_add icon_backward_link icon_basket icon_benefits icon_c…" at bounding box center [644, 161] width 1288 height 323
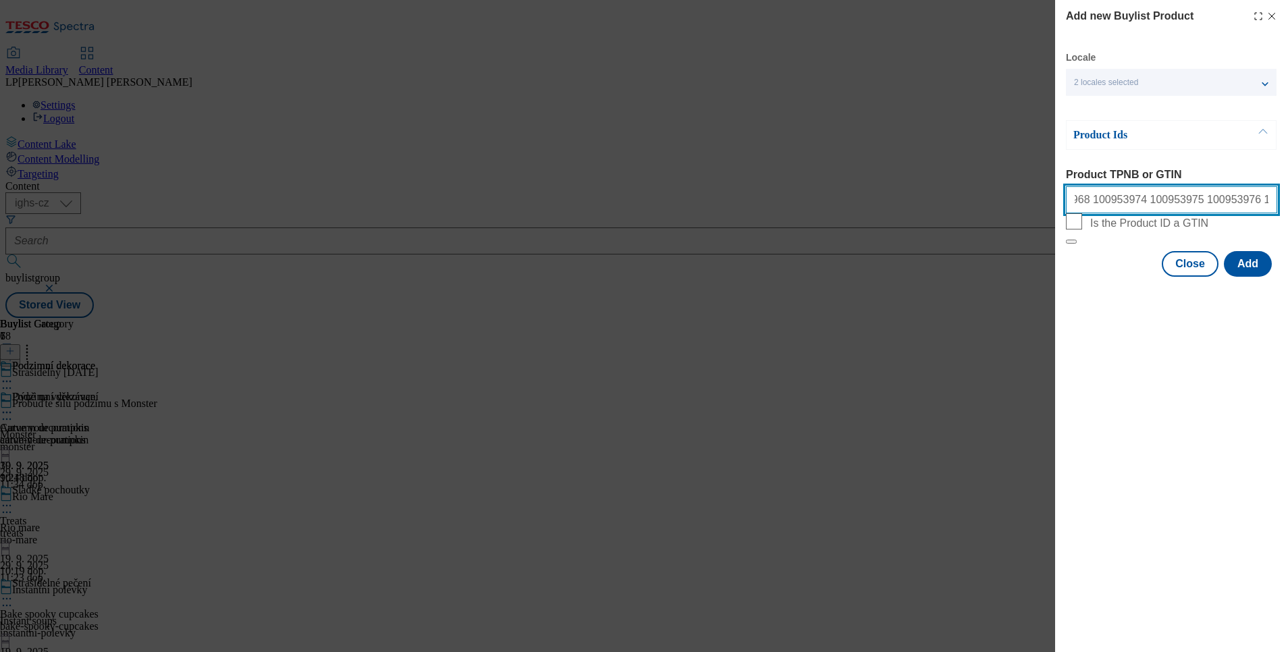
click at [1253, 213] on input "100859374 100892682 100953189 100953190 100953191 100953202 100953203 100953204…" at bounding box center [1171, 199] width 211 height 27
paste input "100955600"
drag, startPoint x: 1157, startPoint y: 205, endPoint x: 1291, endPoint y: 180, distance: 136.8
click at [1287, 180] on html "Icons icon_account icon_add icon_backward_link icon_basket icon_benefits icon_c…" at bounding box center [644, 161] width 1288 height 323
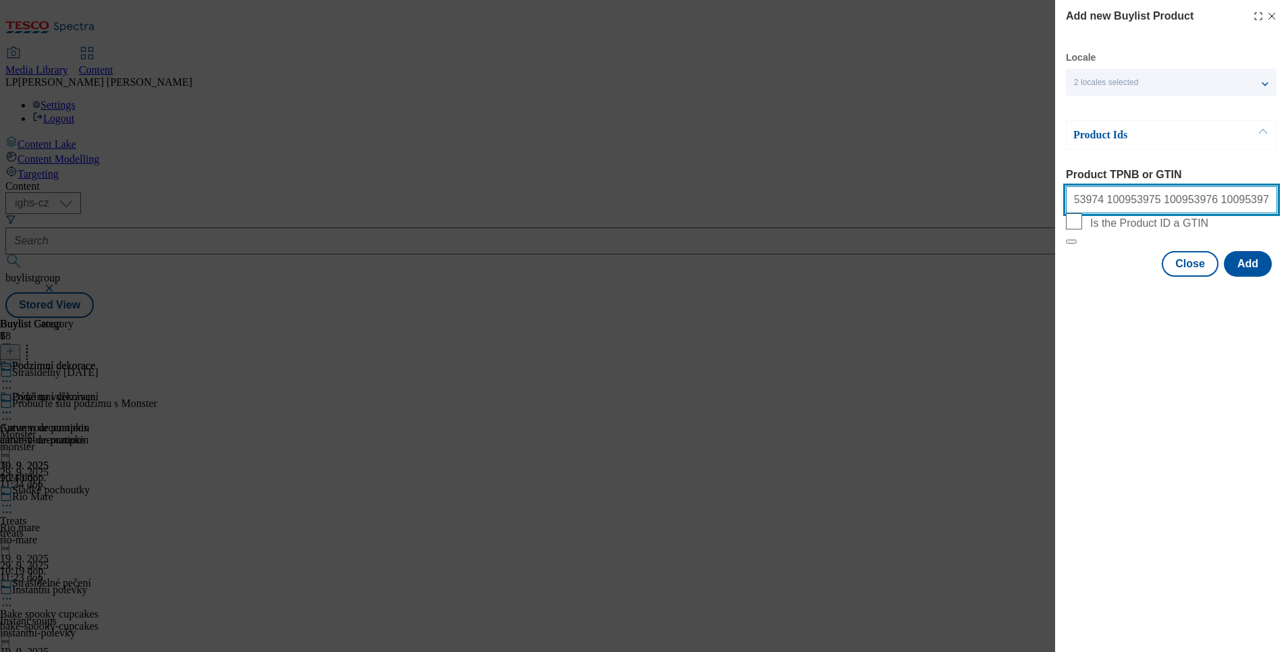
click at [1258, 209] on input "100859374 100892682 100953189 100953190 100953191 100953202 100953203 100953204…" at bounding box center [1171, 199] width 211 height 27
paste input "100955601"
drag, startPoint x: 1171, startPoint y: 203, endPoint x: 1291, endPoint y: 203, distance: 120.8
click at [1287, 203] on html "Icons icon_account icon_add icon_backward_link icon_basket icon_benefits icon_c…" at bounding box center [644, 161] width 1288 height 323
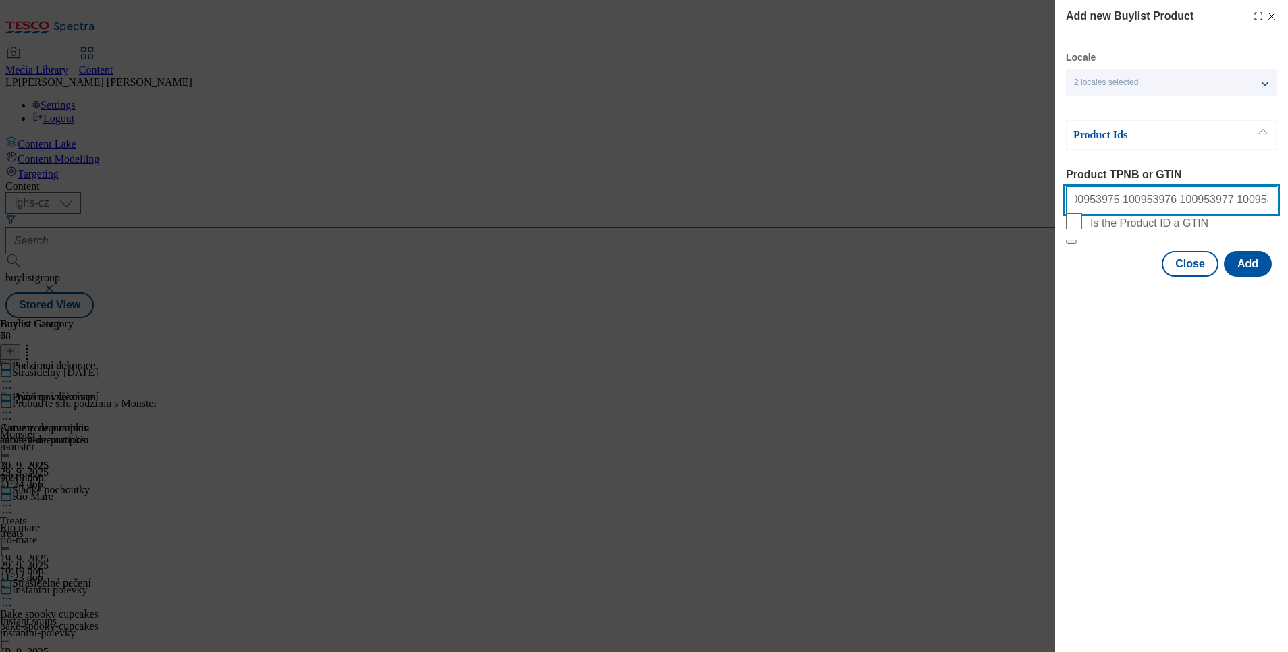
click at [1263, 203] on input "100859374 100892682 100953189 100953190 100953191 100953202 100953203 100953204…" at bounding box center [1171, 199] width 211 height 27
paste input "100955602"
drag, startPoint x: 1291, startPoint y: 201, endPoint x: 1291, endPoint y: 193, distance: 8.1
click at [1287, 193] on html "Icons icon_account icon_add icon_backward_link icon_basket icon_benefits icon_c…" at bounding box center [644, 161] width 1288 height 323
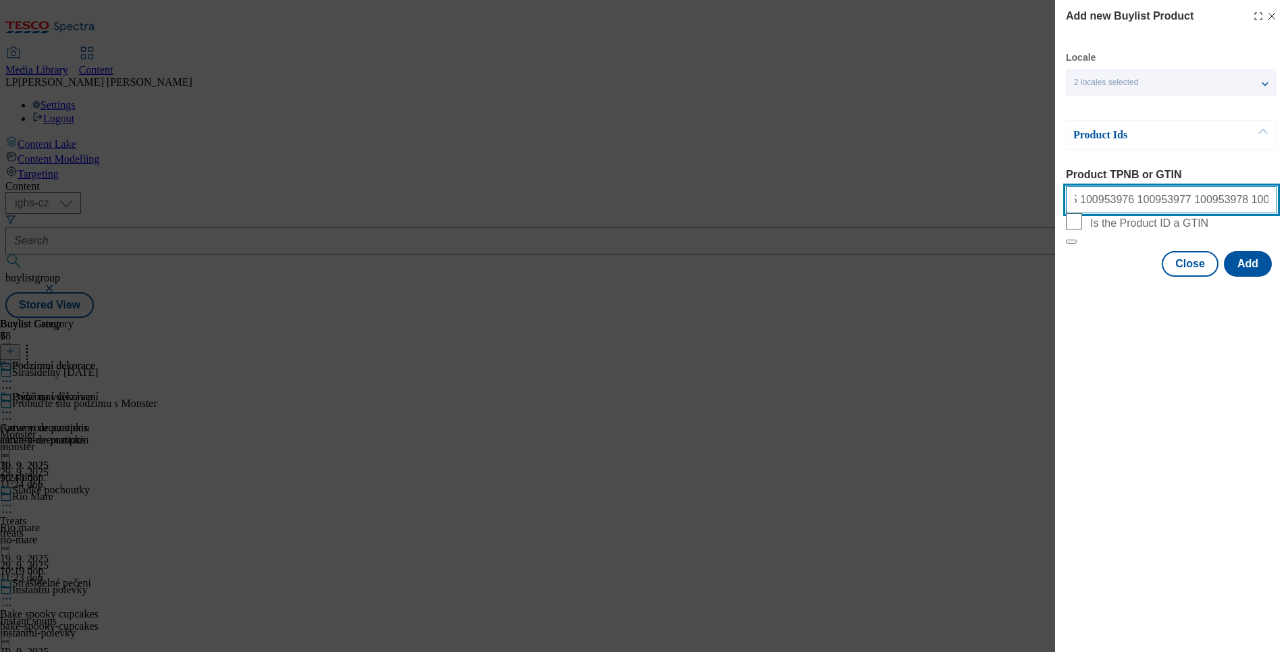
click at [1251, 213] on input "100859374 100892682 100953189 100953190 100953191 100953202 100953203 100953204…" at bounding box center [1171, 199] width 211 height 27
paste input "100955603"
drag, startPoint x: 1171, startPoint y: 196, endPoint x: 1291, endPoint y: 194, distance: 120.9
click at [1287, 194] on html "Icons icon_account icon_add icon_backward_link icon_basket icon_benefits icon_c…" at bounding box center [644, 161] width 1288 height 323
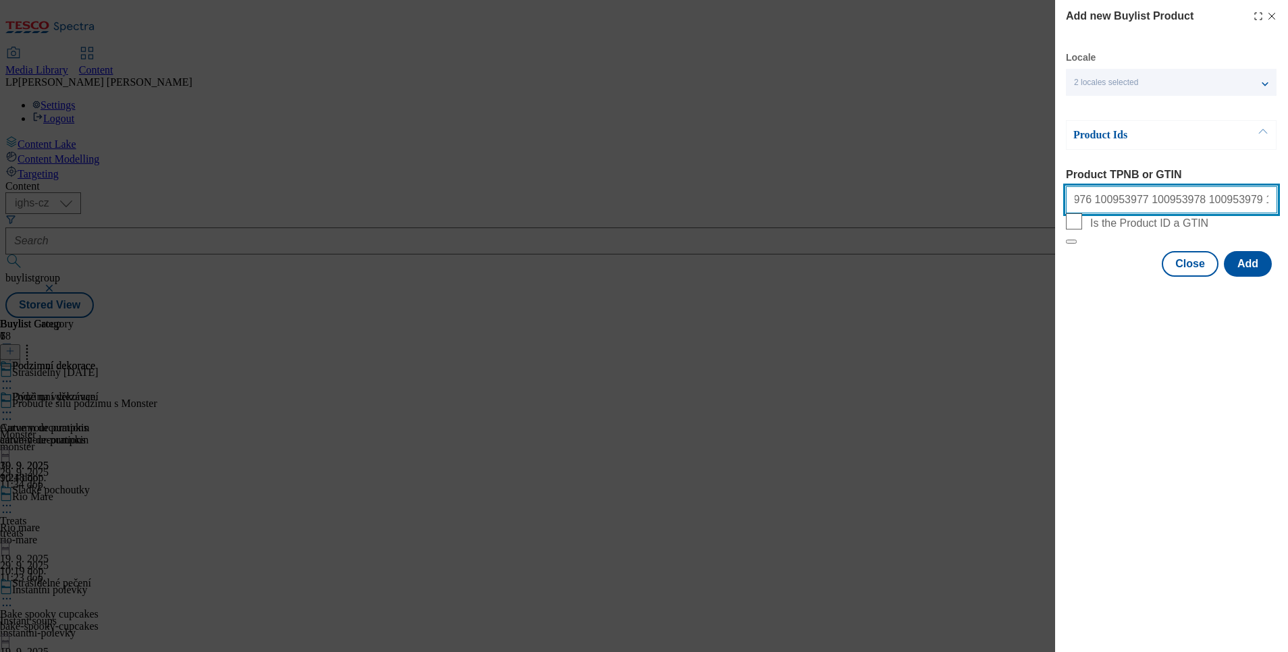
click at [1263, 202] on input "100859374 100892682 100953189 100953190 100953191 100953202 100953203 100953204…" at bounding box center [1171, 199] width 211 height 27
paste input "100957616"
drag, startPoint x: 1206, startPoint y: 206, endPoint x: 1291, endPoint y: 198, distance: 86.1
click at [1287, 198] on html "Icons icon_account icon_add icon_backward_link icon_basket icon_benefits icon_c…" at bounding box center [644, 161] width 1288 height 323
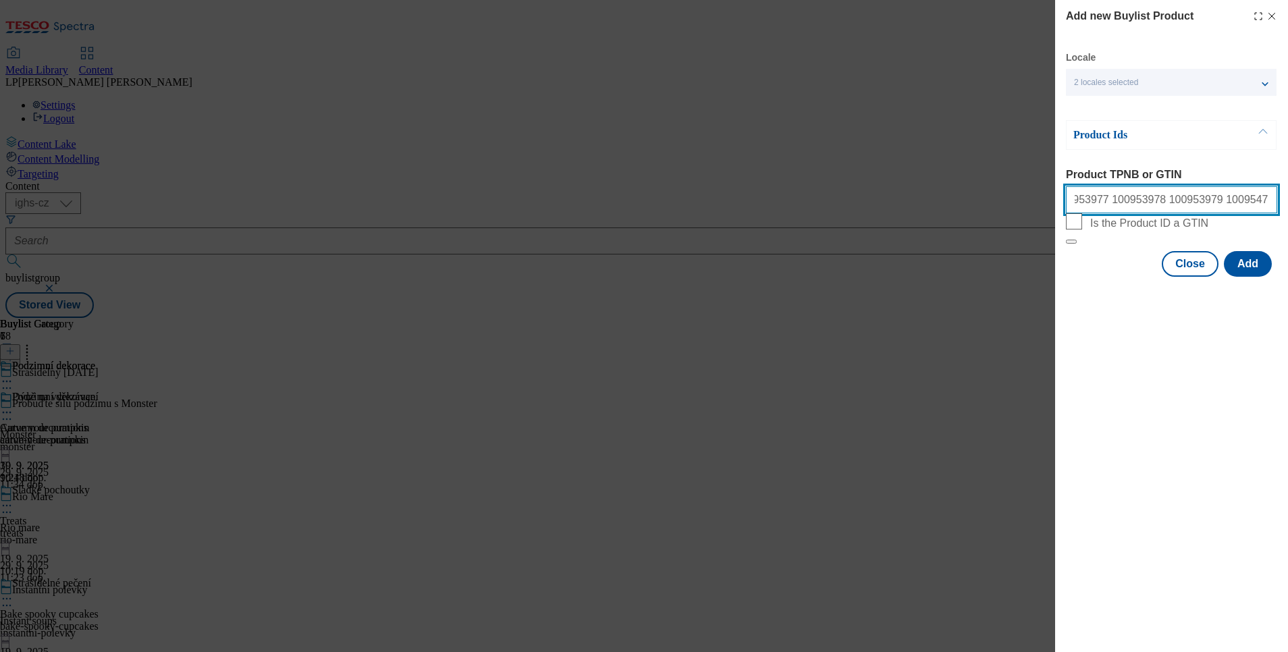
click at [1272, 203] on input "100859374 100892682 100953189 100953190 100953191 100953202 100953203 100953204…" at bounding box center [1171, 199] width 211 height 27
paste input "100959323"
drag, startPoint x: 1179, startPoint y: 207, endPoint x: 1291, endPoint y: 160, distance: 121.6
click at [1287, 160] on html "Icons icon_account icon_add icon_backward_link icon_basket icon_benefits icon_c…" at bounding box center [644, 161] width 1288 height 323
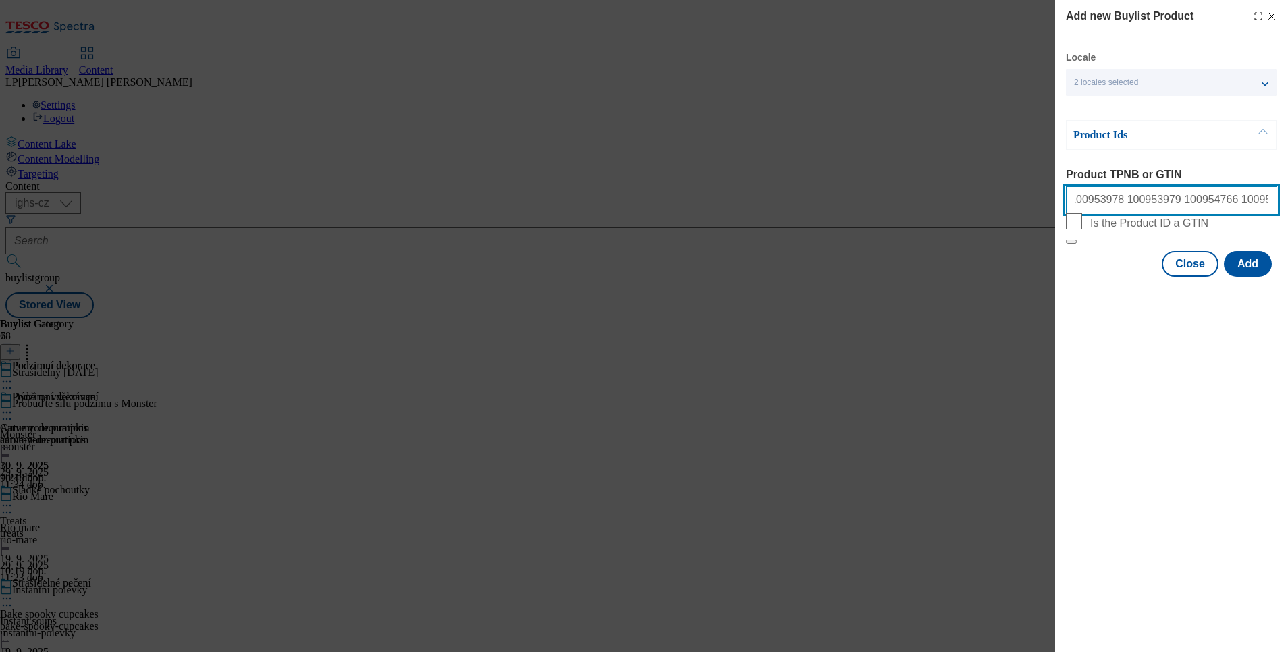
click at [1238, 203] on input "100859374 100892682 100953189 100953190 100953191 100953202 100953203 100953204…" at bounding box center [1171, 199] width 211 height 27
paste input "100959325"
drag, startPoint x: 1190, startPoint y: 209, endPoint x: 1291, endPoint y: 173, distance: 107.4
click at [1287, 173] on html "Icons icon_account icon_add icon_backward_link icon_basket icon_benefits icon_c…" at bounding box center [644, 161] width 1288 height 323
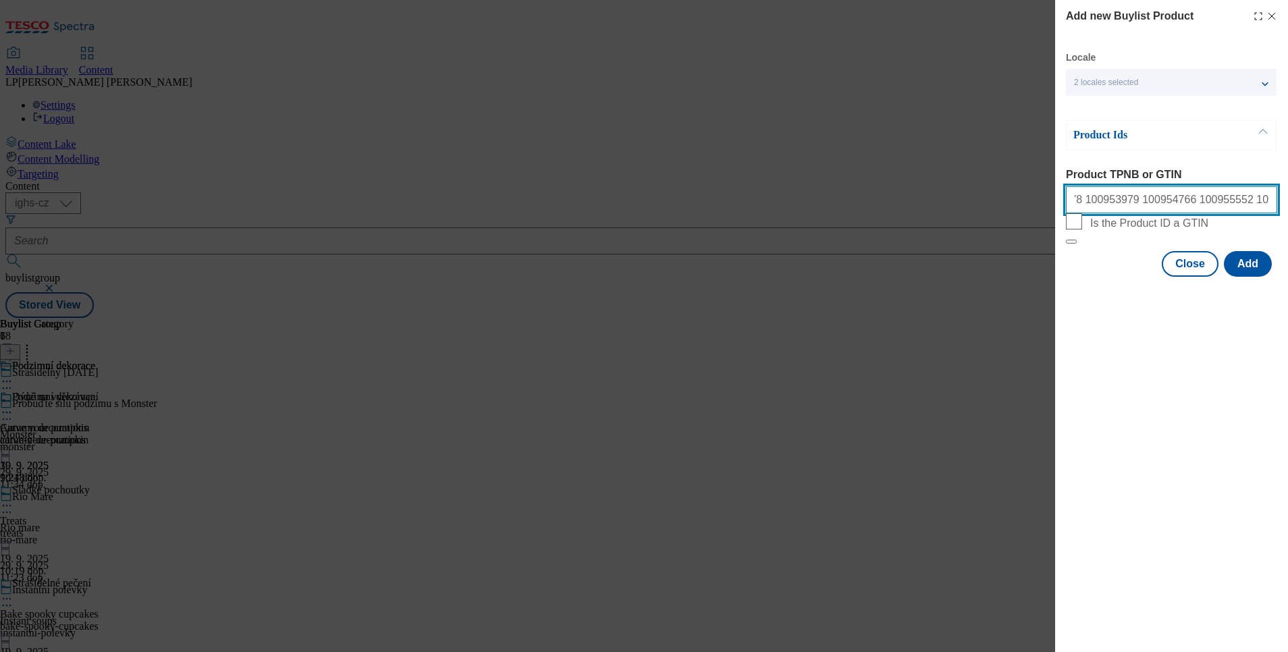
click at [1242, 208] on input "100859374 100892682 100953189 100953190 100953191 100953202 100953203 100953204…" at bounding box center [1171, 199] width 211 height 27
paste input "100959327"
drag, startPoint x: 1212, startPoint y: 213, endPoint x: 1291, endPoint y: 198, distance: 80.5
click at [1287, 198] on html "Icons icon_account icon_add icon_backward_link icon_basket icon_benefits icon_c…" at bounding box center [644, 161] width 1288 height 323
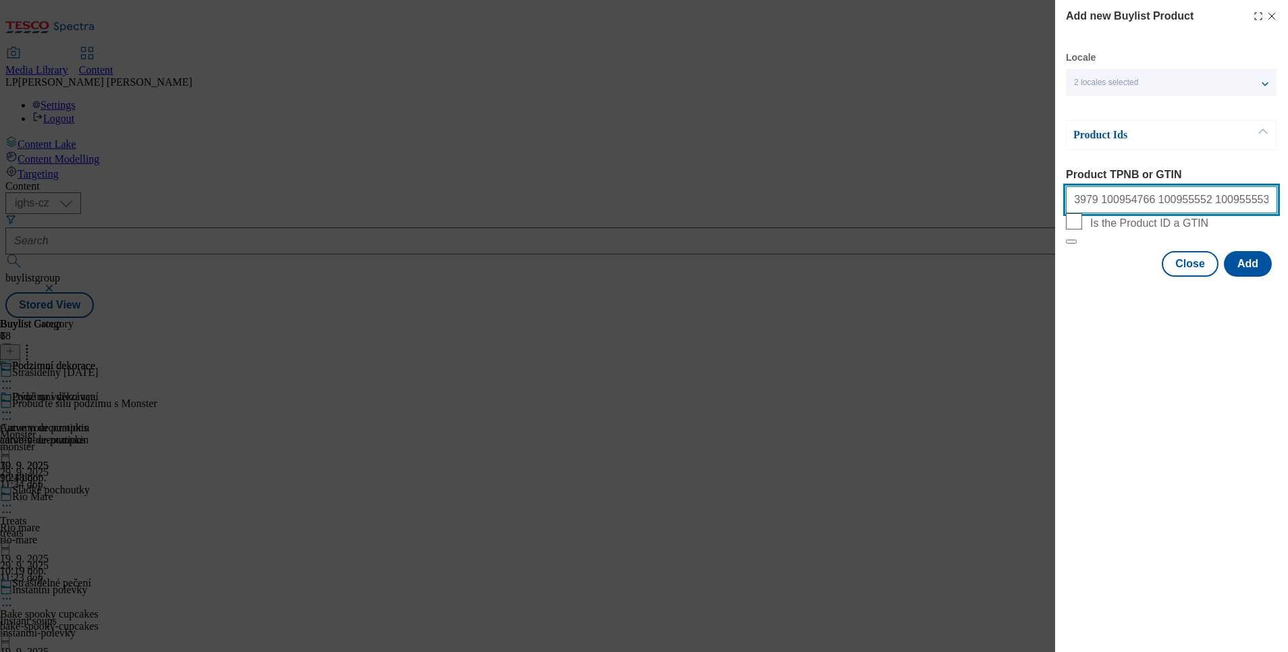
click at [1270, 198] on input "100859374 100892682 100953189 100953190 100953191 100953202 100953203 100953204…" at bounding box center [1171, 199] width 211 height 27
paste input "100962191"
type input "100859374 100892682 100953189 100953190 100953191 100953202 100953203 100953204…"
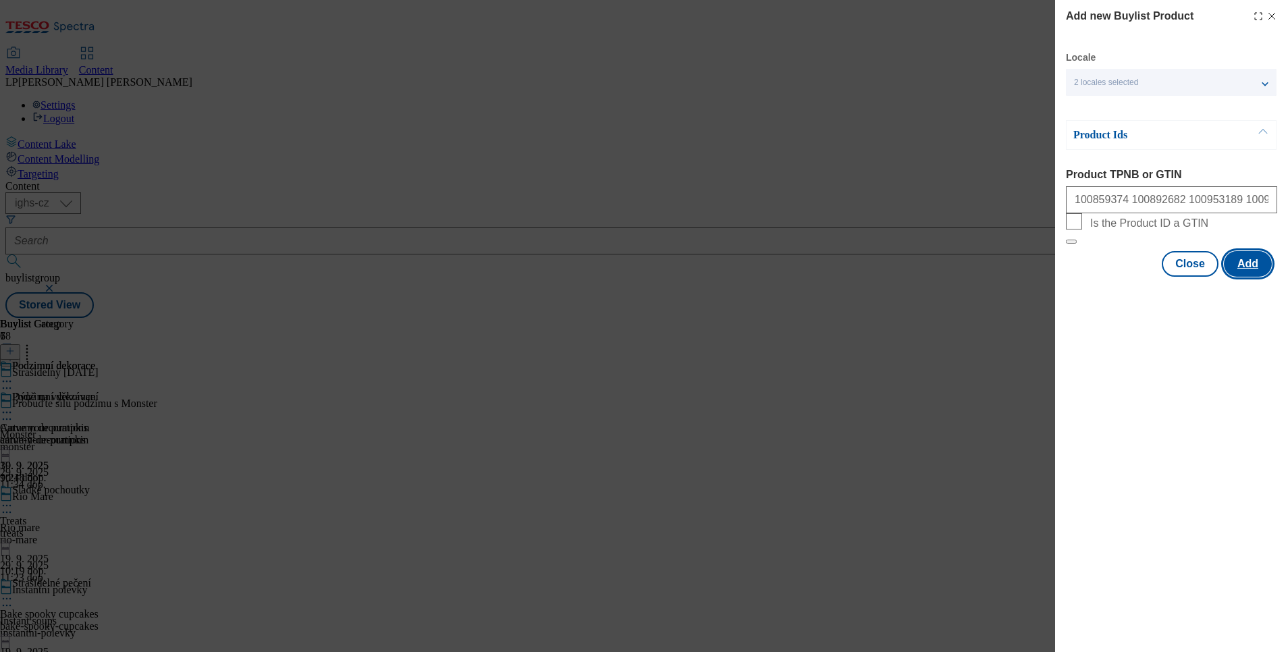
click at [1243, 277] on button "Add" at bounding box center [1248, 264] width 48 height 26
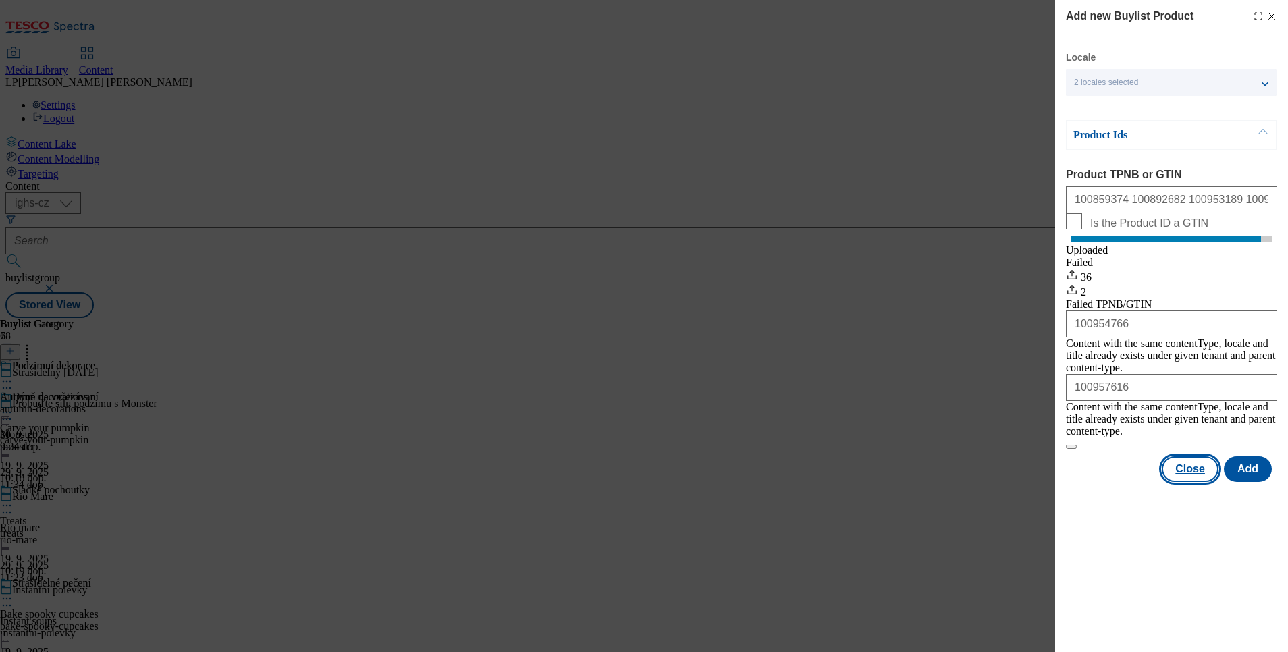
click at [1202, 471] on button "Close" at bounding box center [1190, 469] width 57 height 26
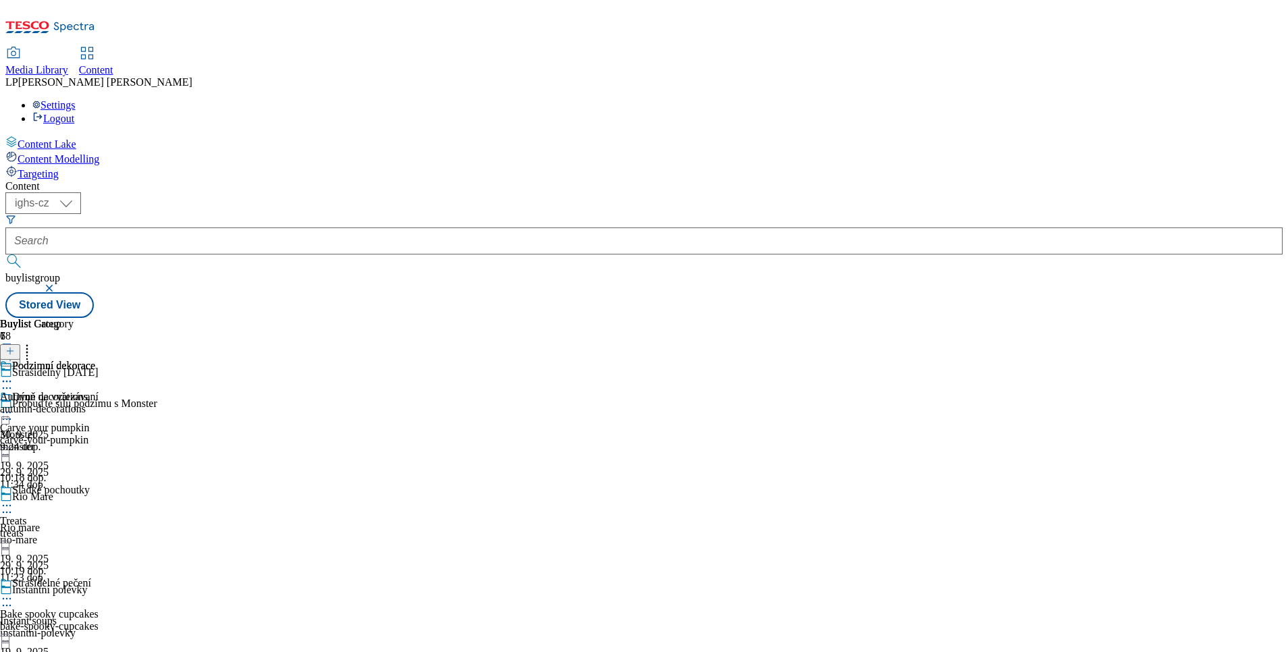
click at [113, 375] on div at bounding box center [56, 383] width 113 height 16
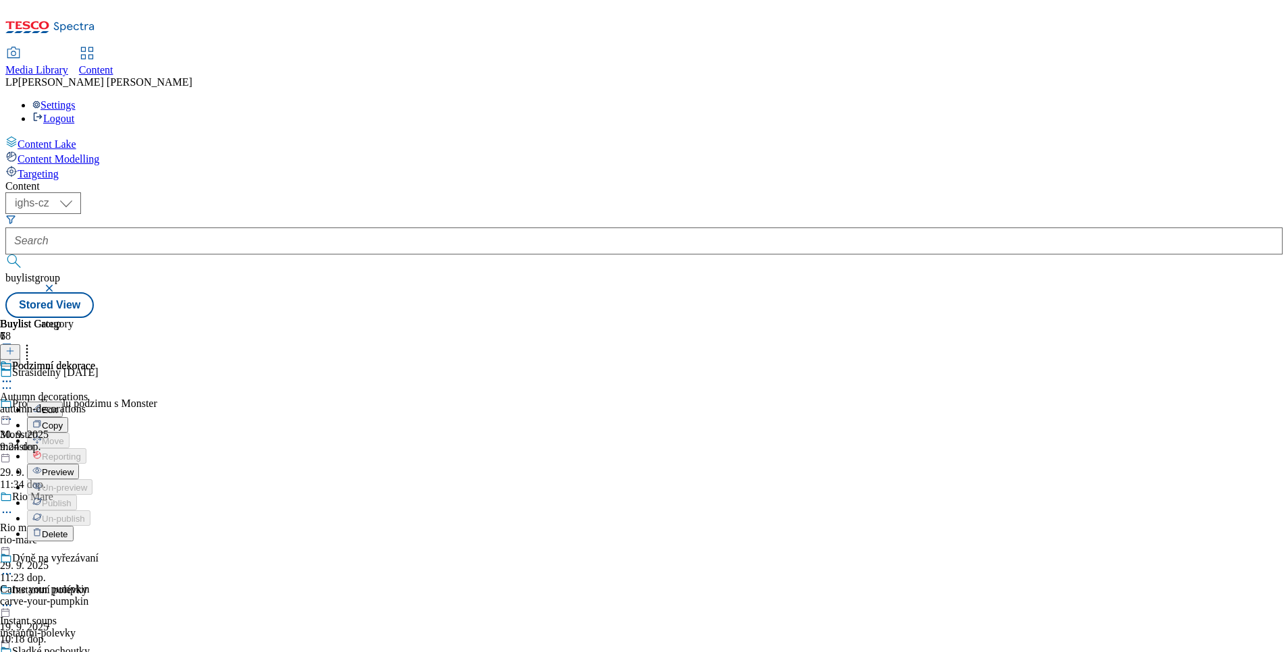
click at [113, 464] on li "Preview" at bounding box center [70, 472] width 86 height 16
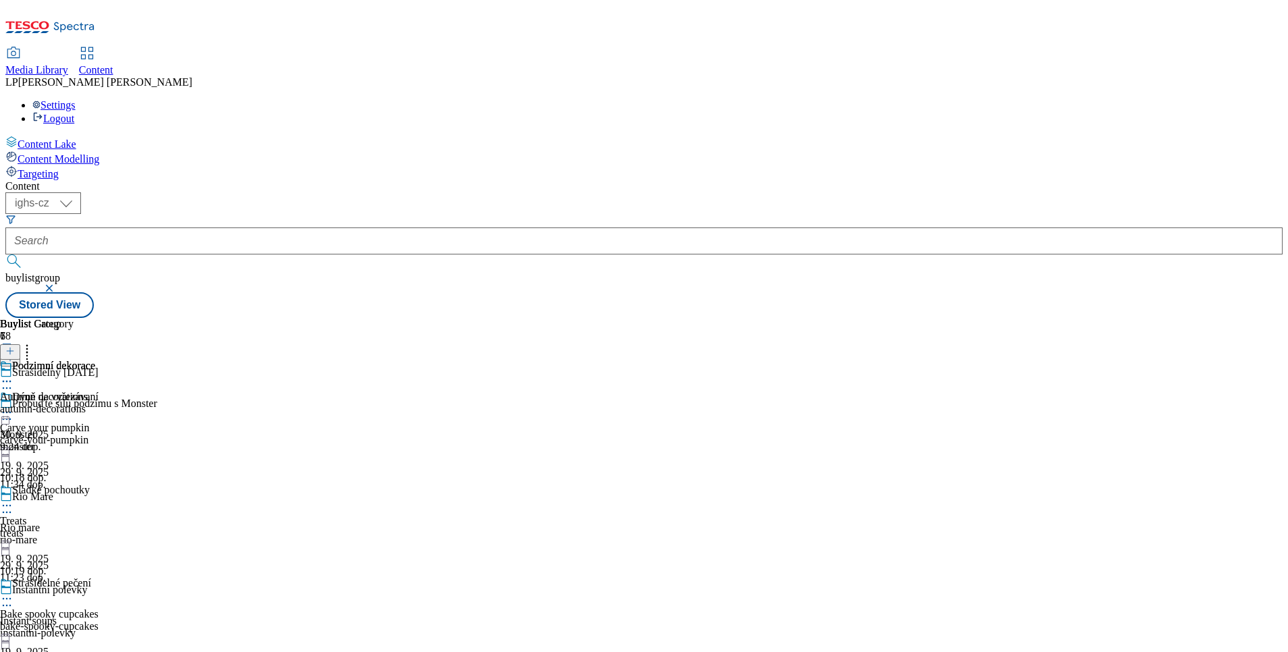
click at [14, 375] on icon at bounding box center [7, 382] width 14 height 14
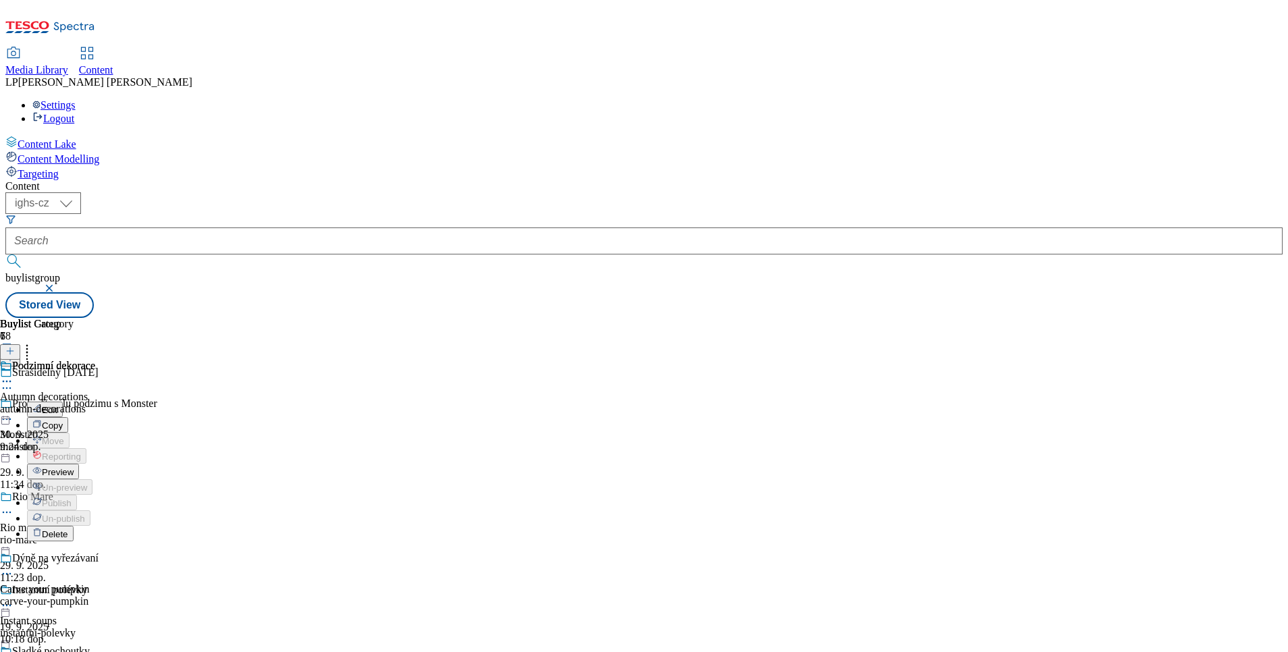
click at [74, 467] on span "Preview" at bounding box center [58, 472] width 32 height 10
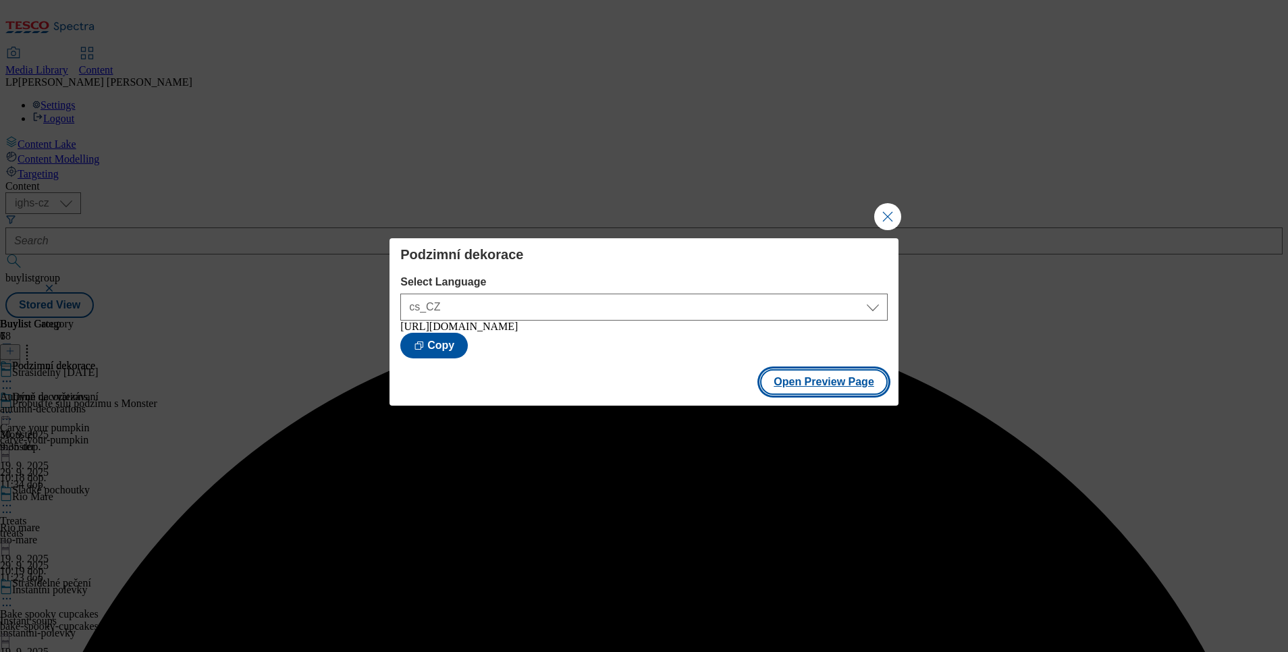
click at [826, 395] on button "Open Preview Page" at bounding box center [824, 382] width 128 height 26
click at [885, 212] on button "Close Modal" at bounding box center [887, 216] width 27 height 27
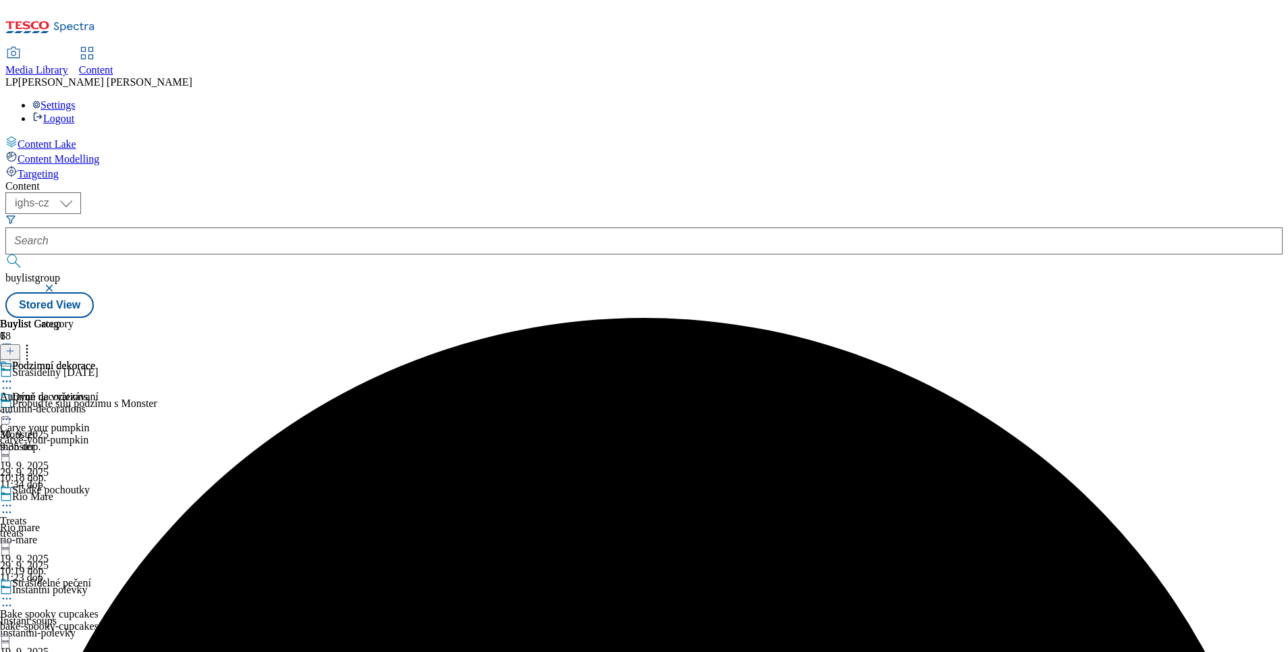
click at [14, 375] on icon at bounding box center [7, 382] width 14 height 14
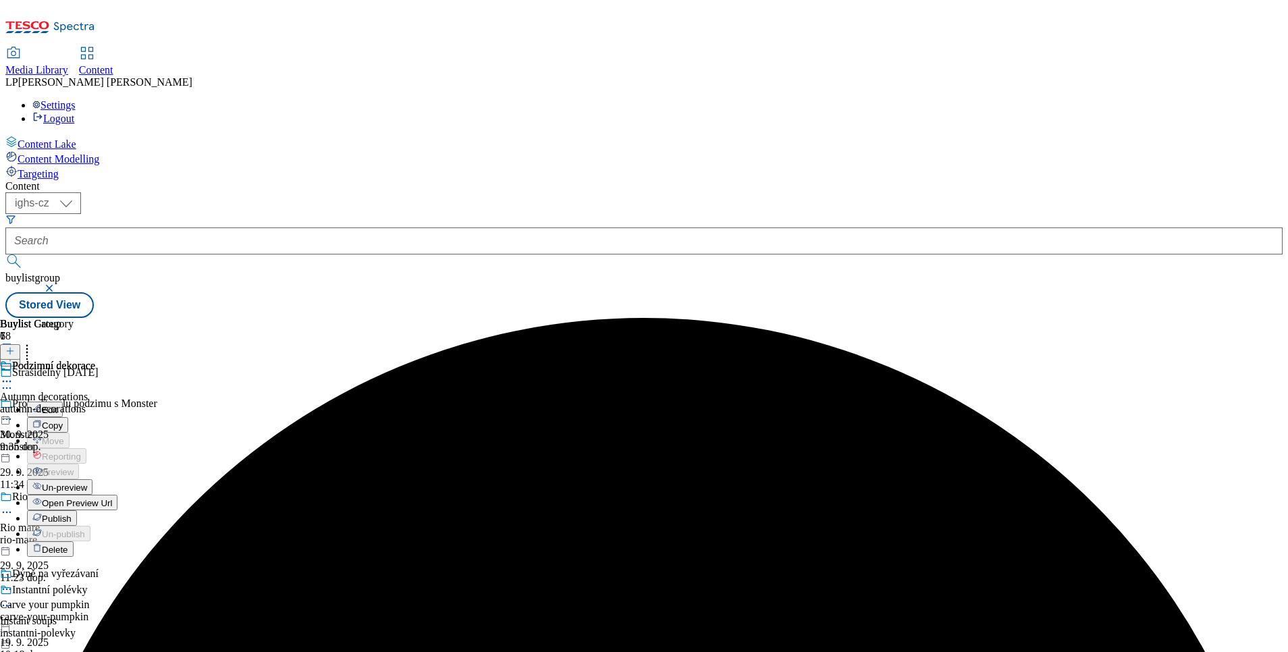
click at [72, 514] on span "Publish" at bounding box center [57, 519] width 30 height 10
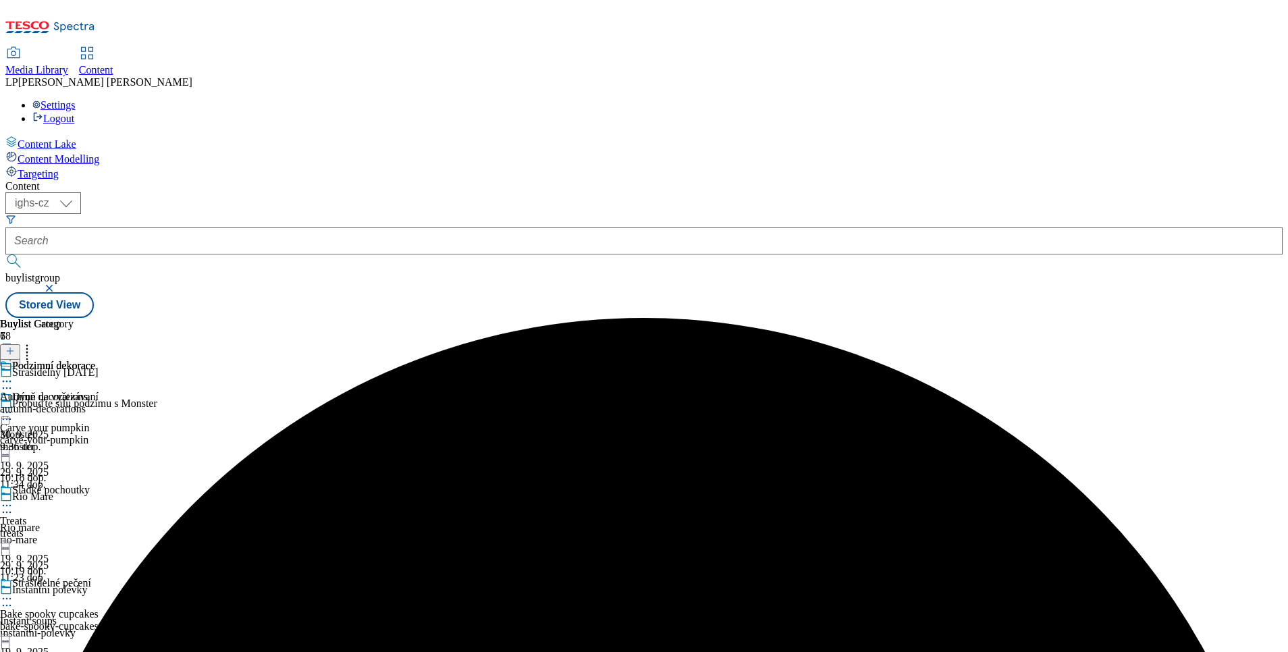
scroll to position [309, 0]
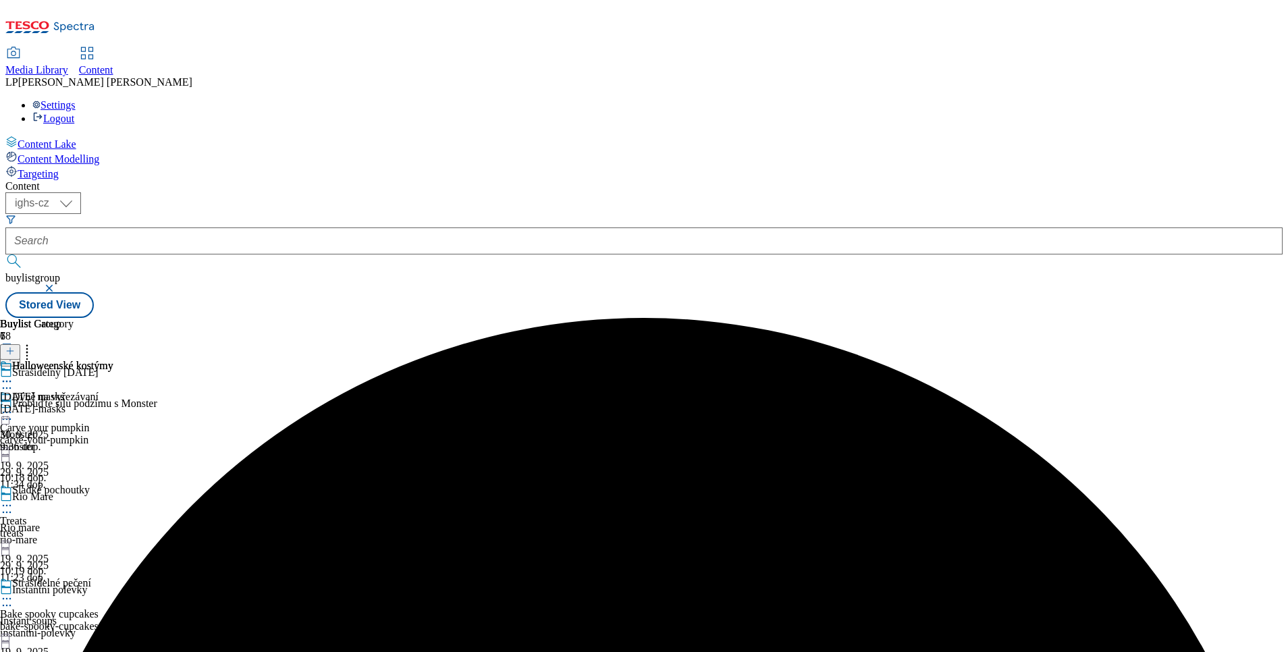
click at [113, 375] on div at bounding box center [56, 383] width 113 height 16
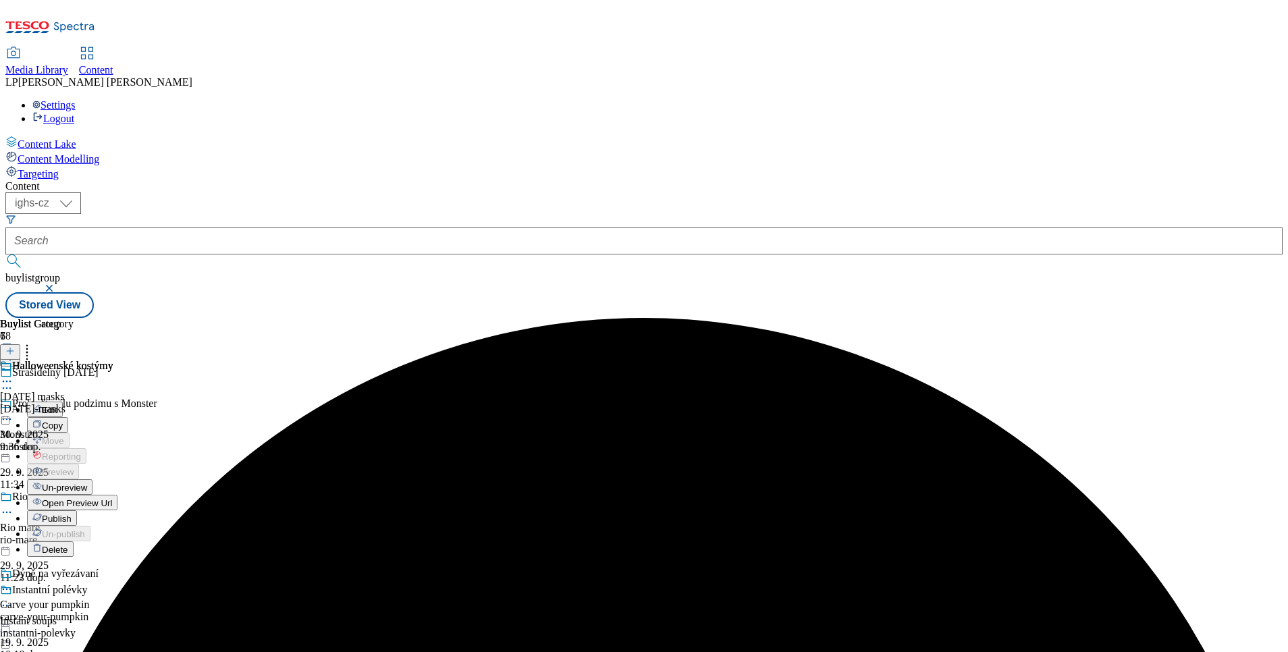
click at [87, 483] on span "Un-preview" at bounding box center [64, 488] width 45 height 10
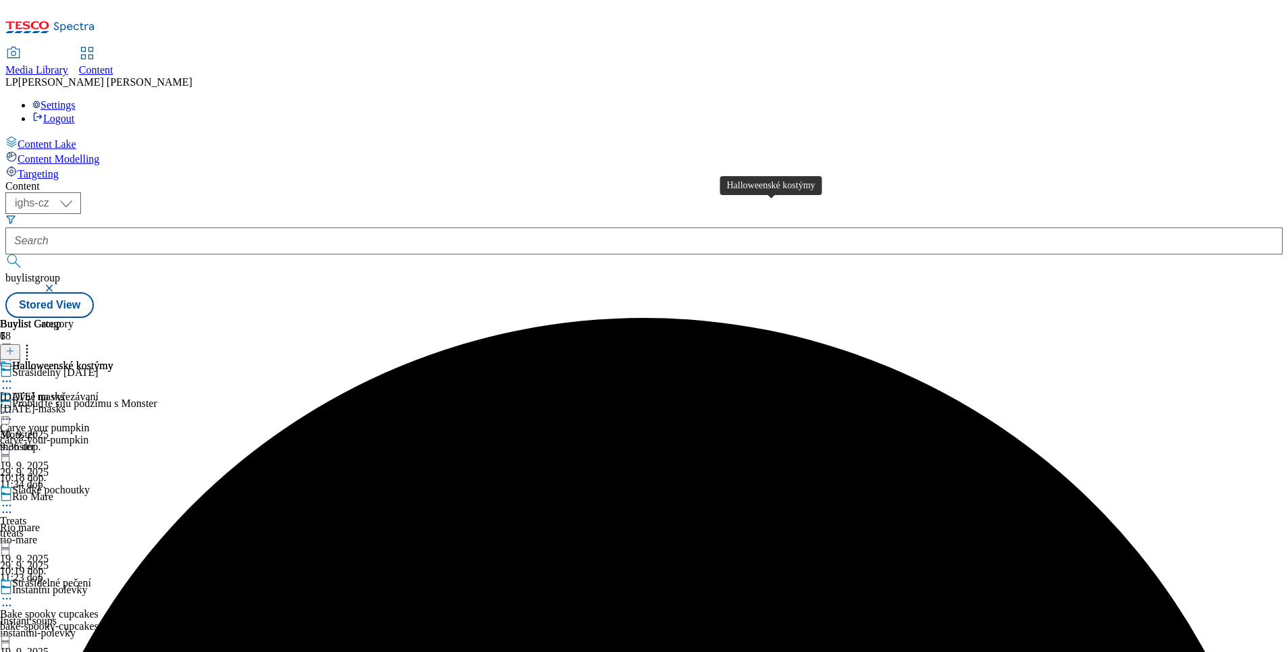
click at [113, 360] on div "Halloweenské kostýmy" at bounding box center [62, 366] width 101 height 12
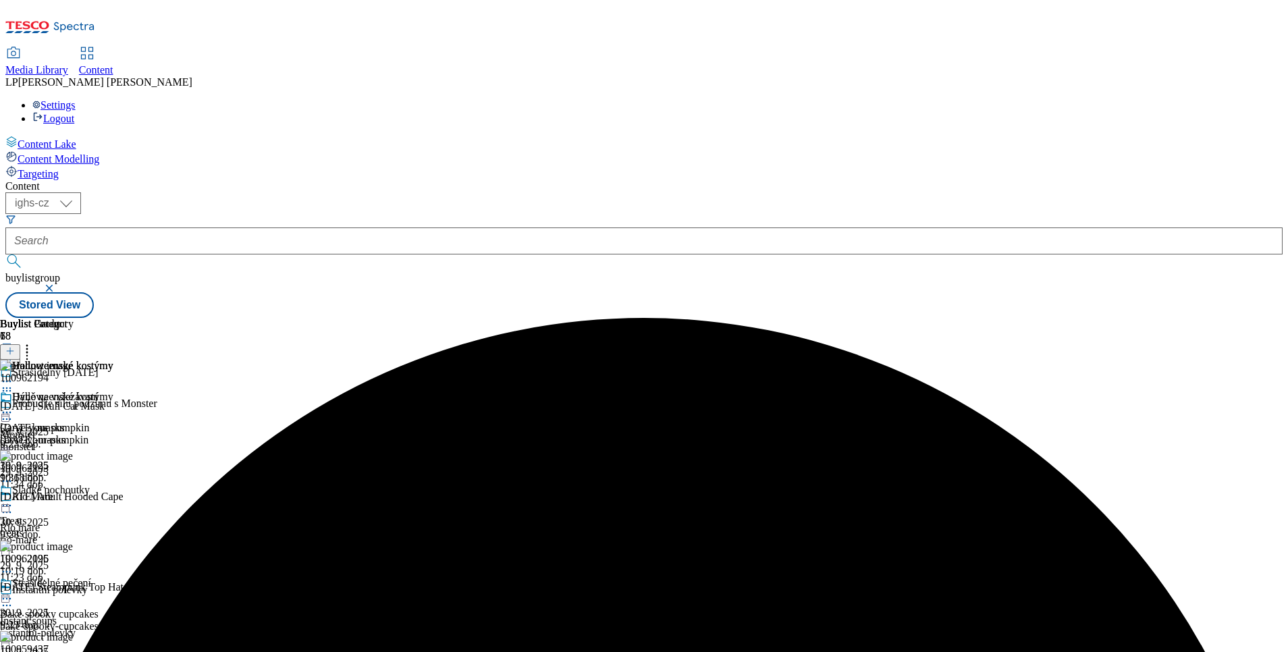
click at [15, 346] on icon at bounding box center [9, 350] width 9 height 9
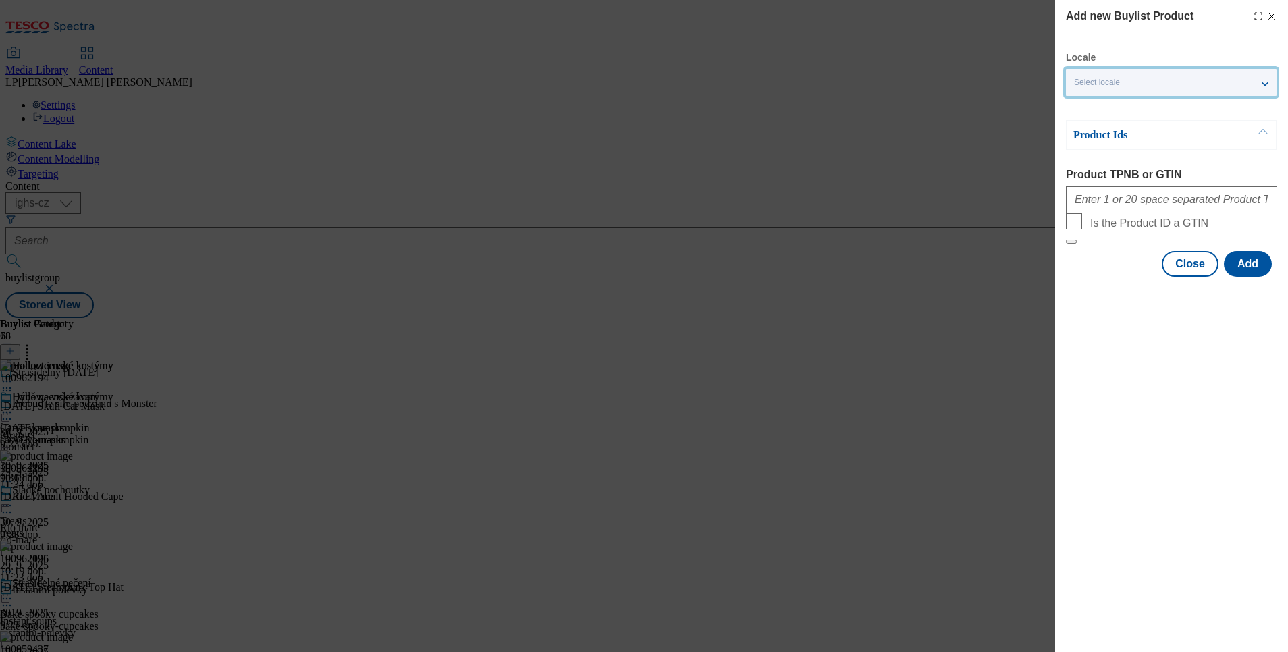
click at [1100, 76] on div "Select locale" at bounding box center [1171, 82] width 211 height 27
click at [1102, 111] on span "English" at bounding box center [1113, 107] width 31 height 7
click at [1090, 112] on input "English" at bounding box center [1082, 109] width 16 height 16
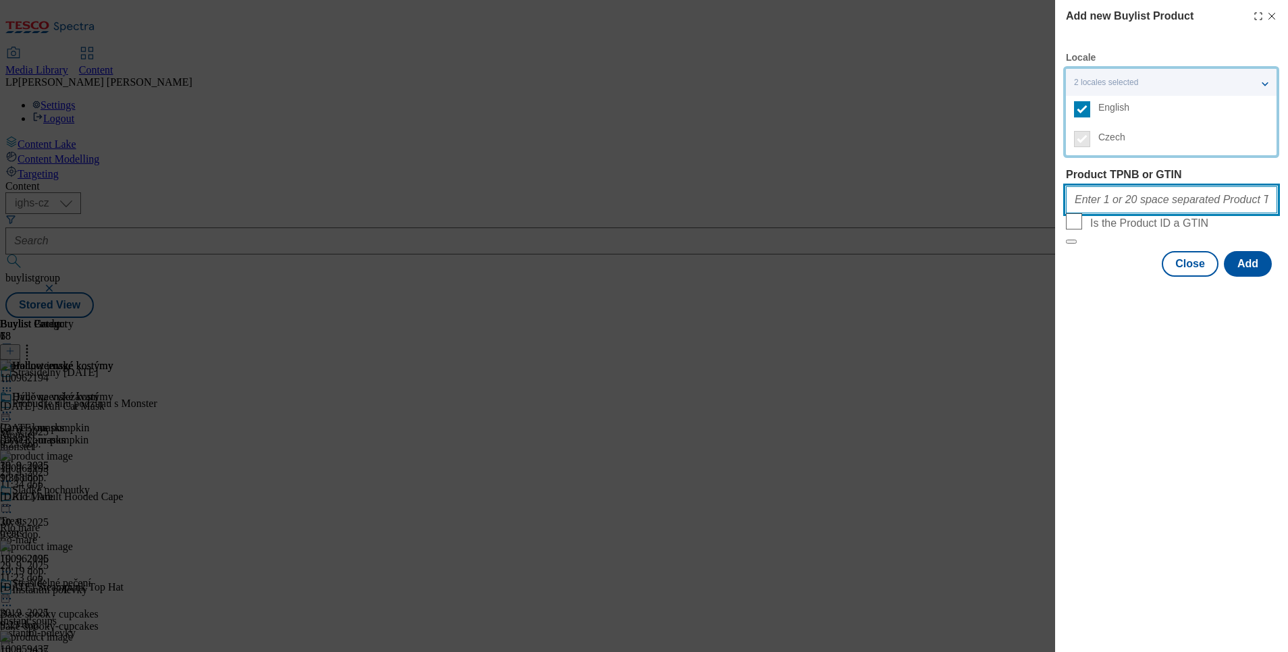
click at [1117, 203] on input "Product TPNB or GTIN" at bounding box center [1171, 199] width 211 height 27
paste input "100881190"
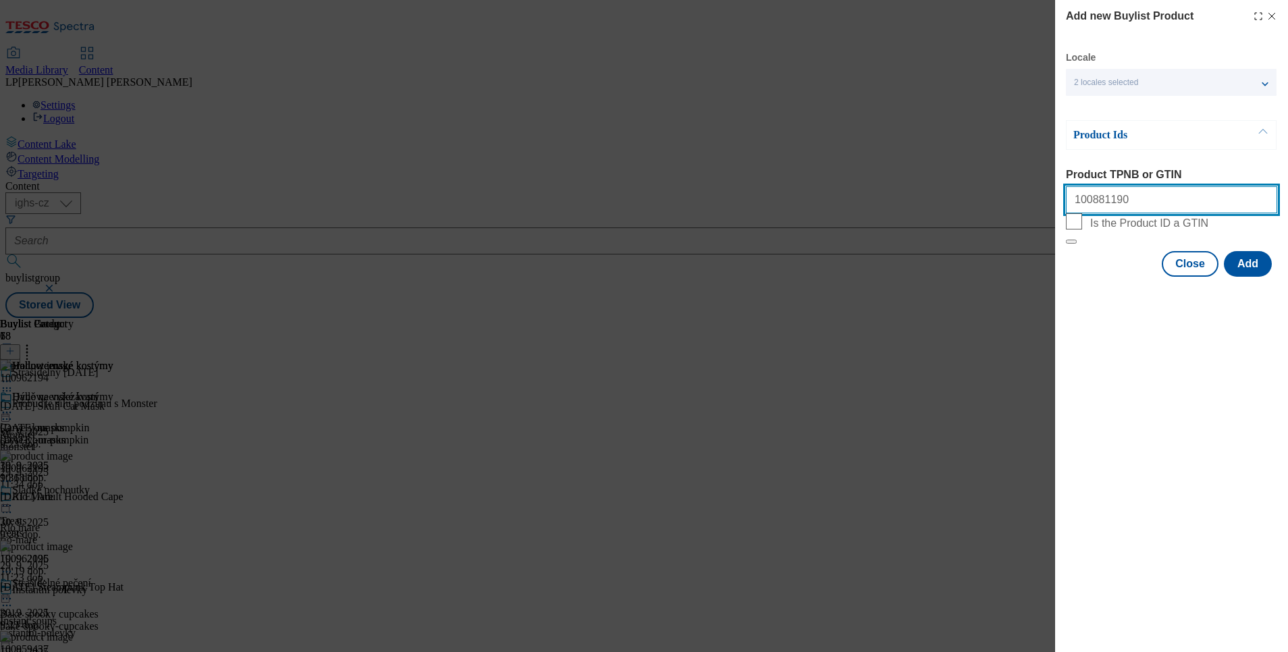
paste input "100881214"
paste input "100881224"
paste input "100959426"
paste input "100959427"
paste input "100959428"
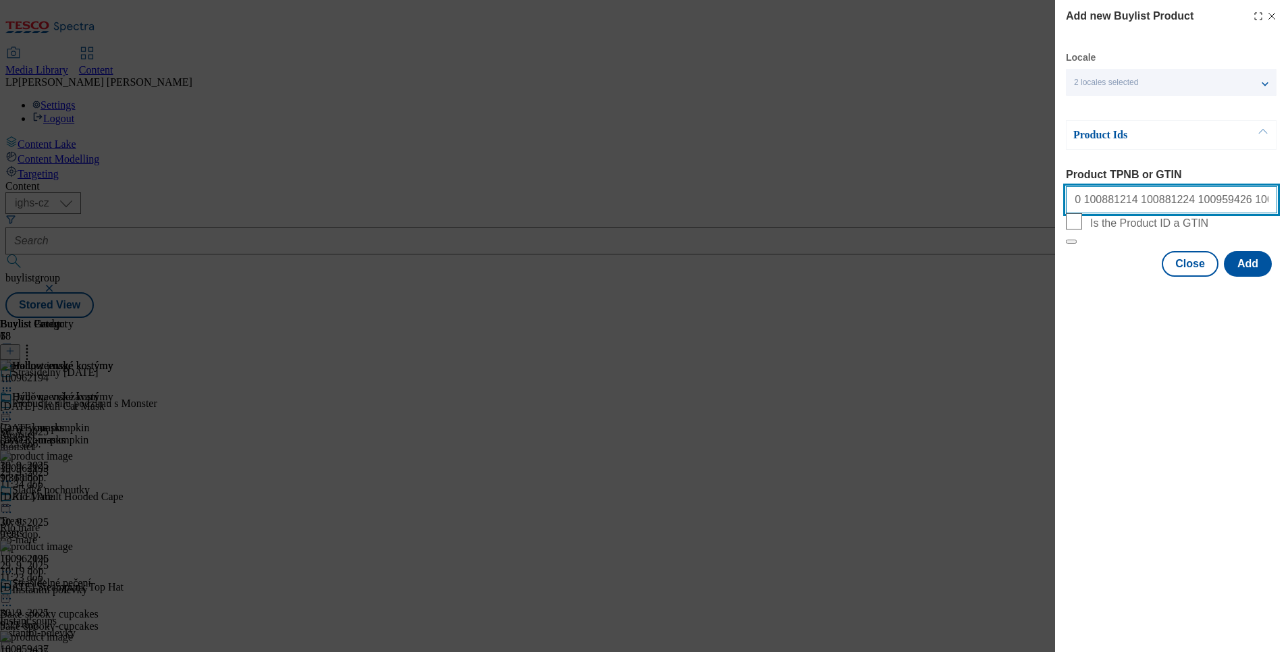
paste input "100959429"
paste input "100959431"
paste input "100959439"
paste input "100959440"
paste input "100962198"
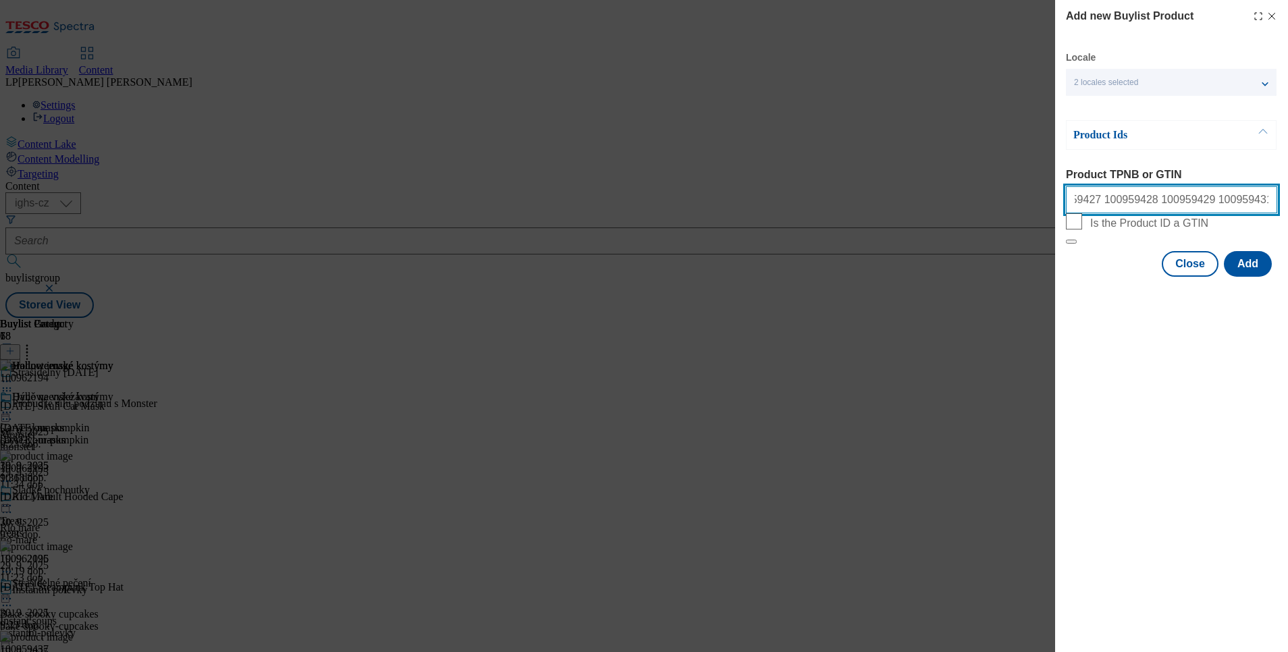
paste input "100963549"
type input "100881190 100881214 100881224 100959426 100959427 100959428 100959429 100959431…"
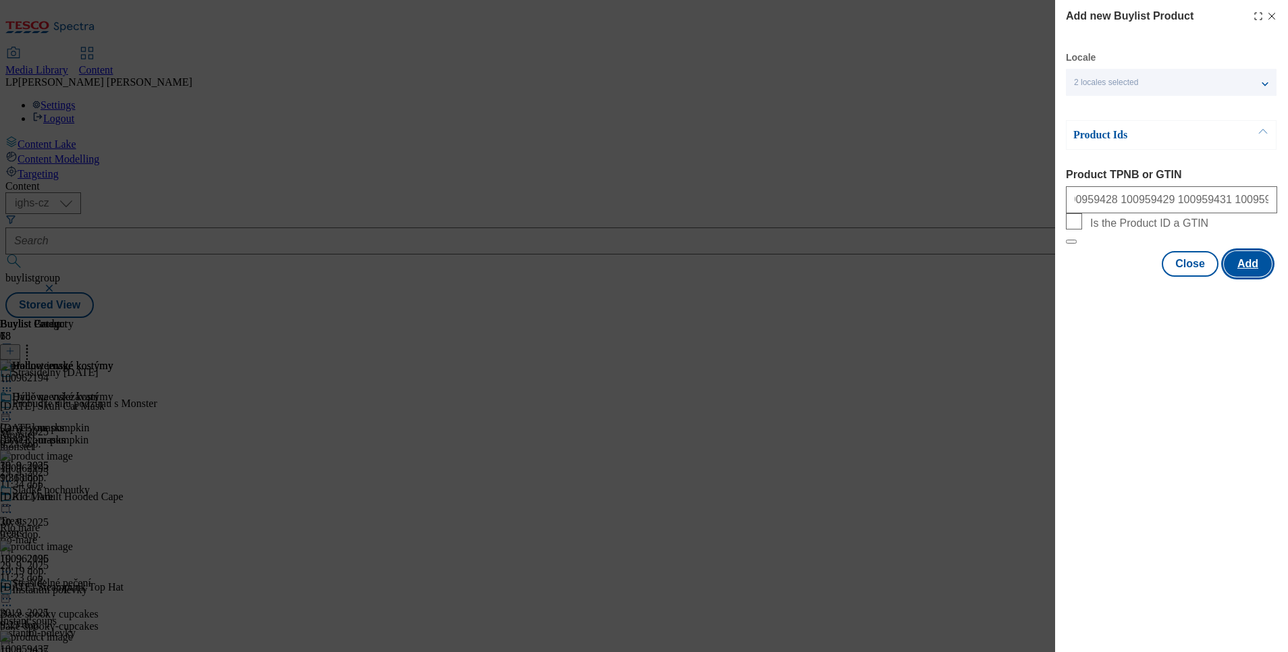
click at [1250, 277] on button "Add" at bounding box center [1248, 264] width 48 height 26
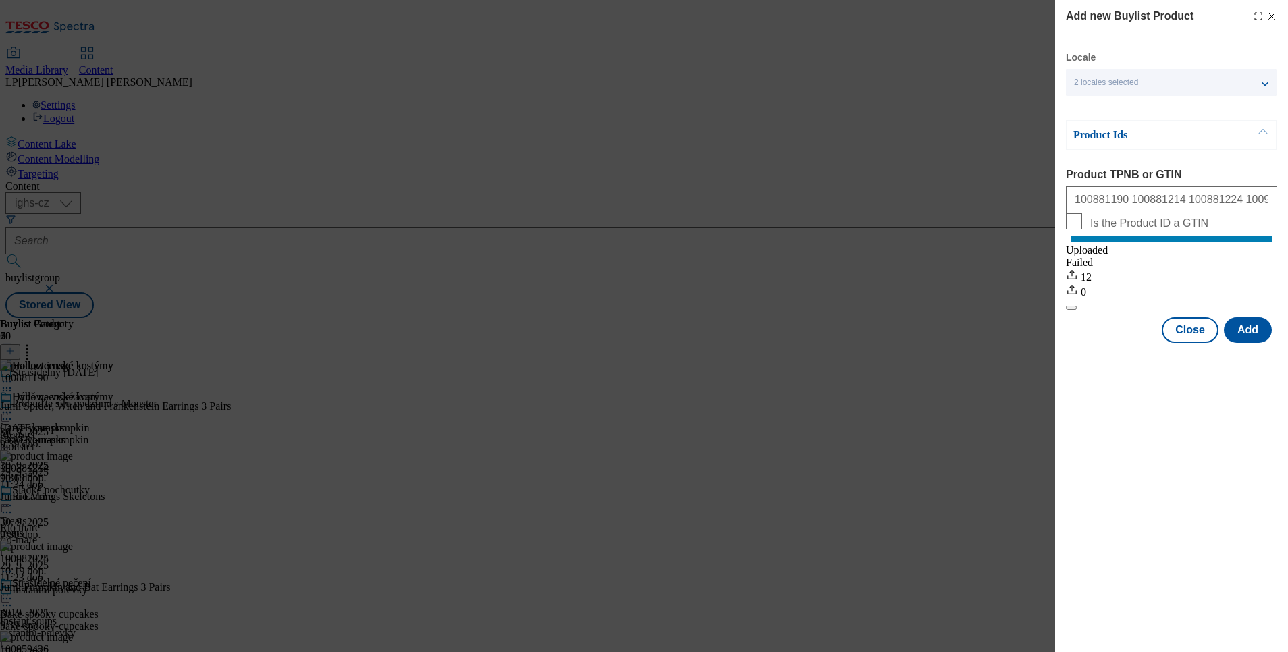
click at [806, 446] on div "Add new Buylist Product Locale 2 locales selected English Czech Product Ids Pro…" at bounding box center [644, 326] width 1288 height 652
click at [1182, 343] on button "Close" at bounding box center [1190, 330] width 57 height 26
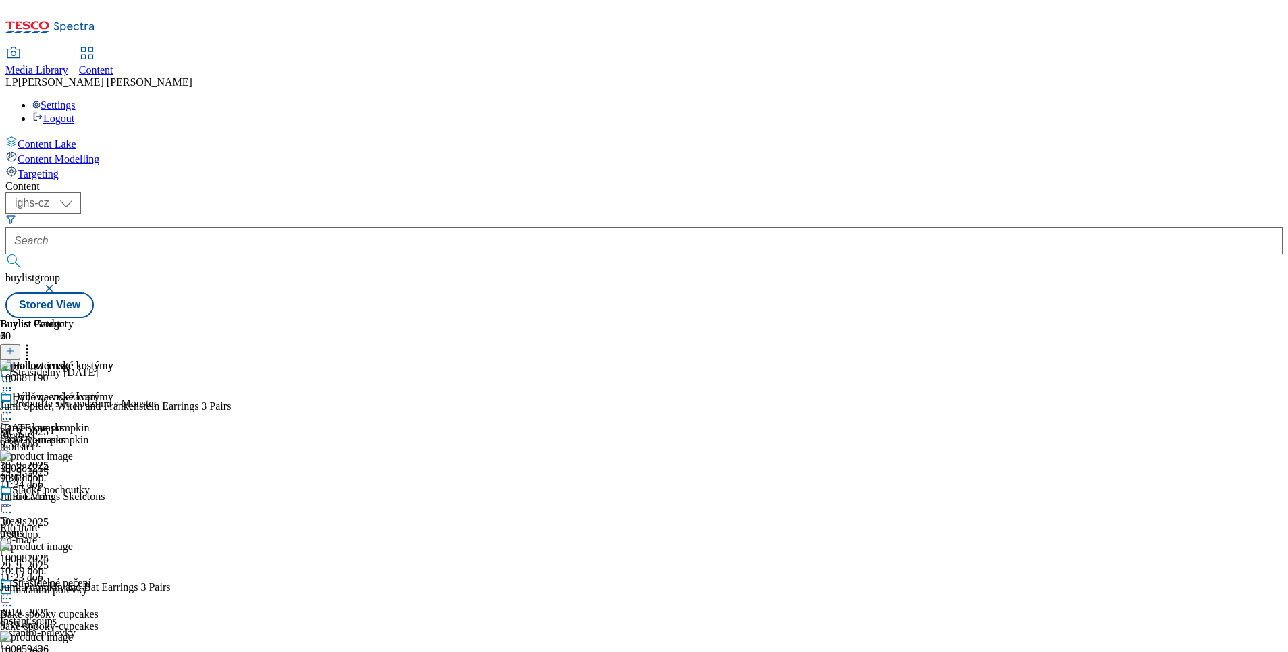
click at [14, 375] on icon at bounding box center [7, 382] width 14 height 14
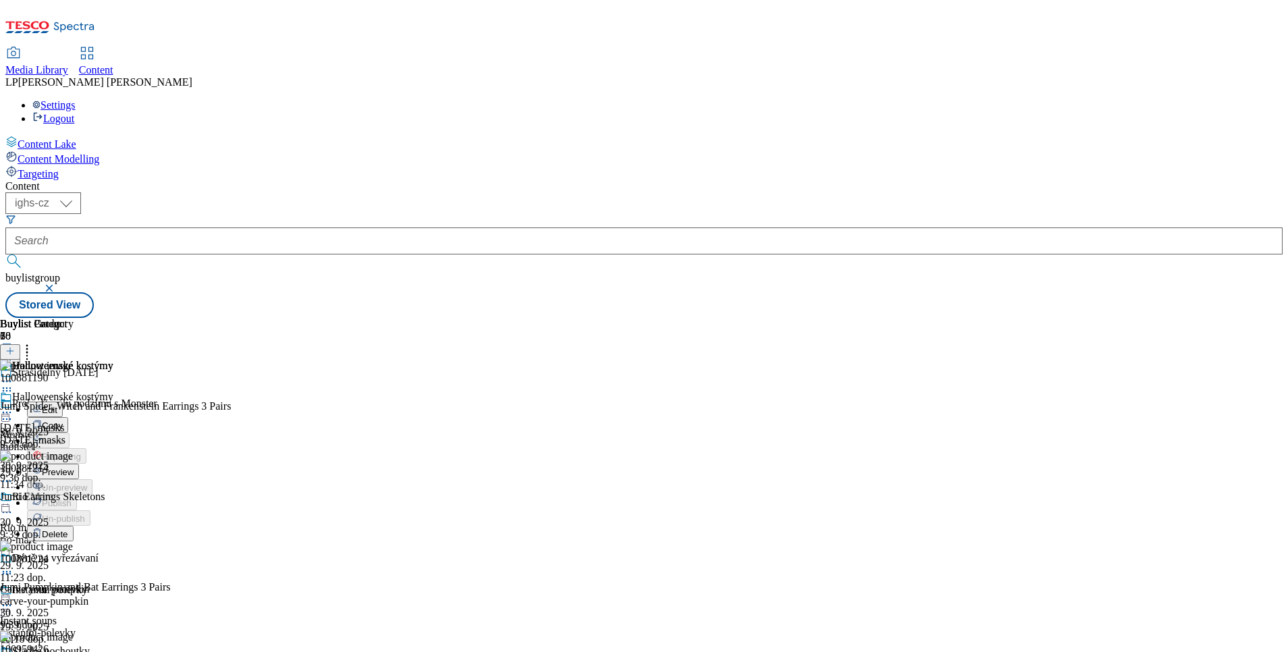
click at [74, 467] on span "Preview" at bounding box center [58, 472] width 32 height 10
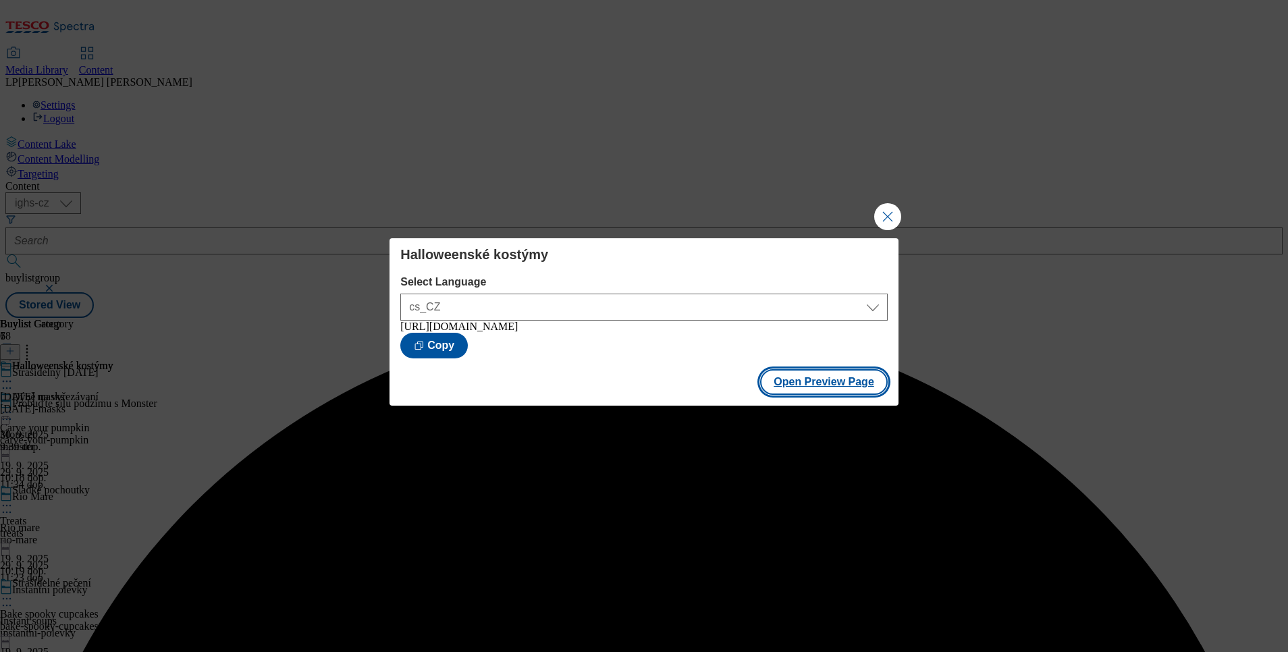
click at [843, 394] on button "Open Preview Page" at bounding box center [824, 382] width 128 height 26
click at [886, 203] on button "Close Modal" at bounding box center [887, 216] width 27 height 27
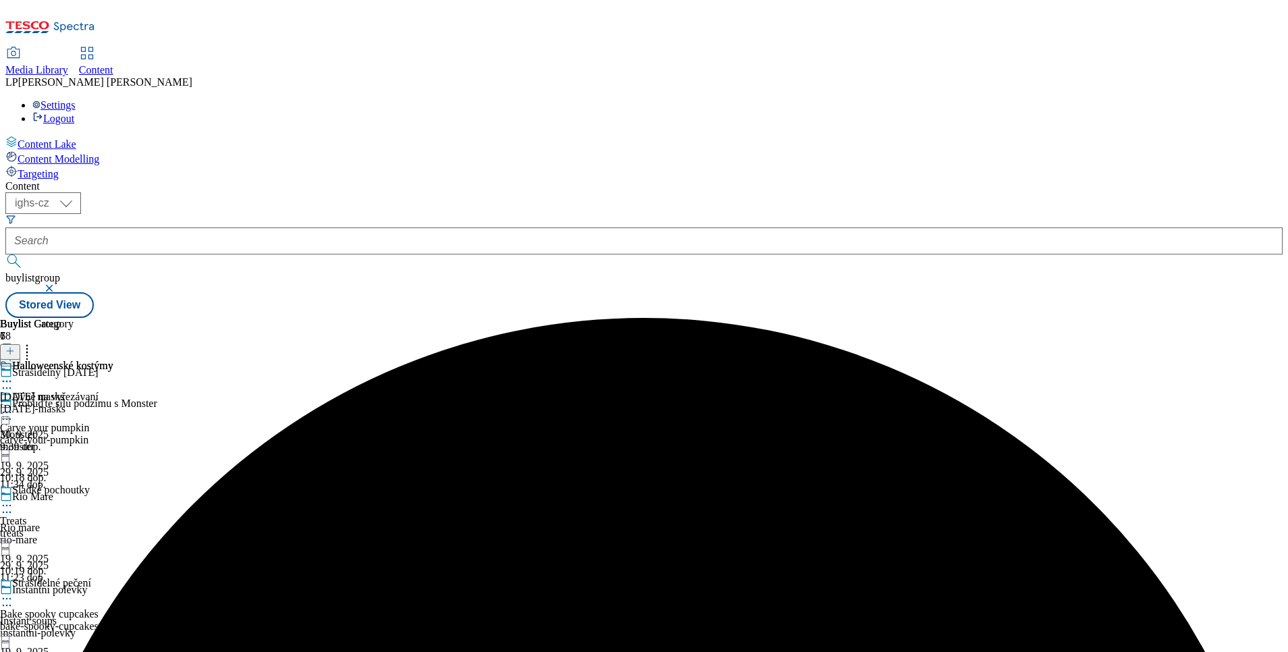
click at [14, 375] on icon at bounding box center [7, 382] width 14 height 14
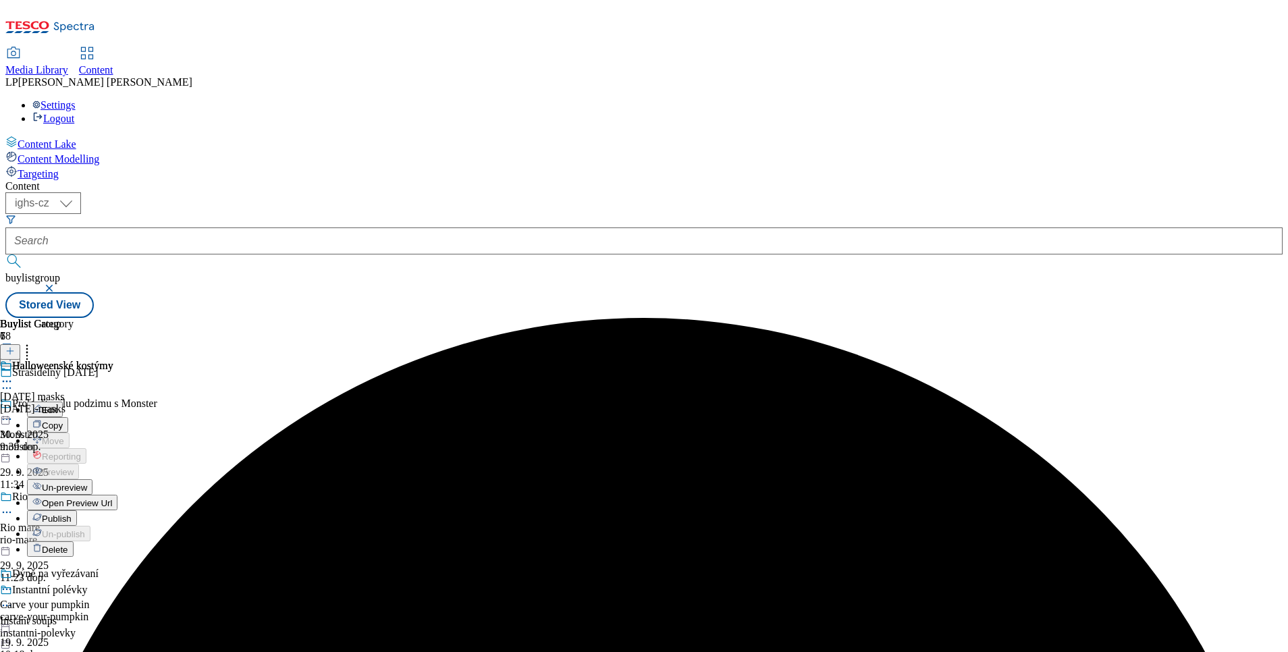
click at [72, 514] on span "Publish" at bounding box center [57, 519] width 30 height 10
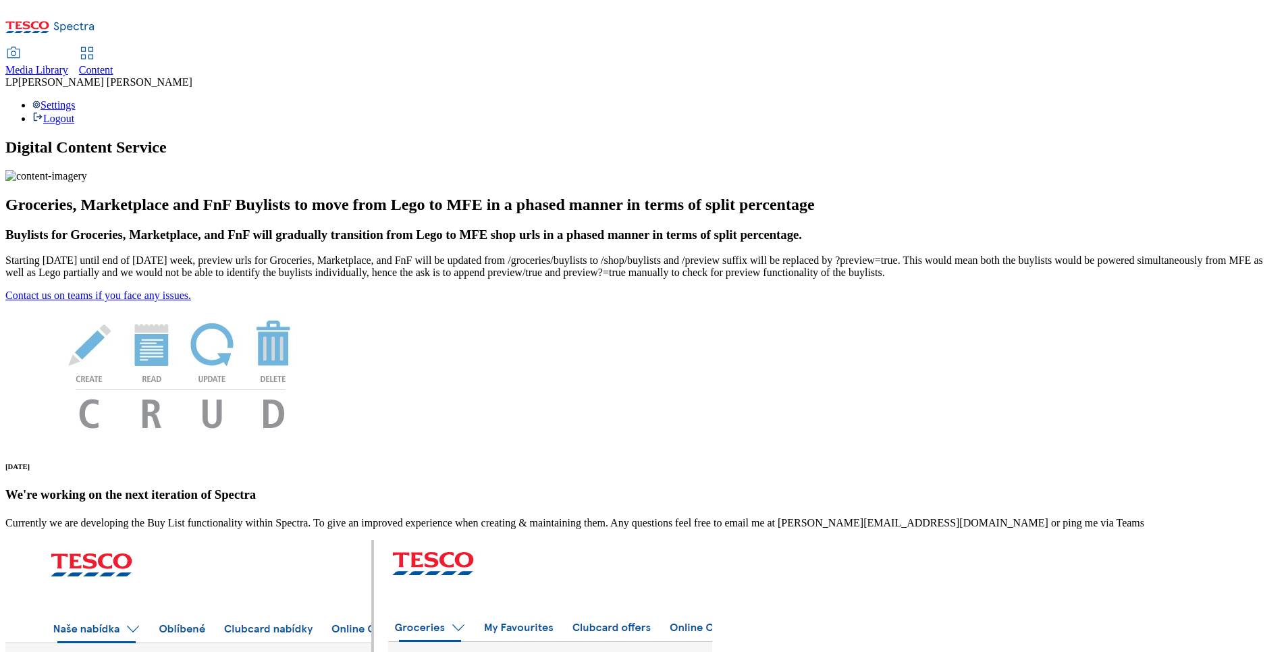
click at [95, 45] on icon at bounding box center [87, 53] width 16 height 16
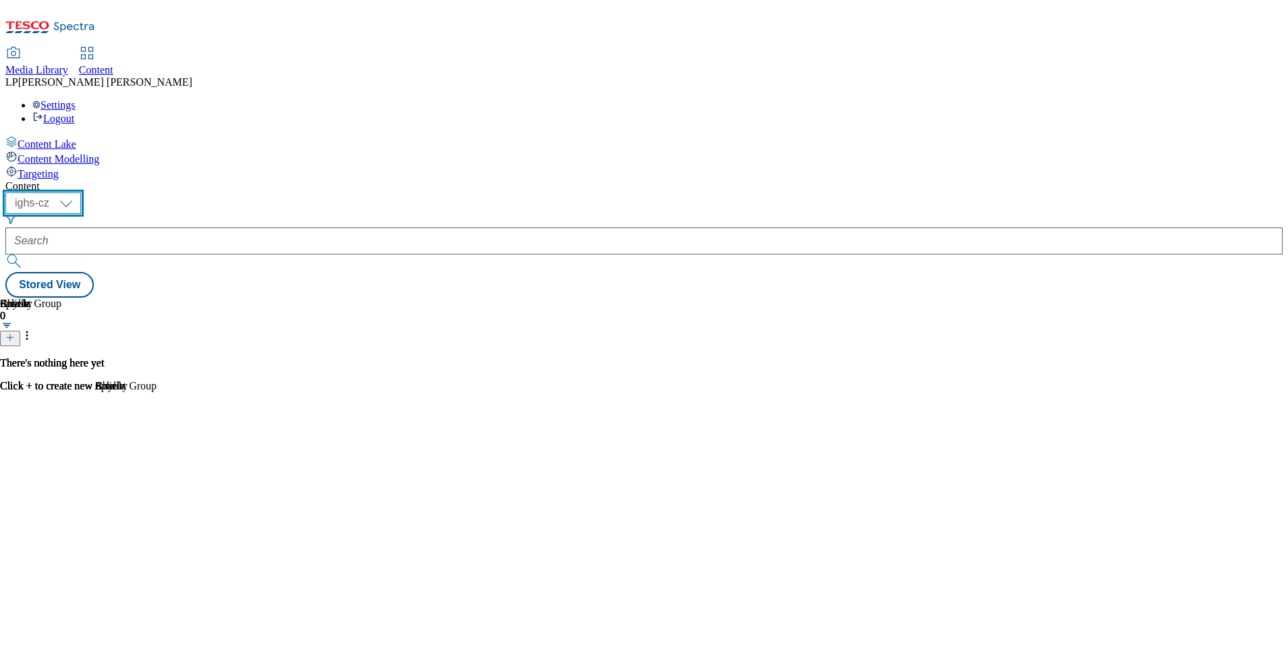
click at [81, 192] on select "ighs-cz ighs-hu ighs-sk" at bounding box center [43, 203] width 76 height 22
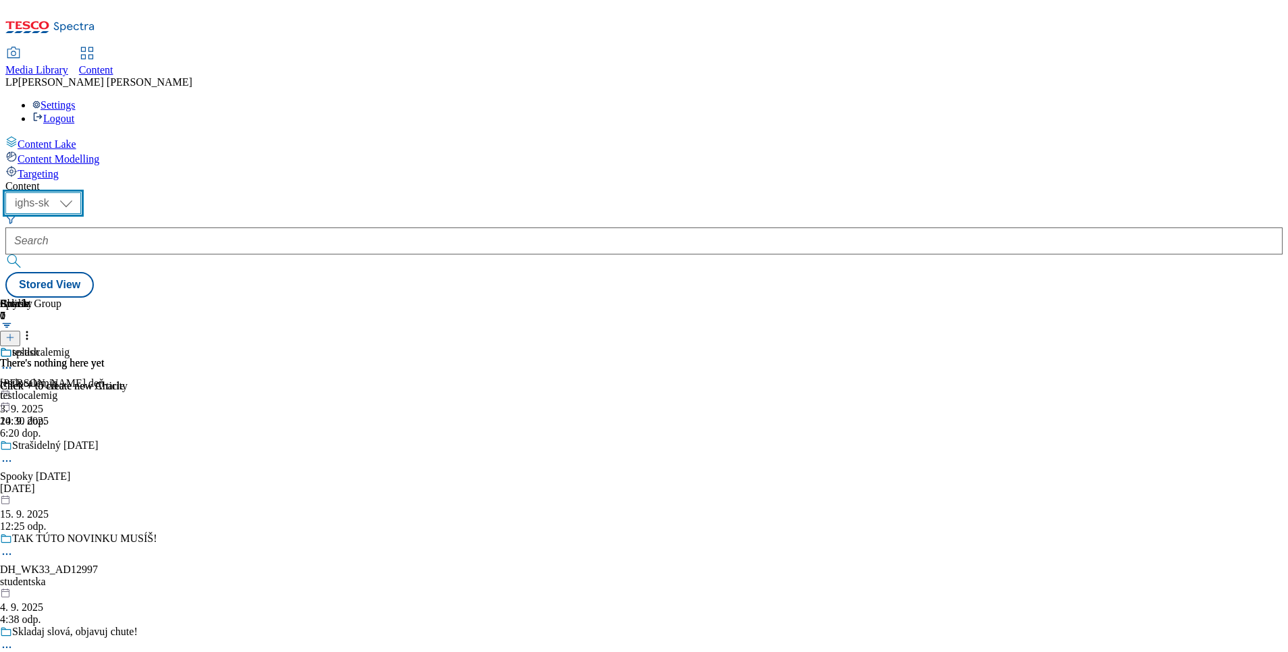
click at [81, 192] on select "ighs-cz ighs-hu ighs-sk" at bounding box center [43, 203] width 76 height 22
select select "ighs-cz"
click at [81, 192] on select "ighs-cz ighs-hu ighs-sk" at bounding box center [43, 203] width 76 height 22
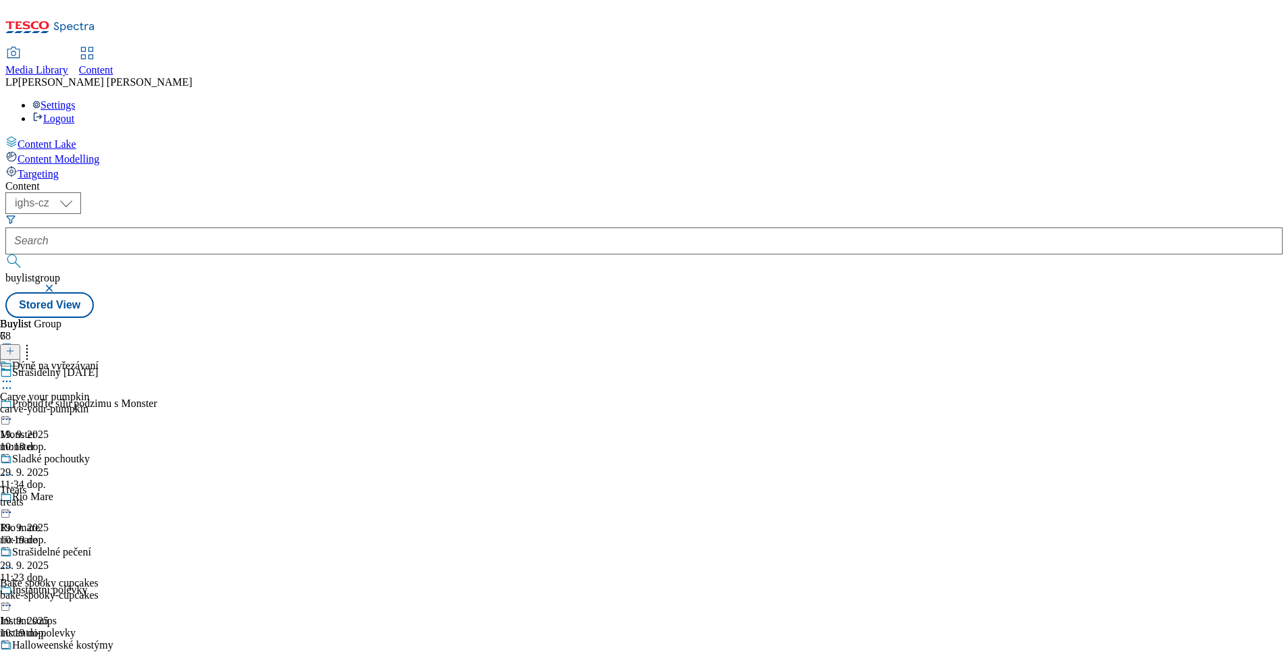
scroll to position [410, 0]
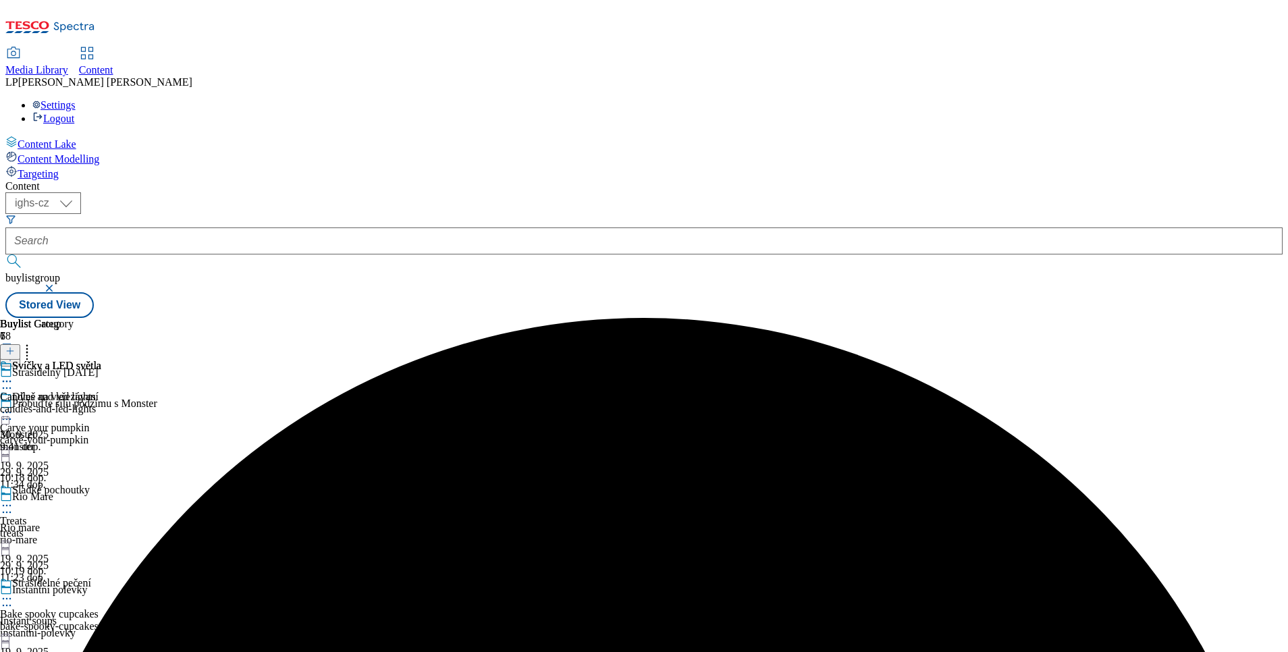
click at [14, 375] on icon at bounding box center [7, 382] width 14 height 14
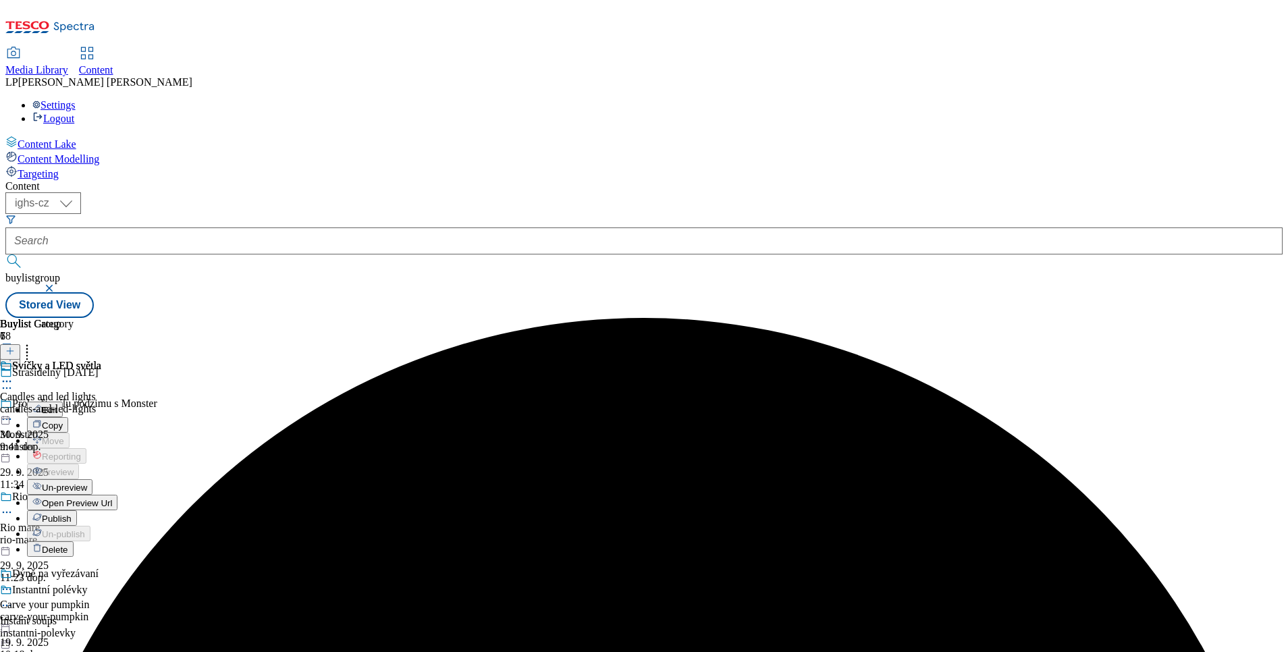
click at [87, 483] on span "Un-preview" at bounding box center [64, 488] width 45 height 10
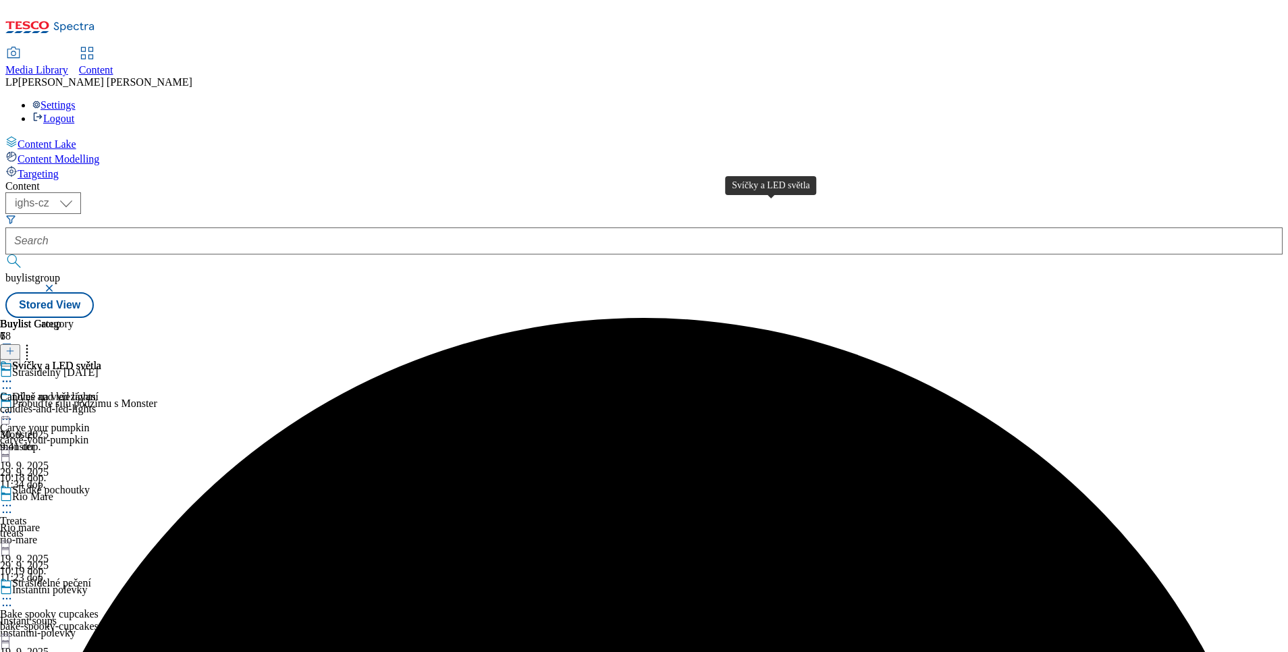
click at [101, 360] on div "Svíčky a LED světla" at bounding box center [56, 366] width 89 height 12
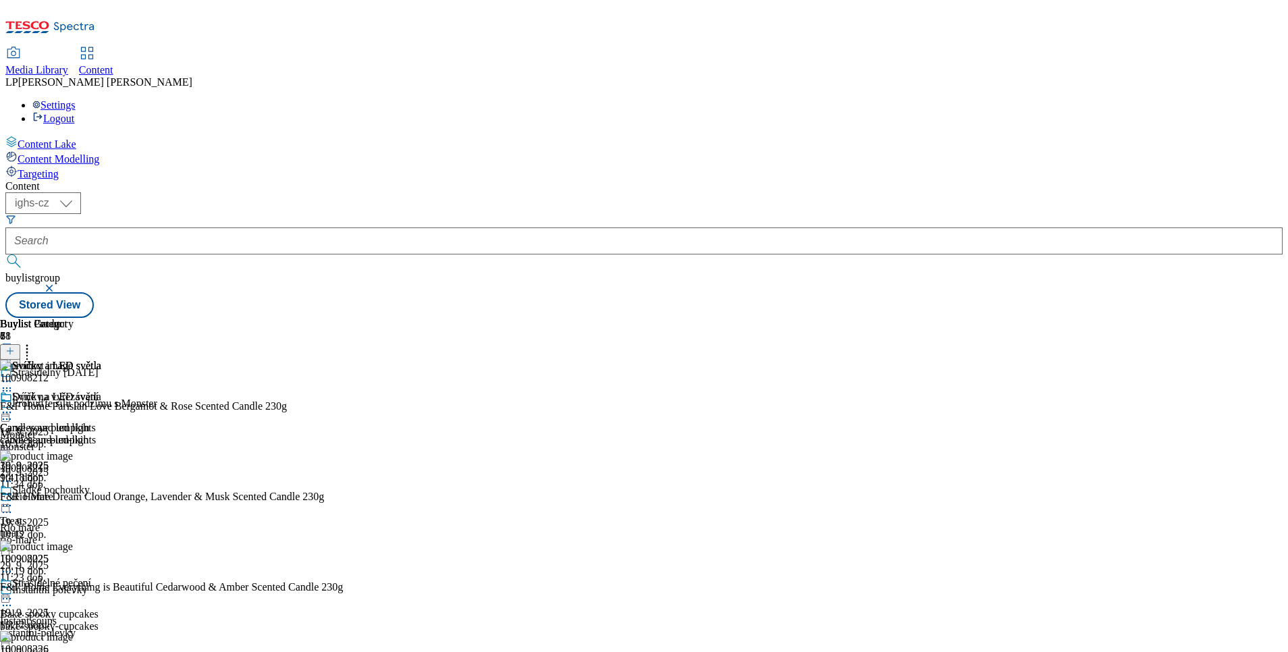
click at [15, 346] on icon at bounding box center [9, 350] width 9 height 9
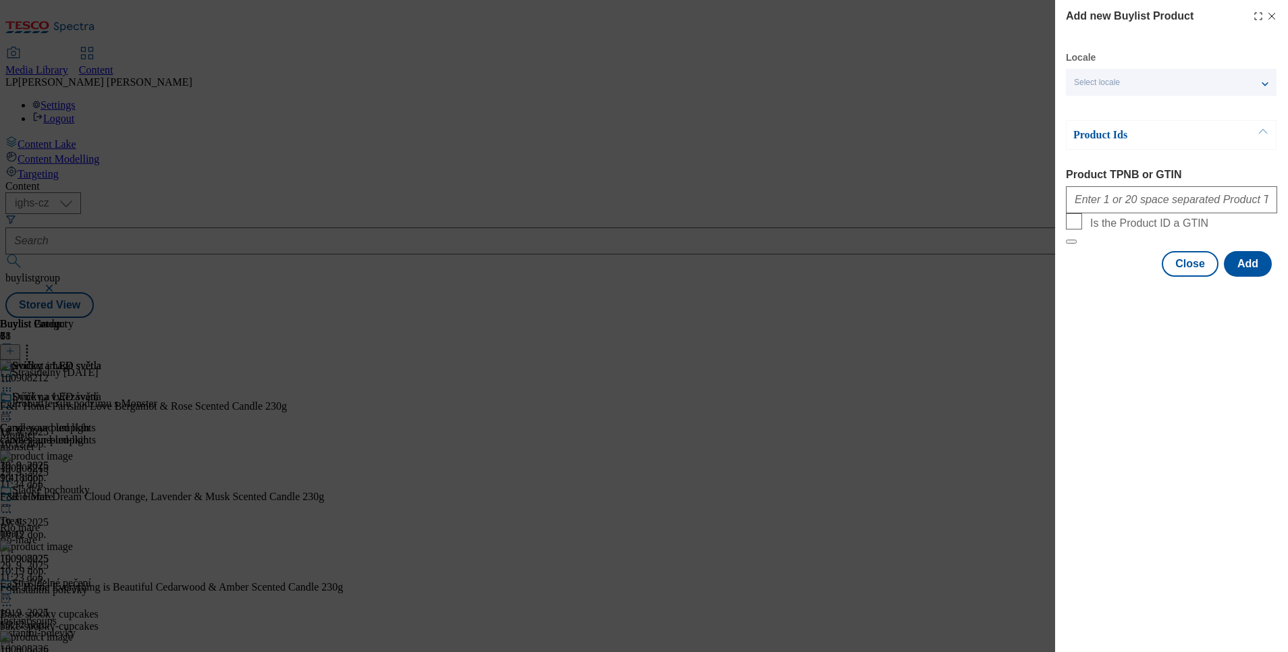
click at [1139, 78] on div "Select locale" at bounding box center [1171, 82] width 211 height 27
click at [1134, 101] on label "English" at bounding box center [1171, 111] width 211 height 30
click at [1090, 101] on input "English" at bounding box center [1082, 109] width 16 height 16
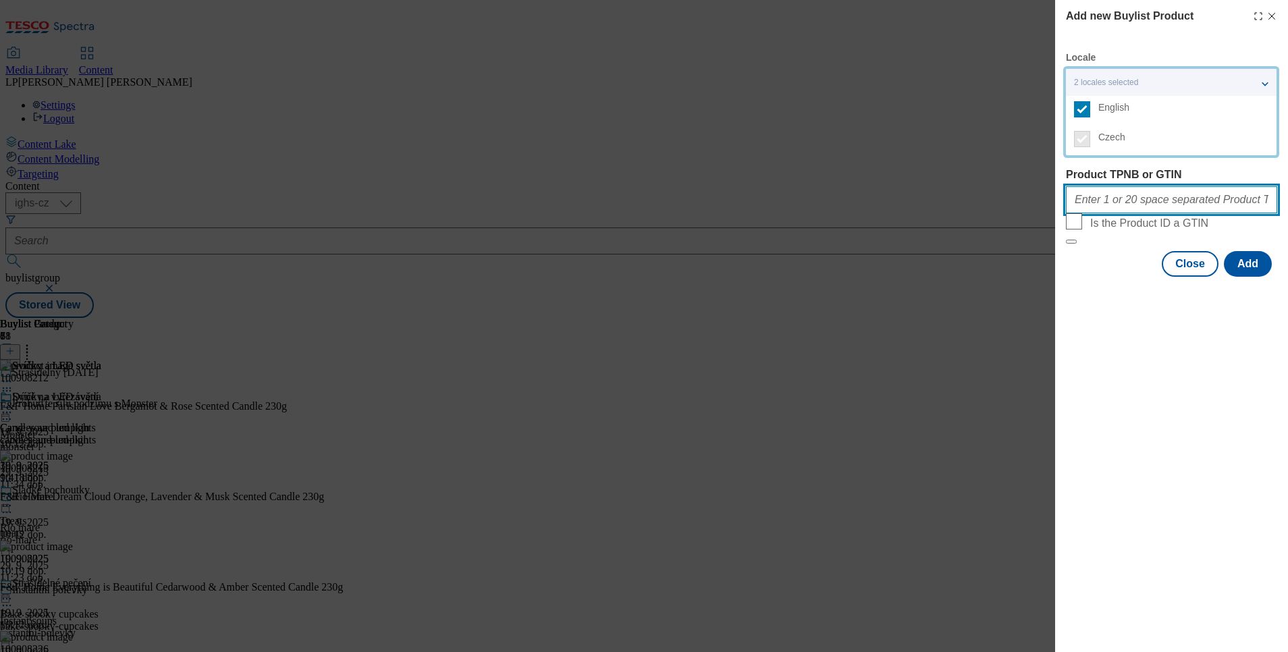
click at [1089, 207] on input "Product TPNB or GTIN" at bounding box center [1171, 199] width 211 height 27
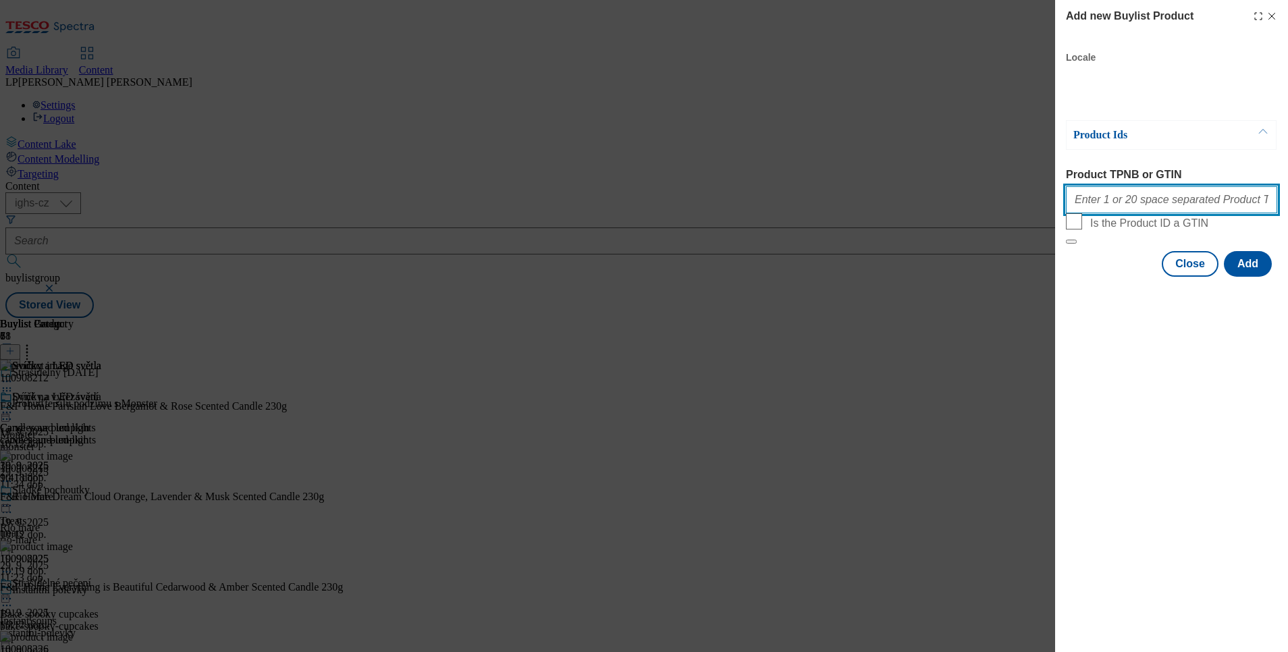
paste input "100953194"
paste input "100953195"
paste input "100953196"
paste input "100953207"
paste input "100953208"
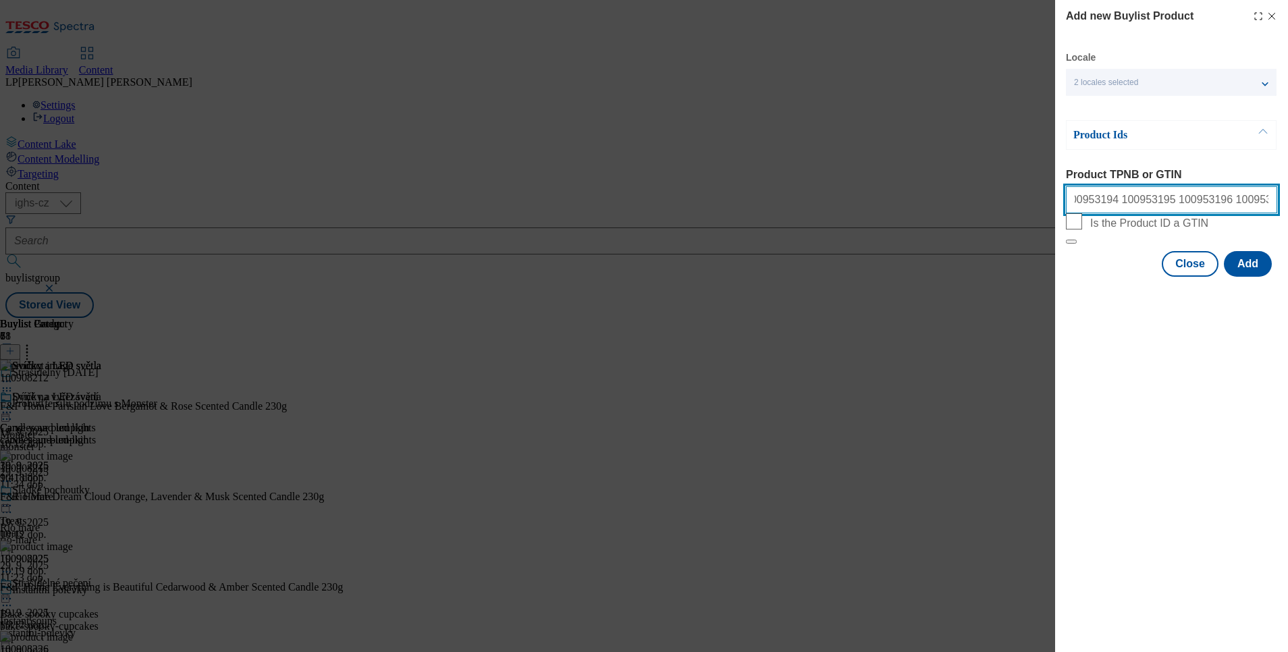
paste input "100960124"
type input "100953194 100953195 100953196 100953207 100953208 100960124"
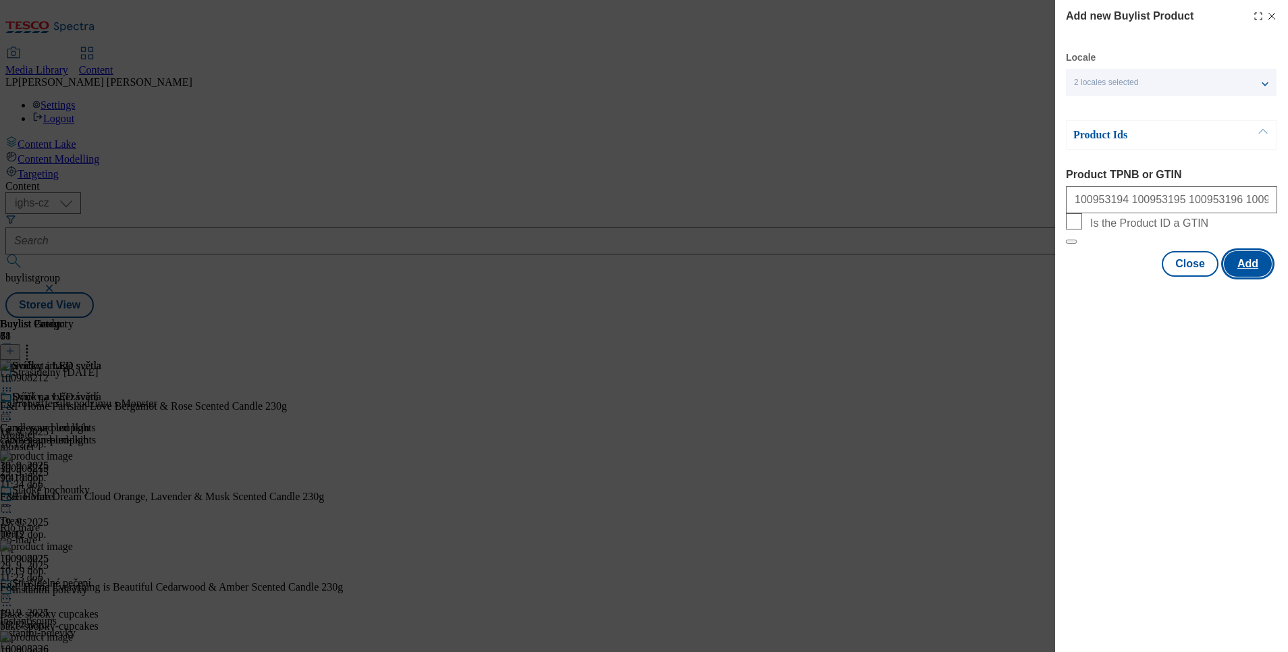
click at [1241, 277] on button "Add" at bounding box center [1248, 264] width 48 height 26
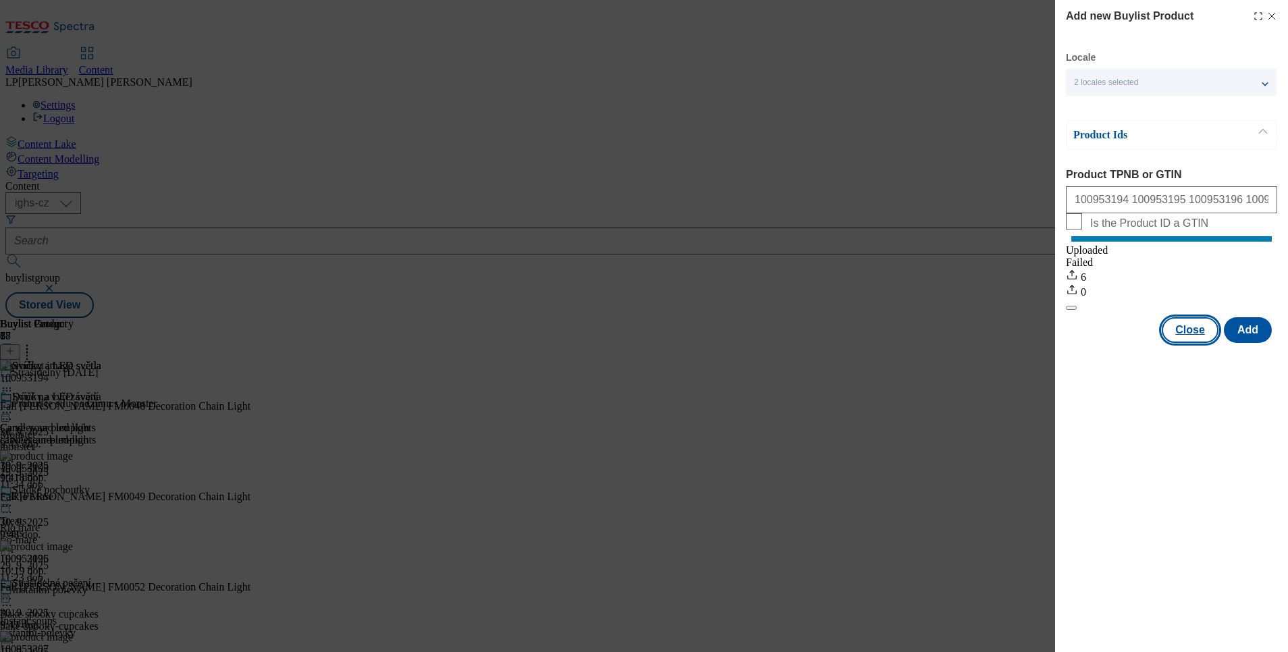
drag, startPoint x: 1171, startPoint y: 339, endPoint x: 511, endPoint y: 277, distance: 662.4
click at [1163, 336] on div "Close Add" at bounding box center [1171, 330] width 211 height 26
click at [1188, 343] on button "Close" at bounding box center [1190, 330] width 57 height 26
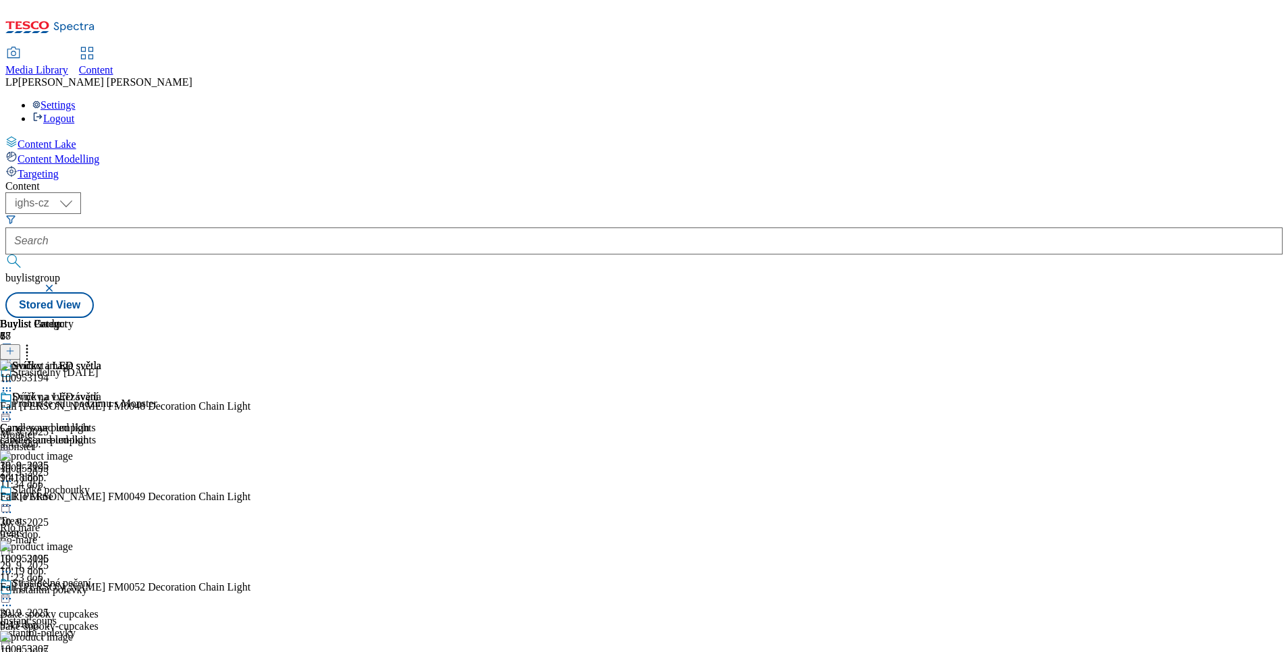
click at [14, 375] on icon at bounding box center [7, 382] width 14 height 14
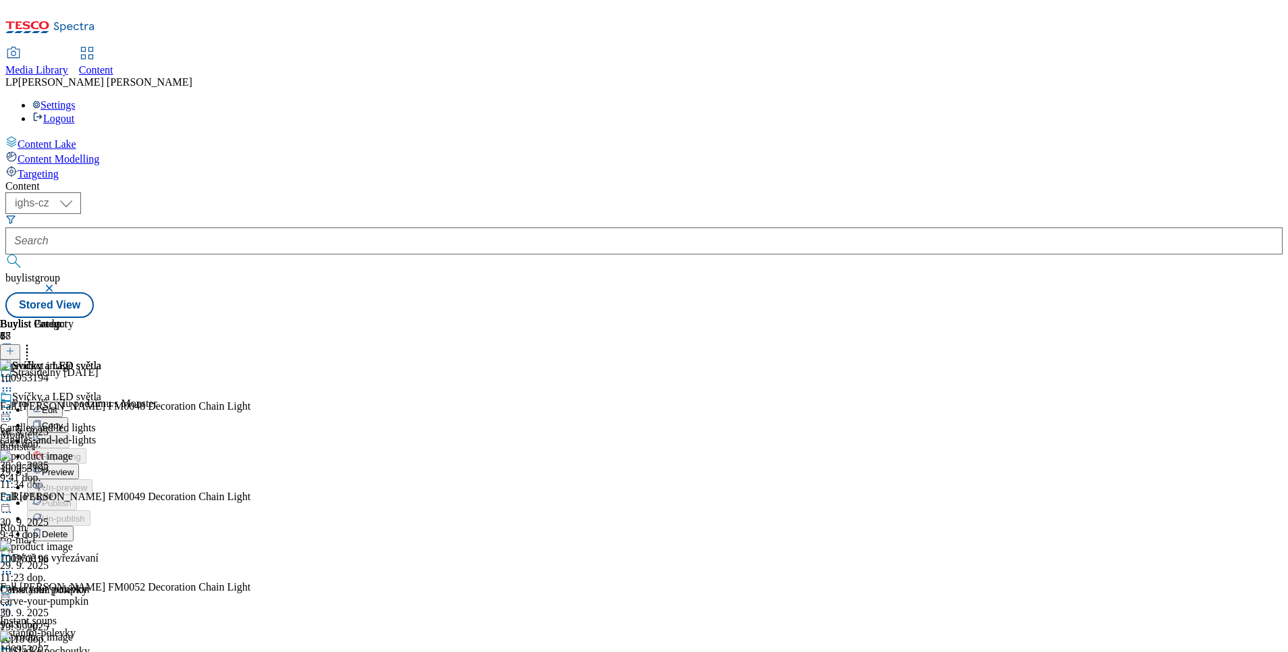
click at [74, 467] on span "Preview" at bounding box center [58, 472] width 32 height 10
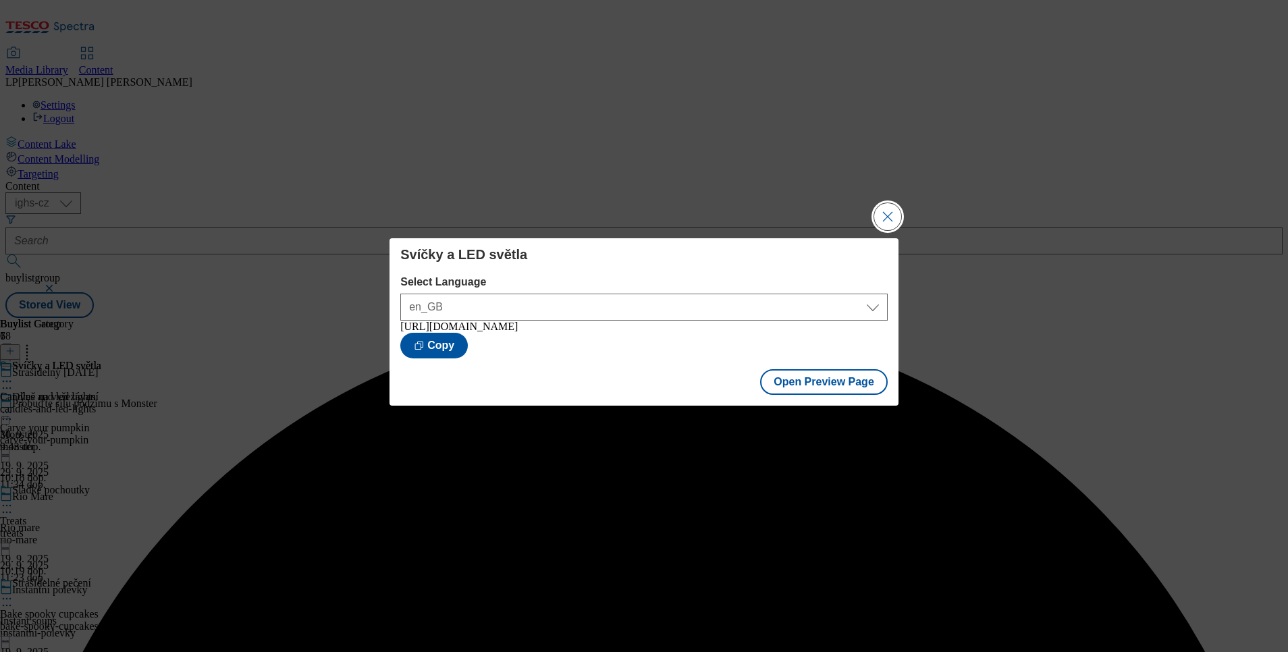
click at [888, 217] on button "Close Modal" at bounding box center [887, 216] width 27 height 27
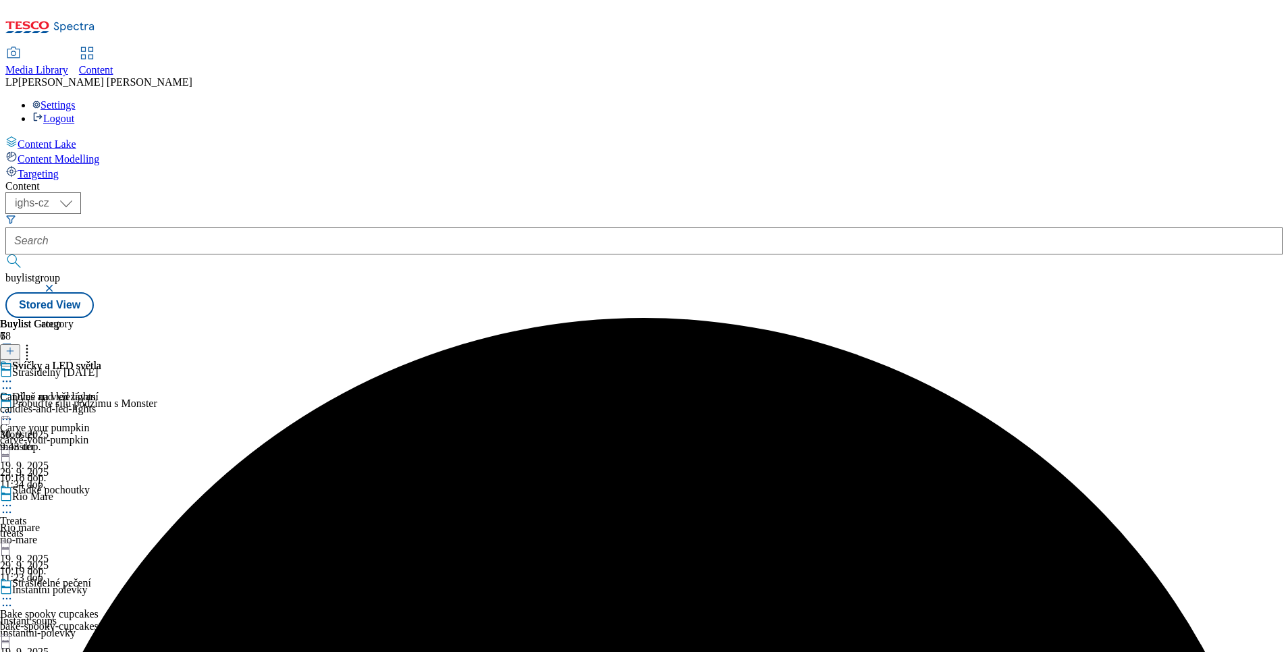
click at [11, 381] on circle at bounding box center [10, 382] width 2 height 2
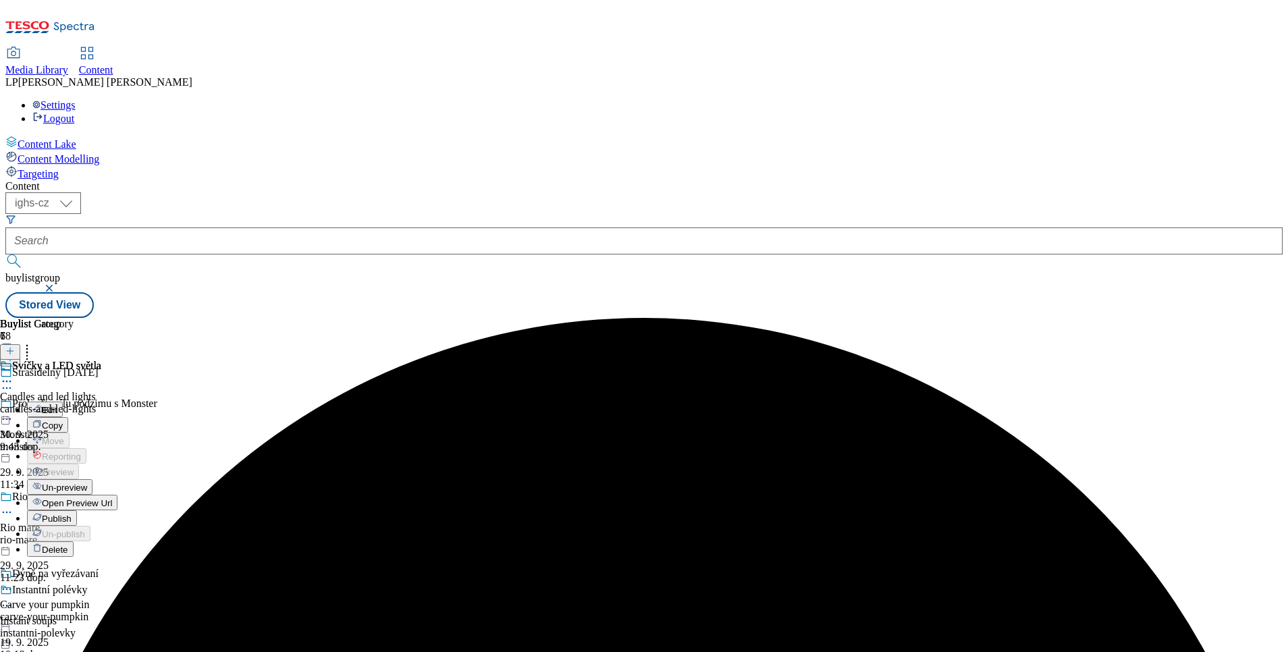
click at [72, 514] on span "Publish" at bounding box center [57, 519] width 30 height 10
